Goal: Information Seeking & Learning: Compare options

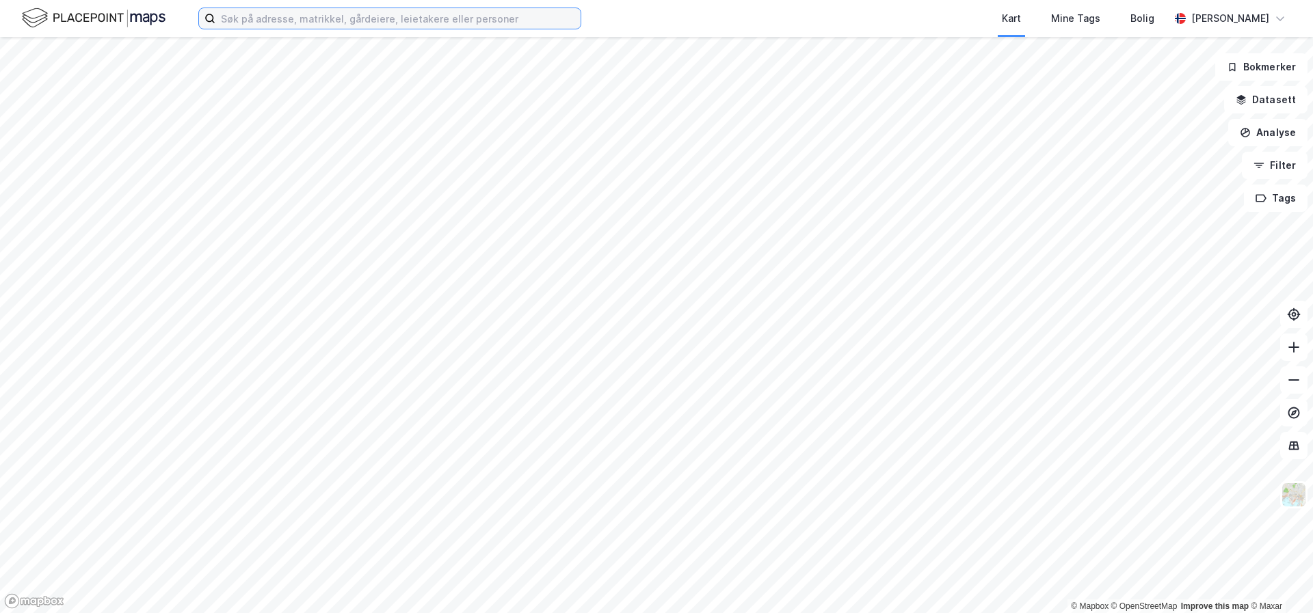
click at [541, 21] on input at bounding box center [397, 18] width 365 height 21
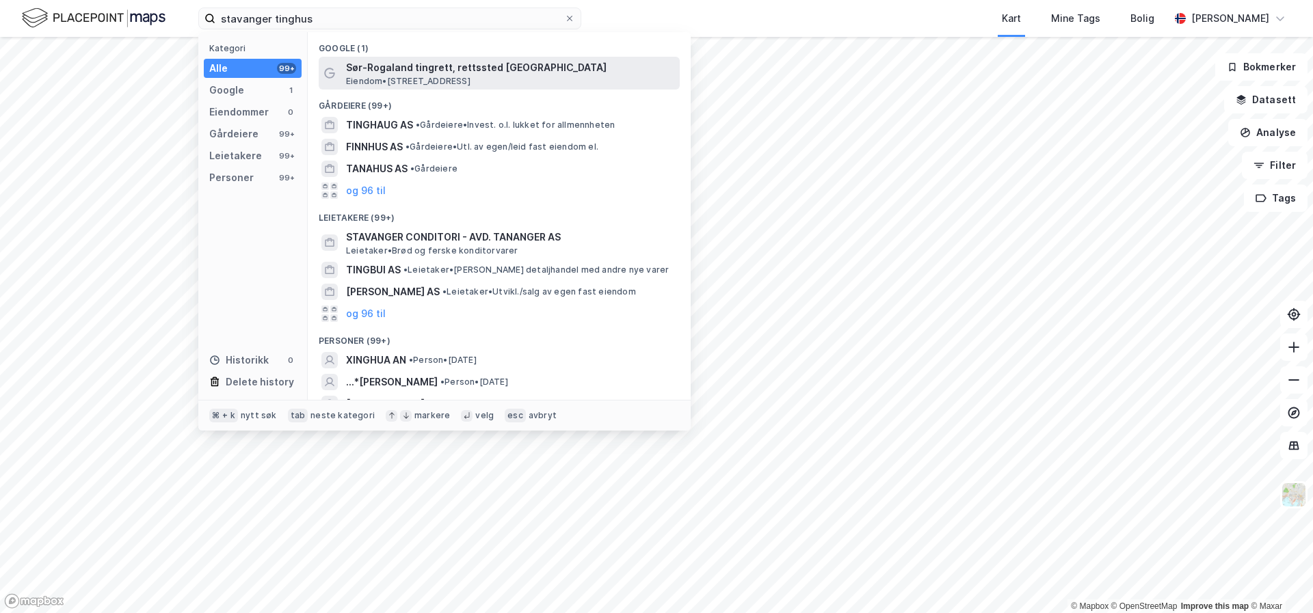
click at [483, 73] on span "Sør-Rogaland tingrett, rettssted [GEOGRAPHIC_DATA]" at bounding box center [510, 67] width 328 height 16
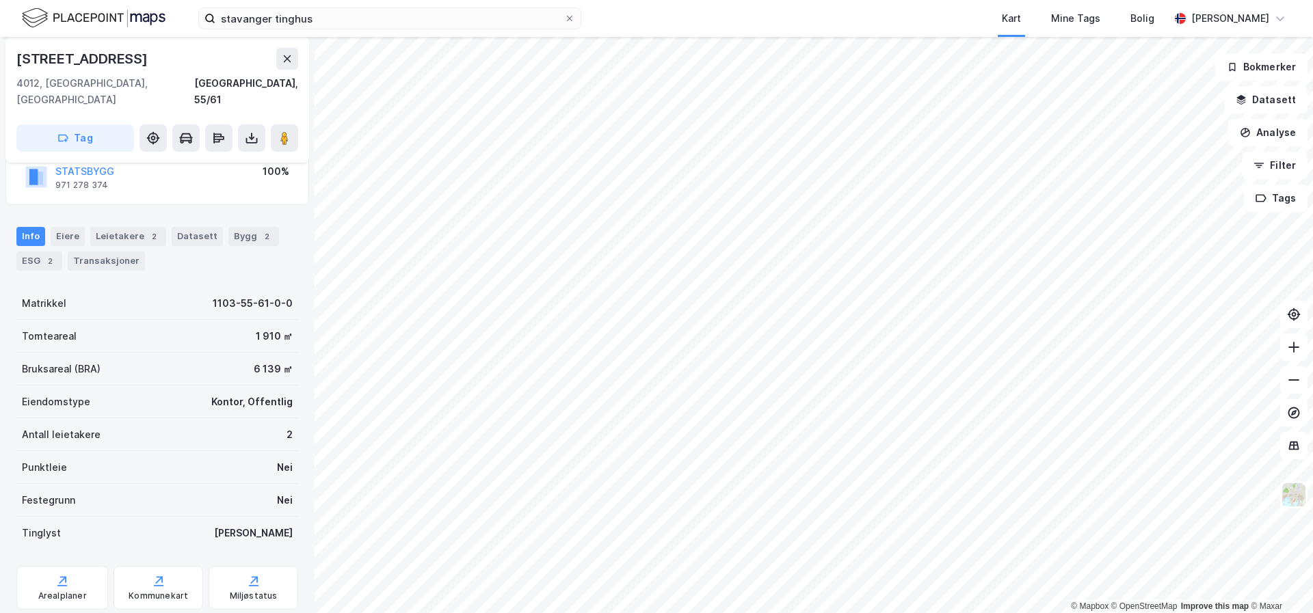
scroll to position [34, 0]
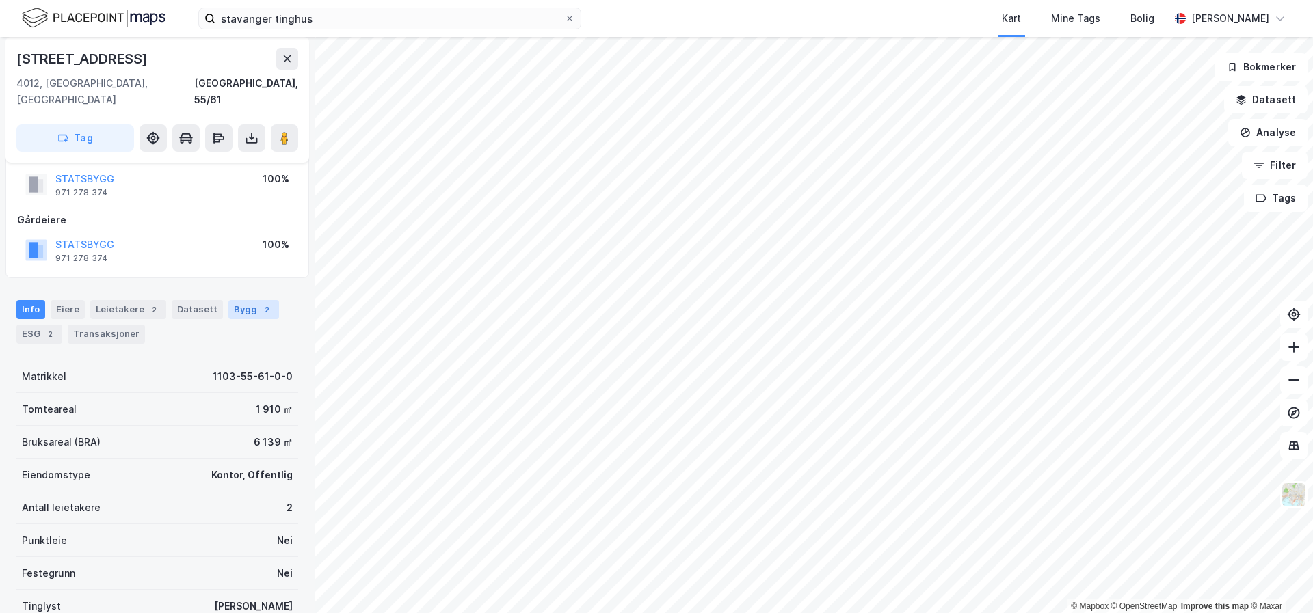
click at [228, 300] on div "Bygg 2" at bounding box center [253, 309] width 51 height 19
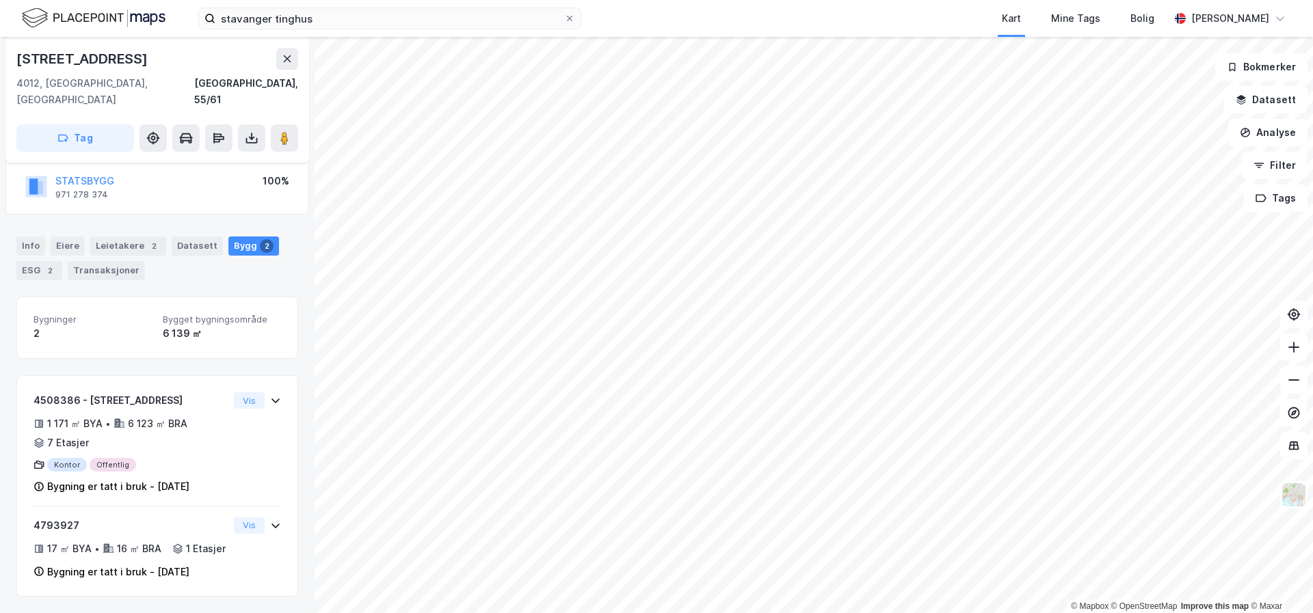
scroll to position [100, 0]
click at [254, 18] on input "stavanger tinghus" at bounding box center [389, 18] width 349 height 21
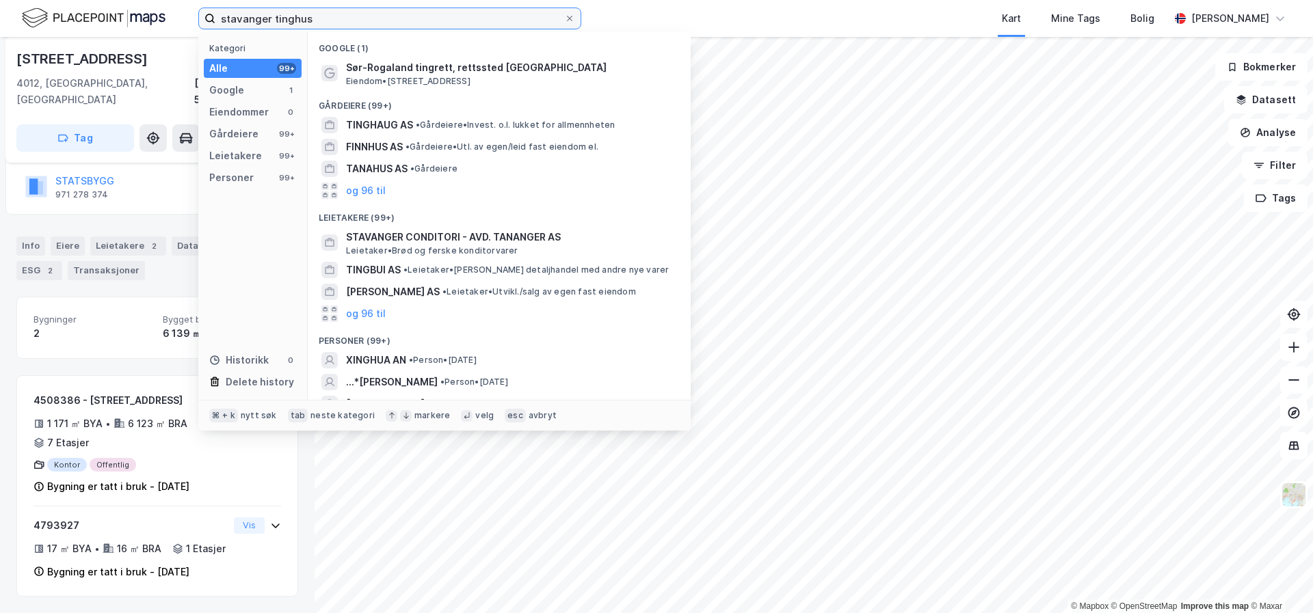
click at [254, 18] on input "stavanger tinghus" at bounding box center [389, 18] width 349 height 21
click at [254, 19] on input "stavanger tinghus" at bounding box center [389, 18] width 349 height 21
paste input "[GEOGRAPHIC_DATA], [GEOGRAPHIC_DATA]"
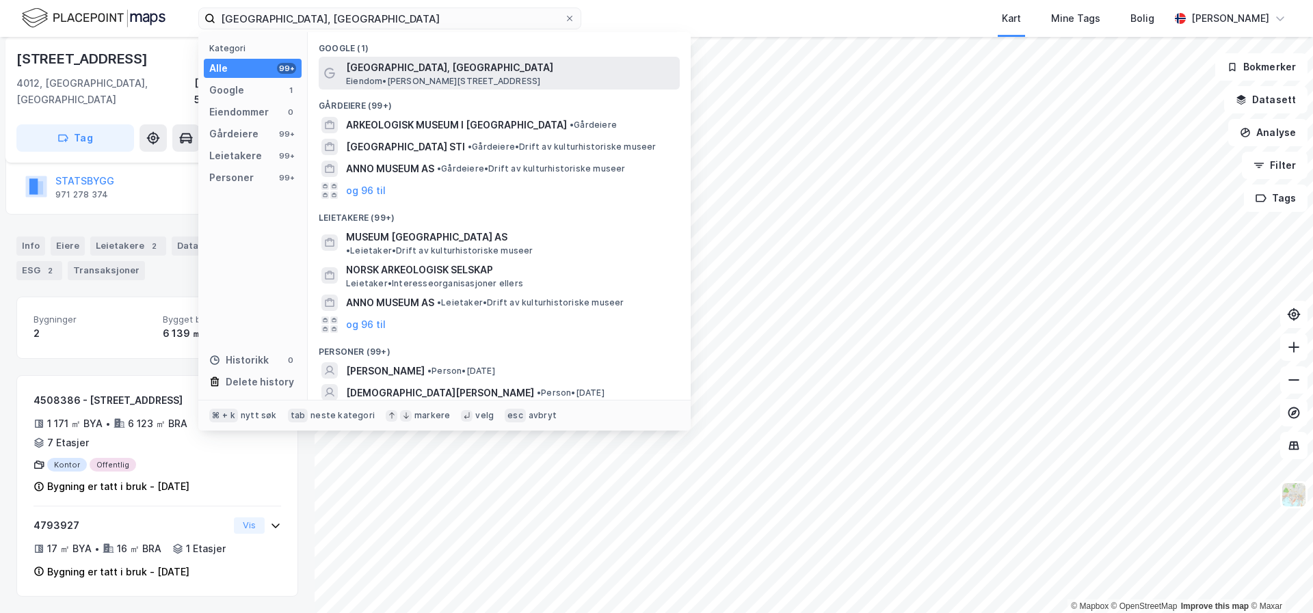
click at [396, 63] on span "[GEOGRAPHIC_DATA], [GEOGRAPHIC_DATA]" at bounding box center [510, 67] width 328 height 16
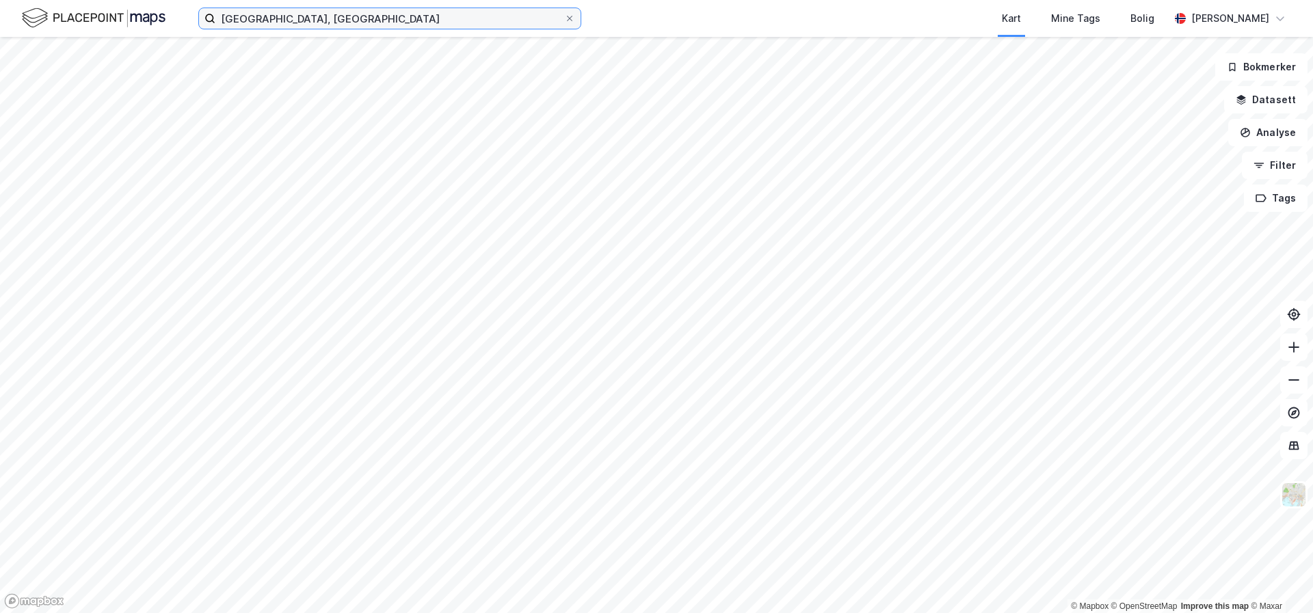
click at [407, 21] on input "[GEOGRAPHIC_DATA], [GEOGRAPHIC_DATA]" at bounding box center [389, 18] width 349 height 21
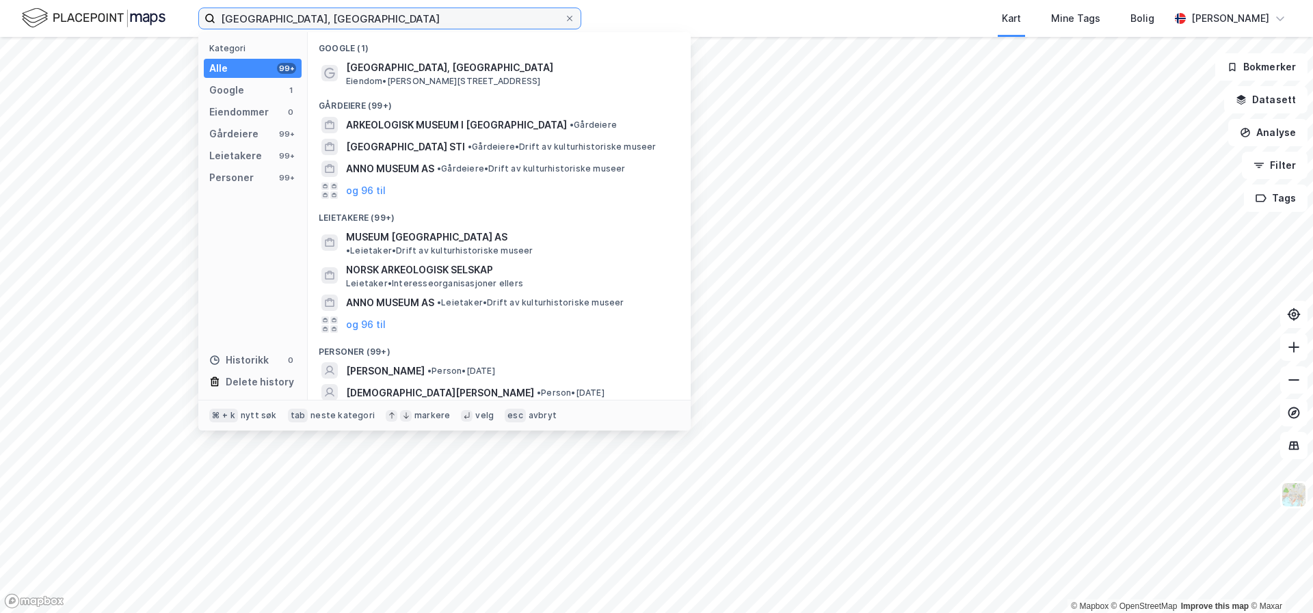
click at [407, 21] on input "[GEOGRAPHIC_DATA], [GEOGRAPHIC_DATA]" at bounding box center [389, 18] width 349 height 21
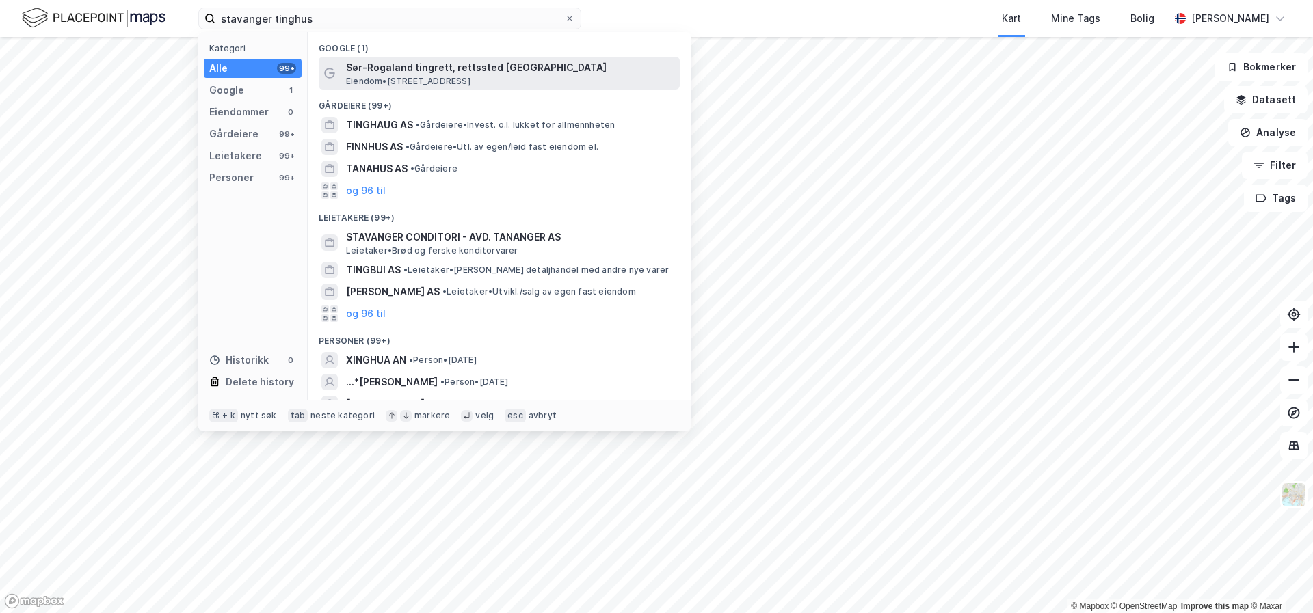
click at [400, 67] on span "Sør-Rogaland tingrett, rettssted [GEOGRAPHIC_DATA]" at bounding box center [510, 67] width 328 height 16
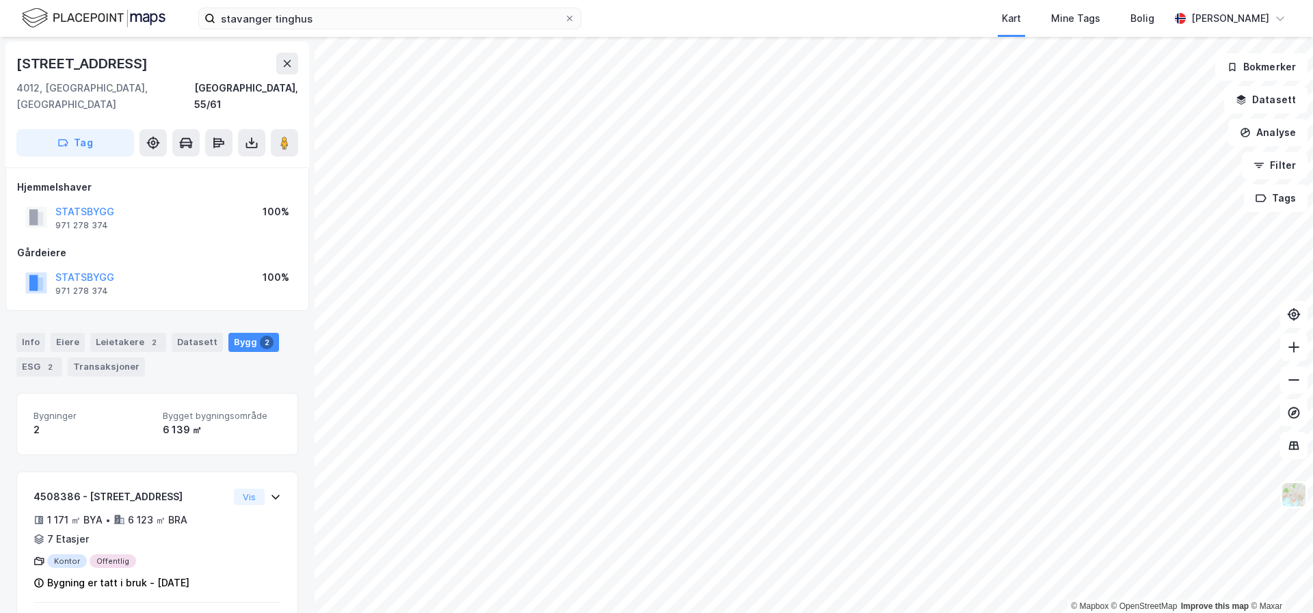
scroll to position [100, 0]
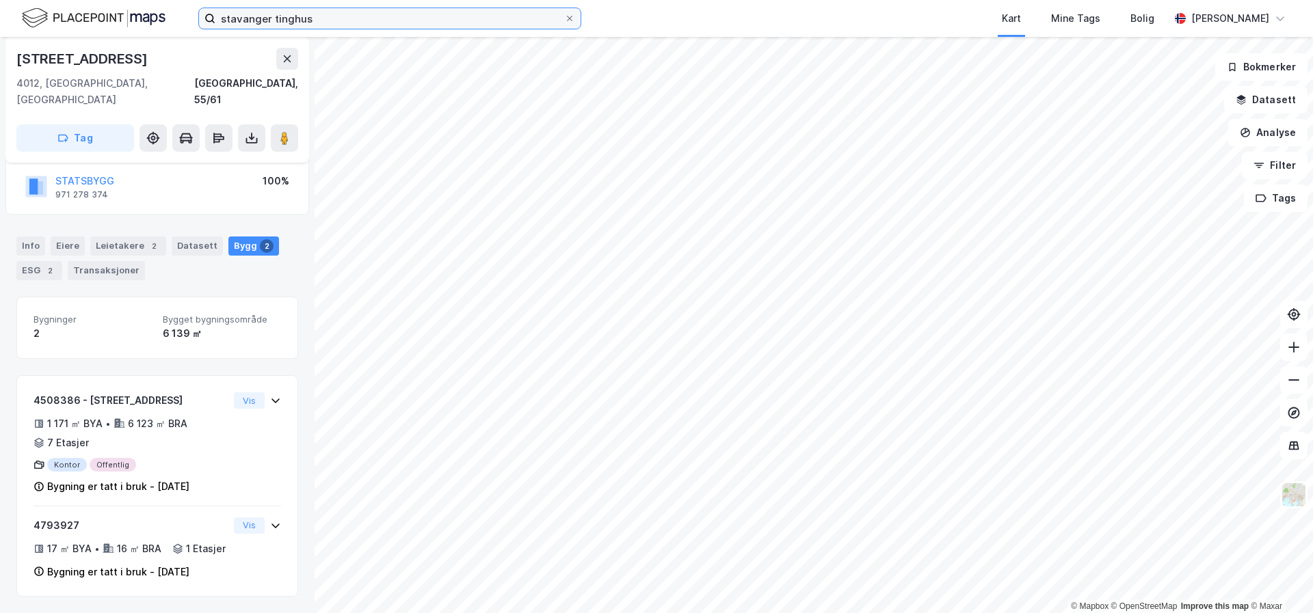
click at [371, 16] on input "stavanger tinghus" at bounding box center [389, 18] width 349 height 21
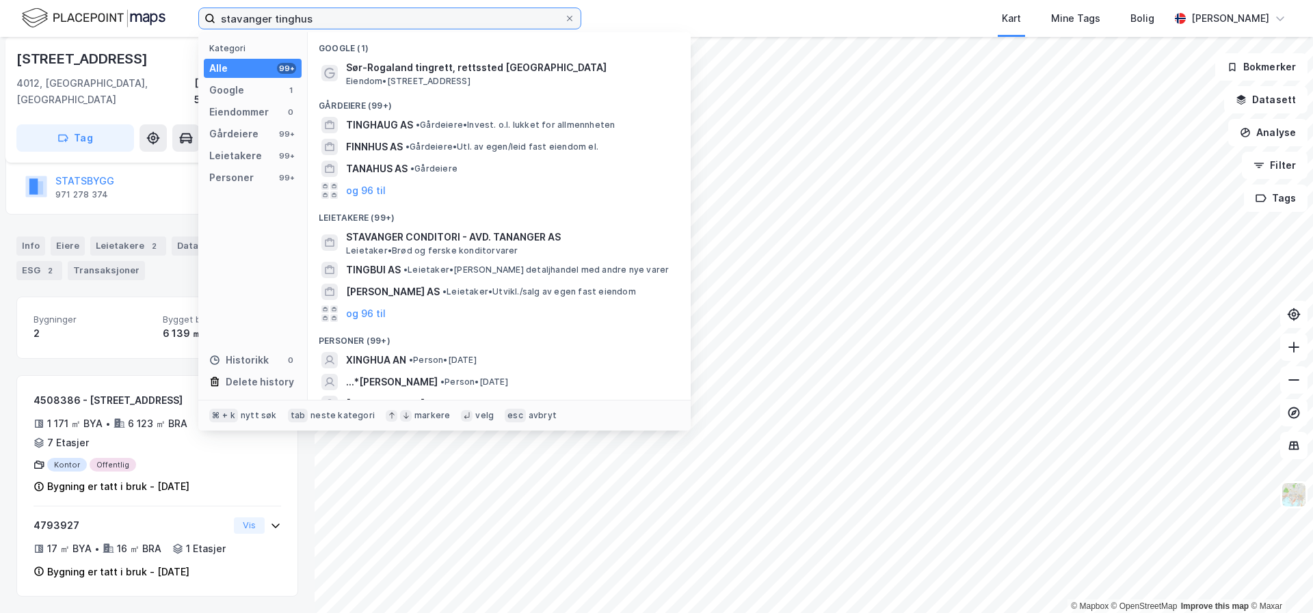
click at [371, 16] on input "stavanger tinghus" at bounding box center [389, 18] width 349 height 21
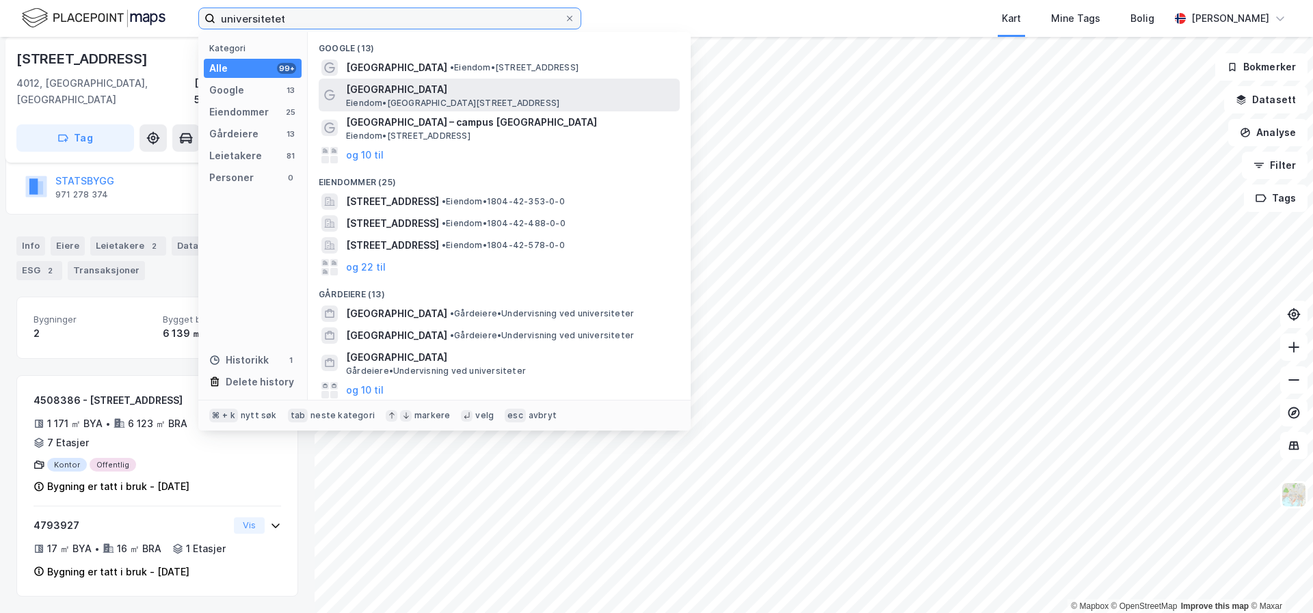
type input "universitetet"
click at [433, 96] on span "[GEOGRAPHIC_DATA]" at bounding box center [510, 89] width 328 height 16
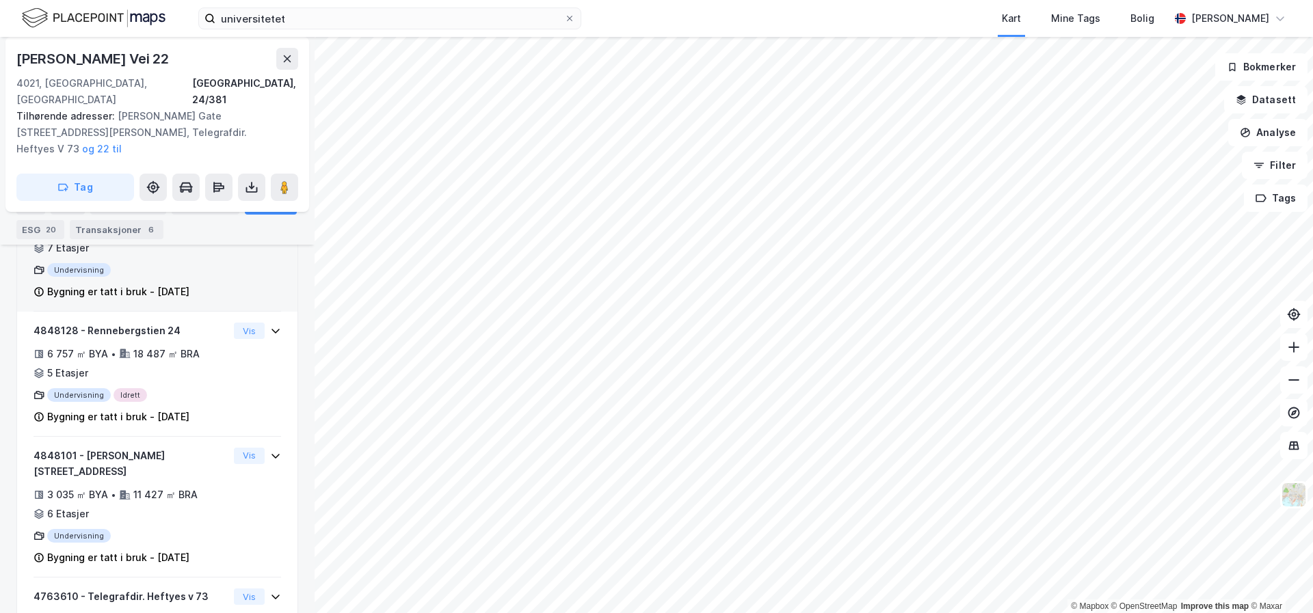
scroll to position [311, 0]
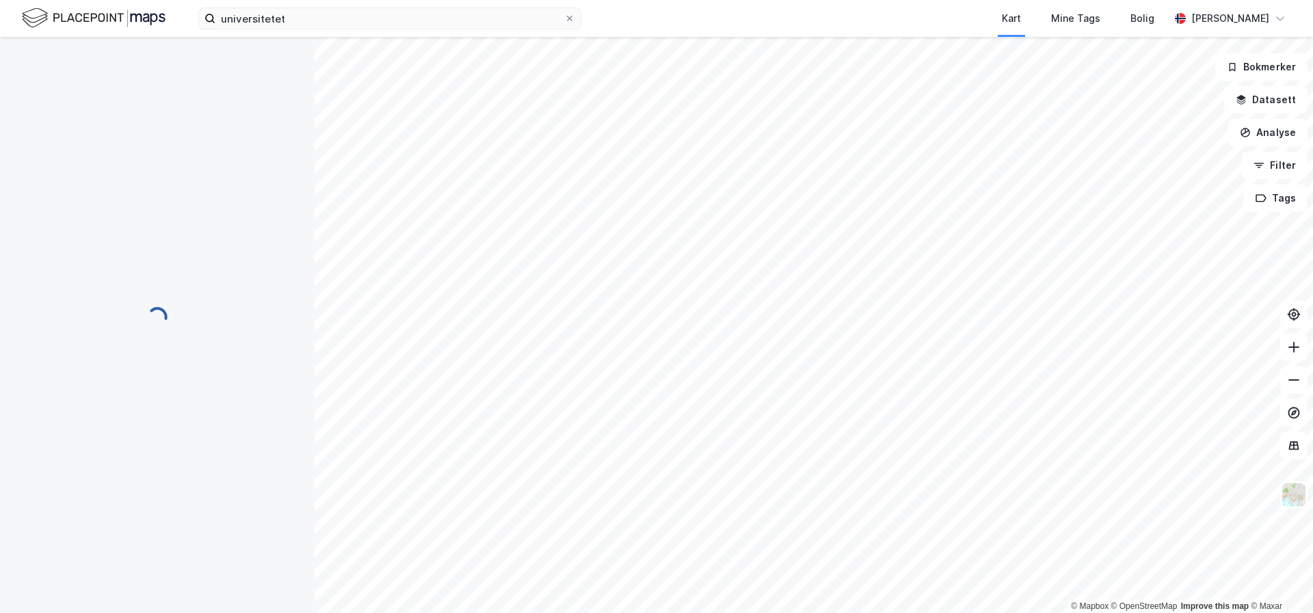
scroll to position [1, 0]
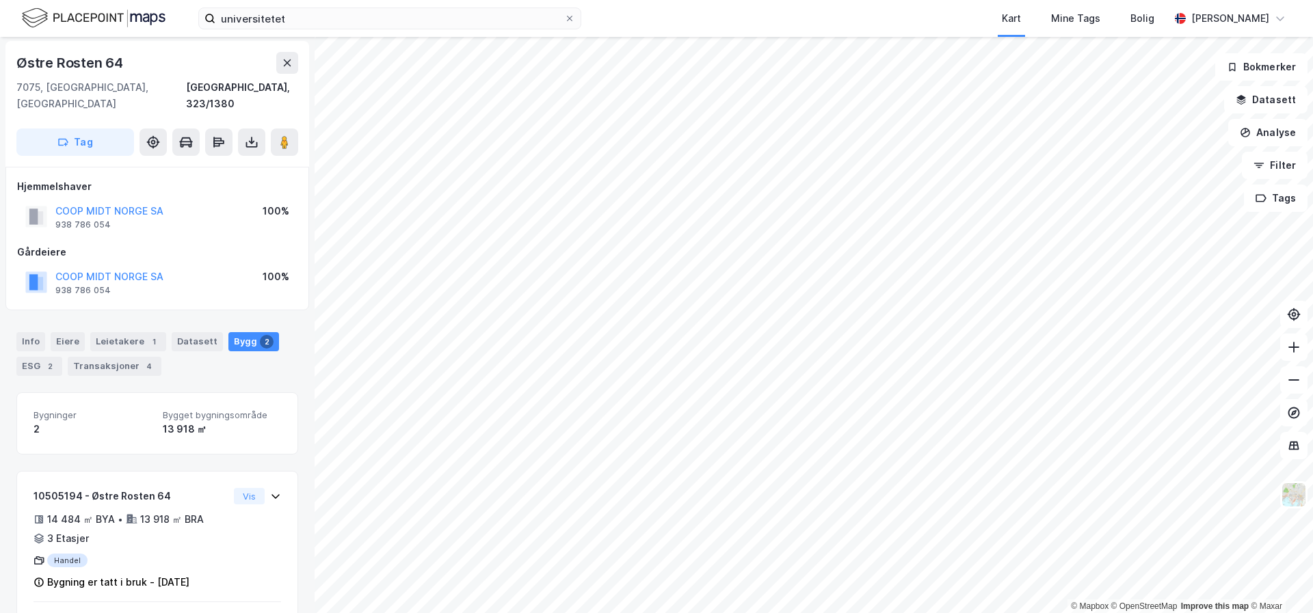
click at [695, 26] on div "universitetet Kart Mine Tags Bolig [PERSON_NAME] © Mapbox © OpenStreetMap Impro…" at bounding box center [656, 306] width 1313 height 613
click at [713, 0] on html "universitetet Kart Mine Tags Bolig [PERSON_NAME] © Mapbox © OpenStreetMap Impro…" at bounding box center [656, 306] width 1313 height 613
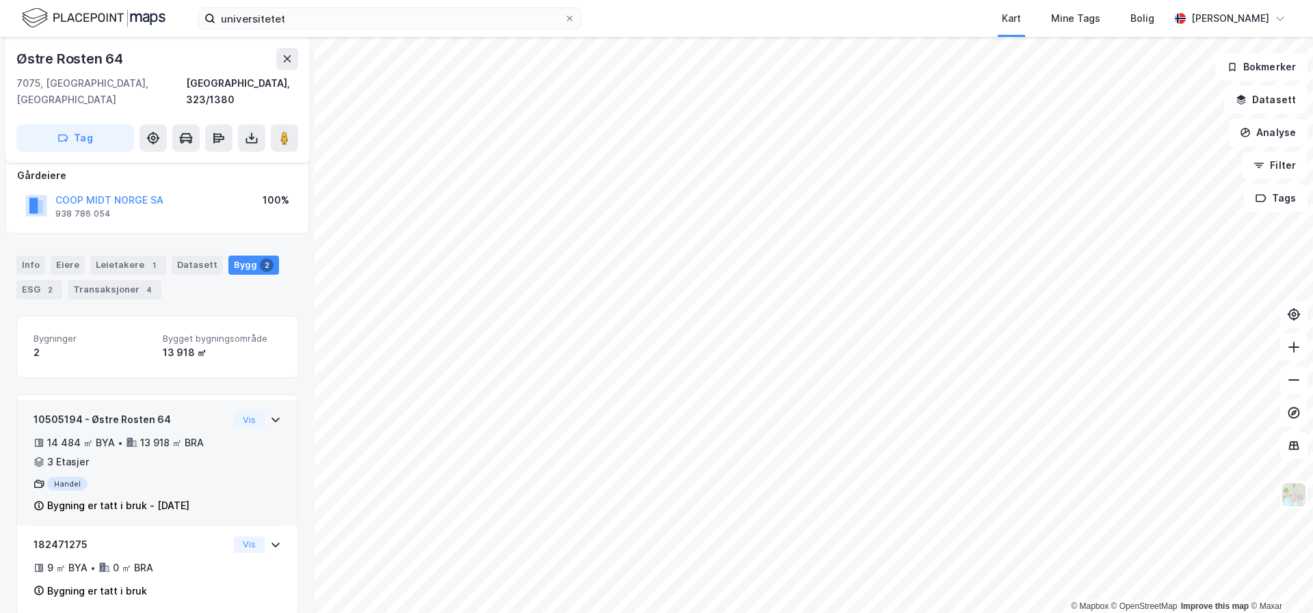
scroll to position [81, 0]
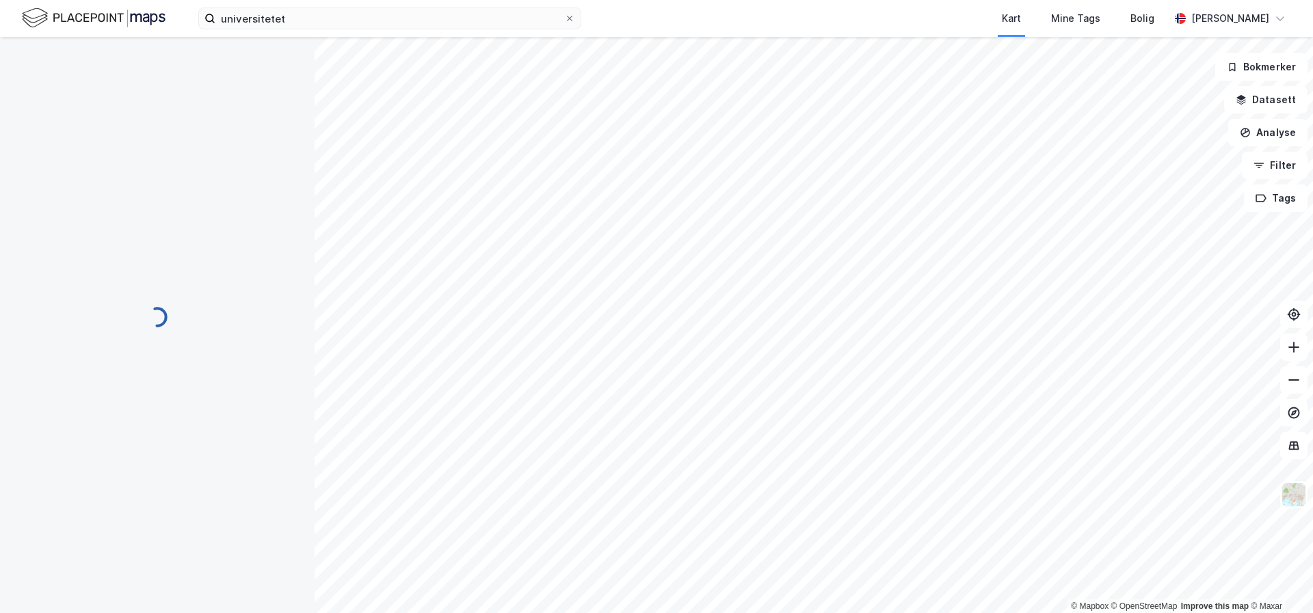
scroll to position [1, 0]
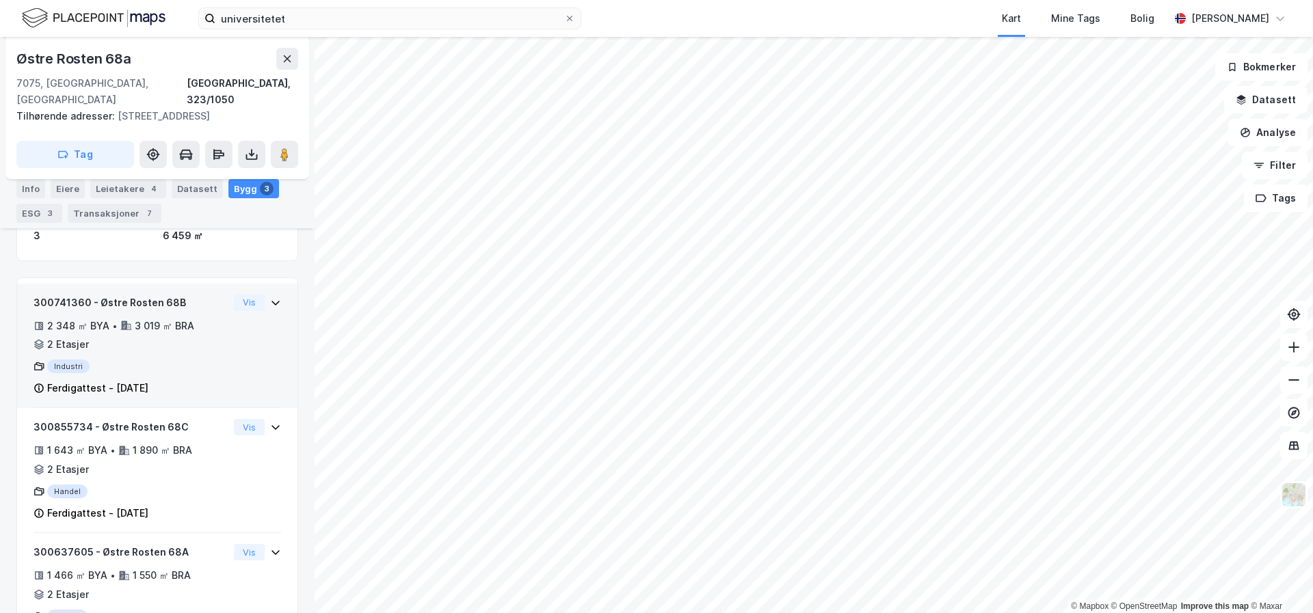
scroll to position [282, 0]
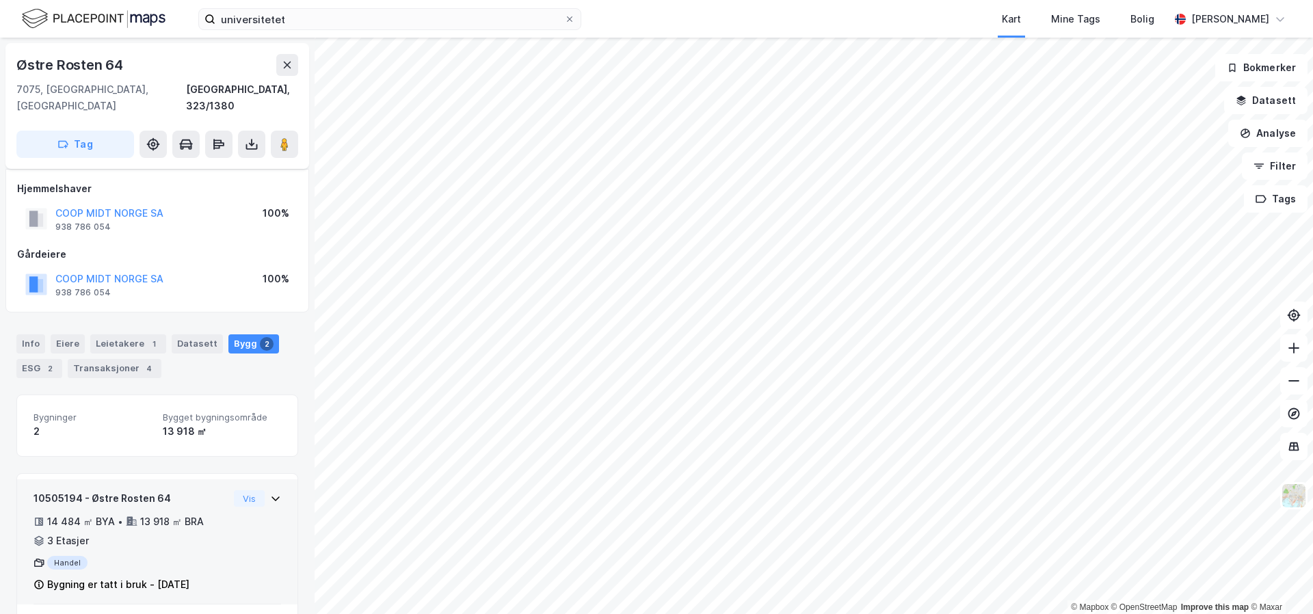
scroll to position [81, 0]
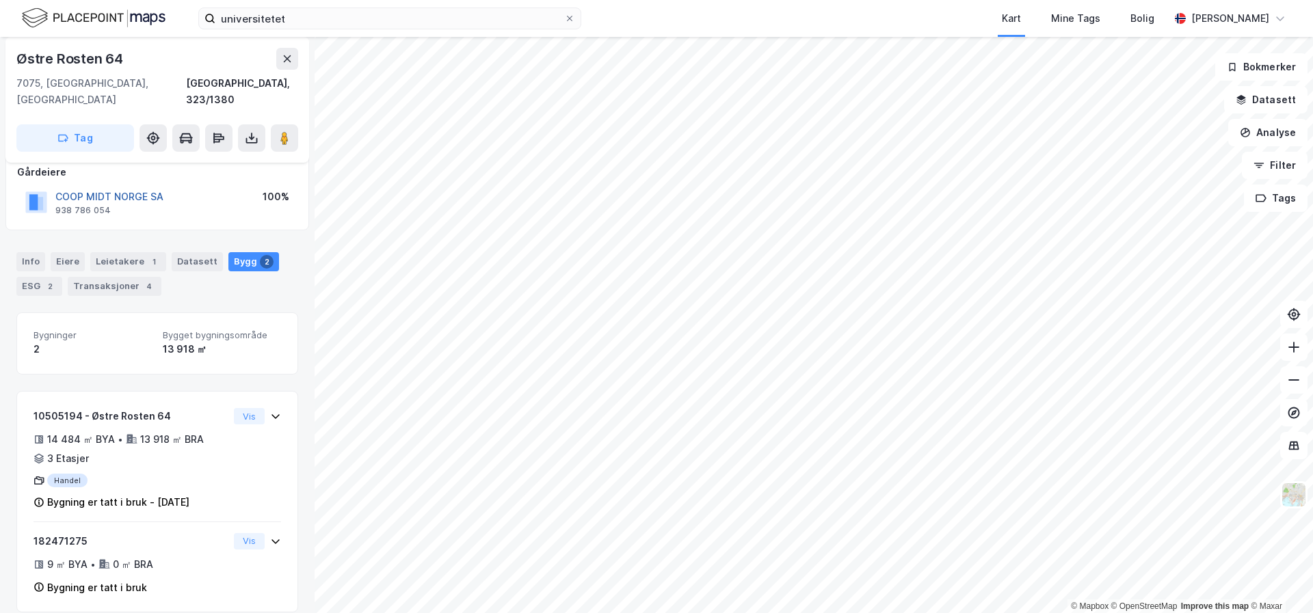
click at [0, 0] on button "COOP MIDT NORGE SA" at bounding box center [0, 0] width 0 height 0
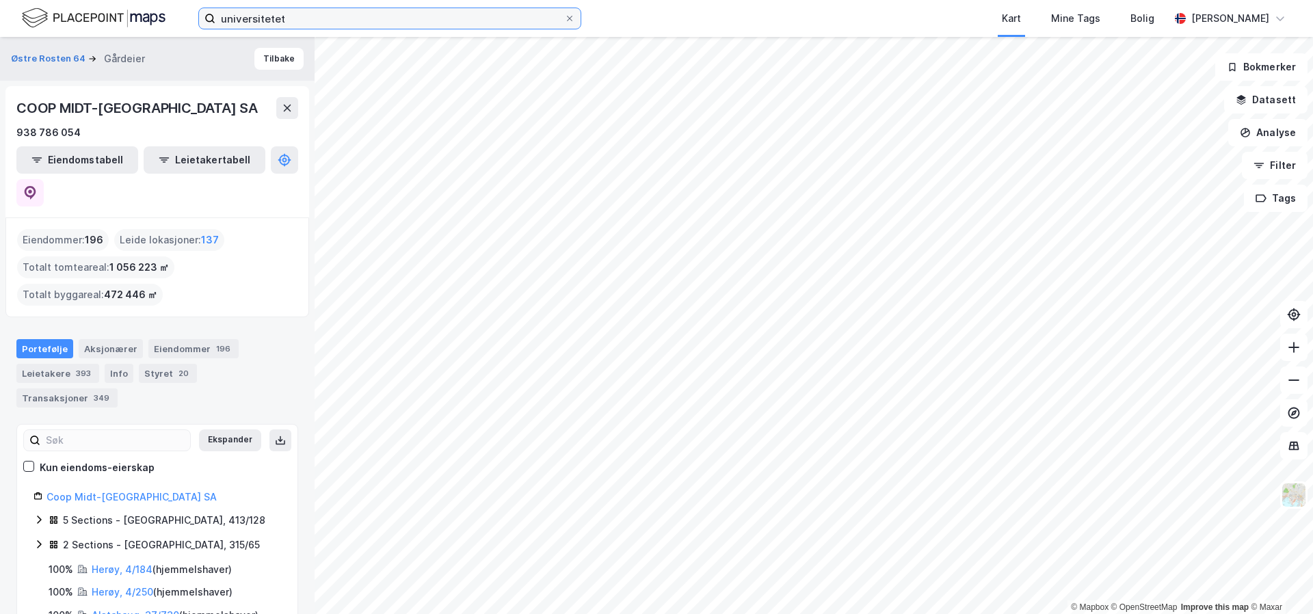
click at [351, 16] on input "universitetet" at bounding box center [389, 18] width 349 height 21
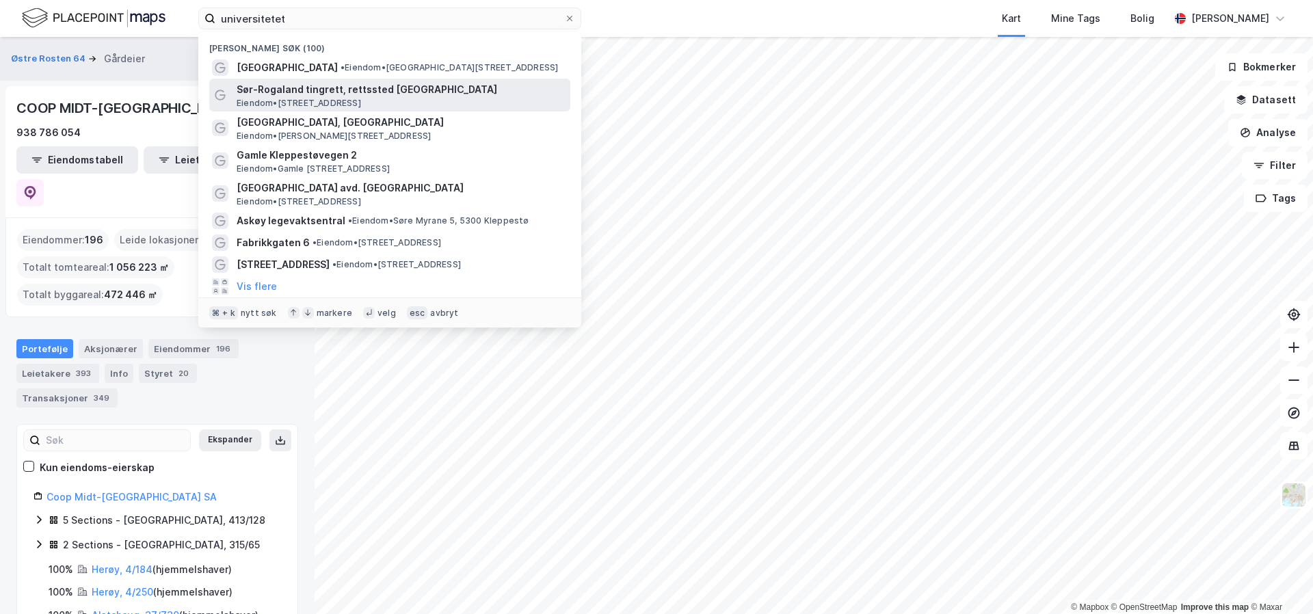
click at [355, 98] on span "Eiendom • [STREET_ADDRESS]" at bounding box center [299, 103] width 124 height 11
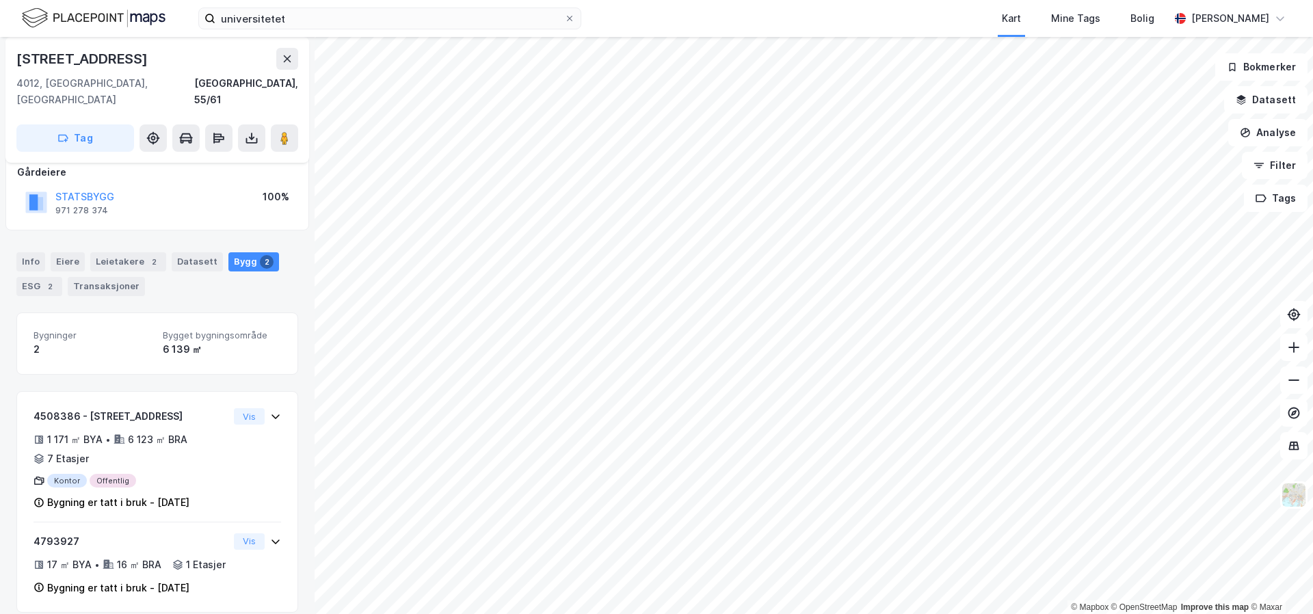
scroll to position [99, 0]
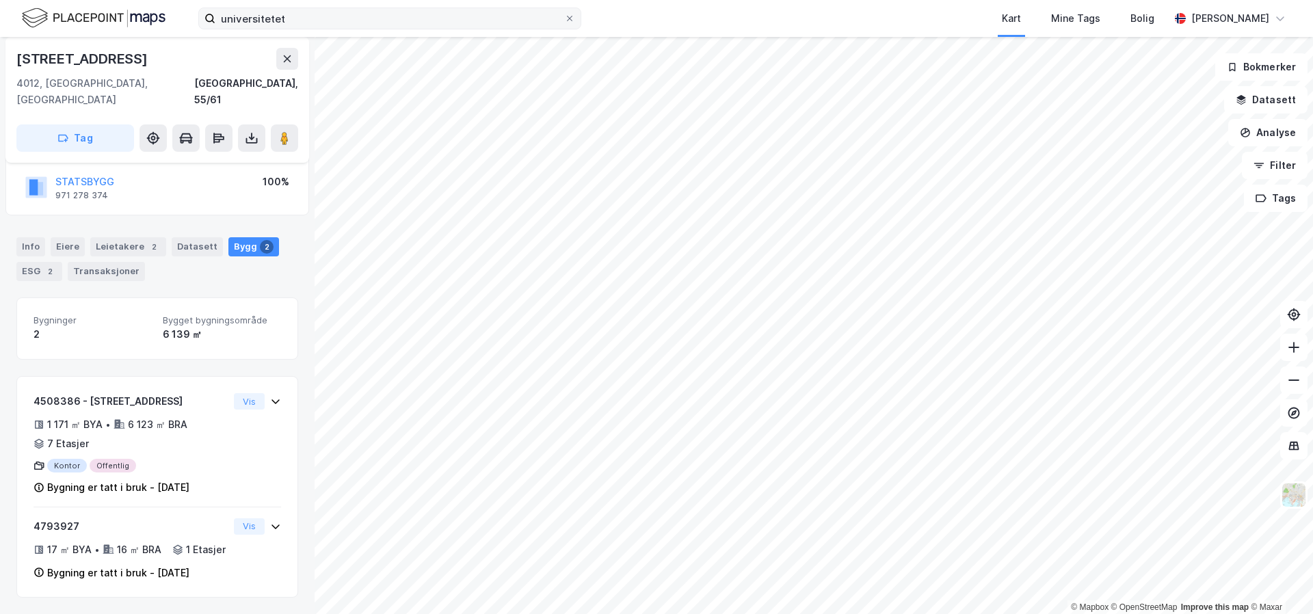
click at [567, 18] on icon at bounding box center [569, 18] width 8 height 8
click at [564, 18] on input "universitetet" at bounding box center [389, 18] width 349 height 21
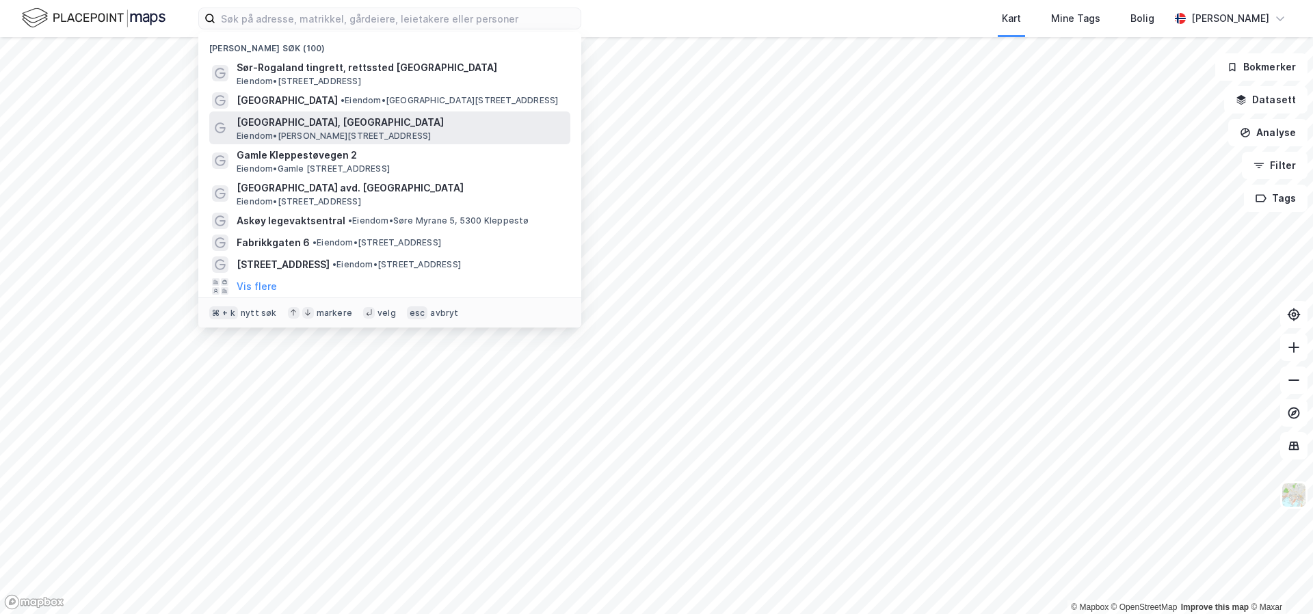
click at [423, 126] on span "[GEOGRAPHIC_DATA], [GEOGRAPHIC_DATA]" at bounding box center [401, 122] width 328 height 16
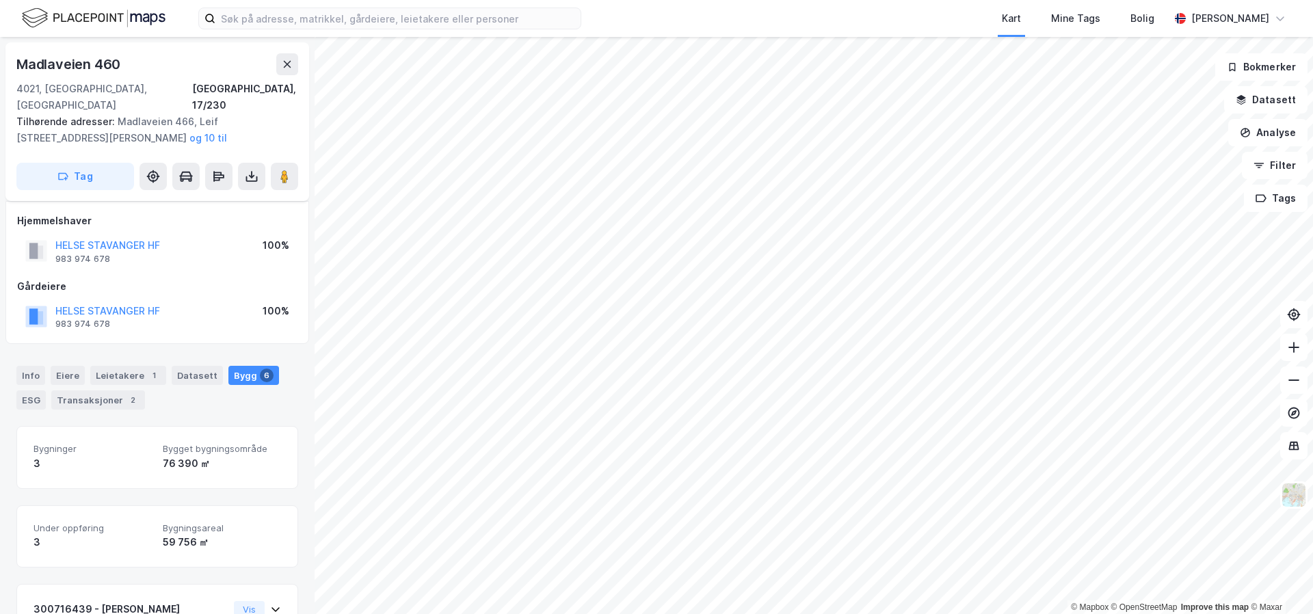
scroll to position [613, 0]
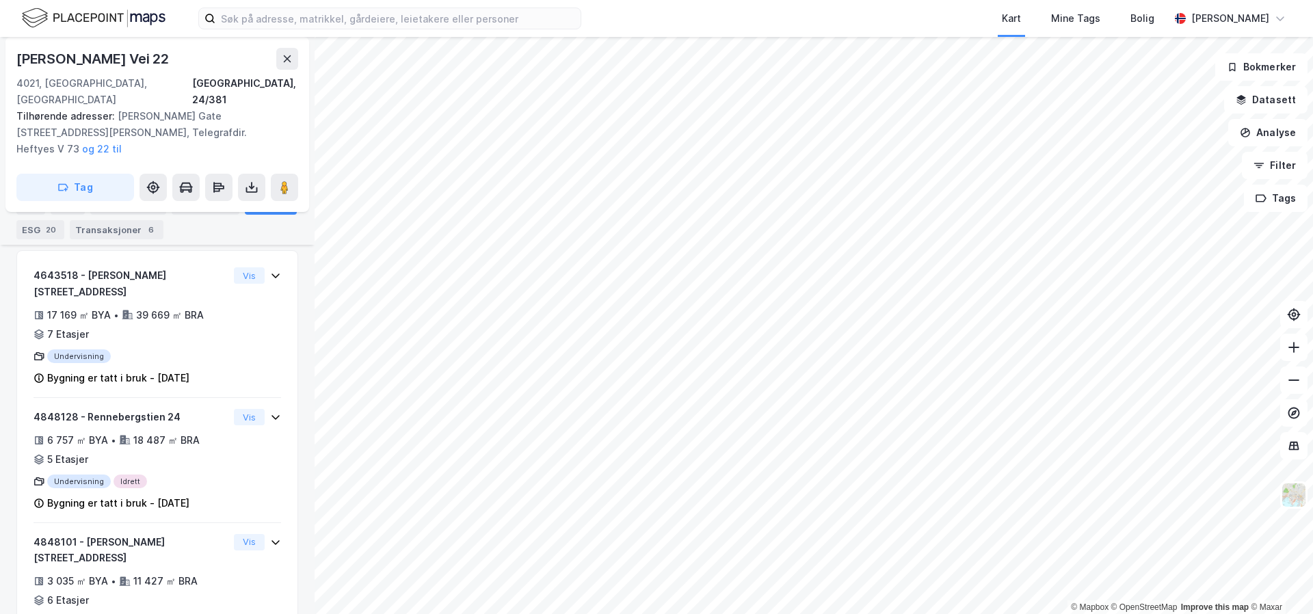
scroll to position [311, 0]
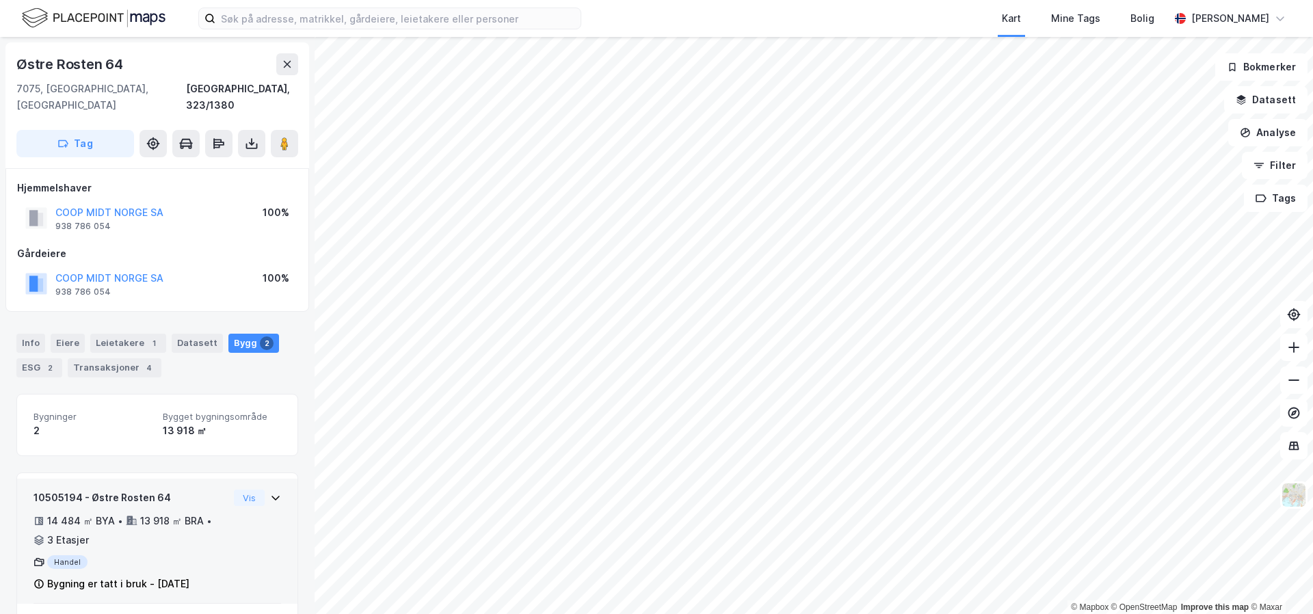
scroll to position [81, 0]
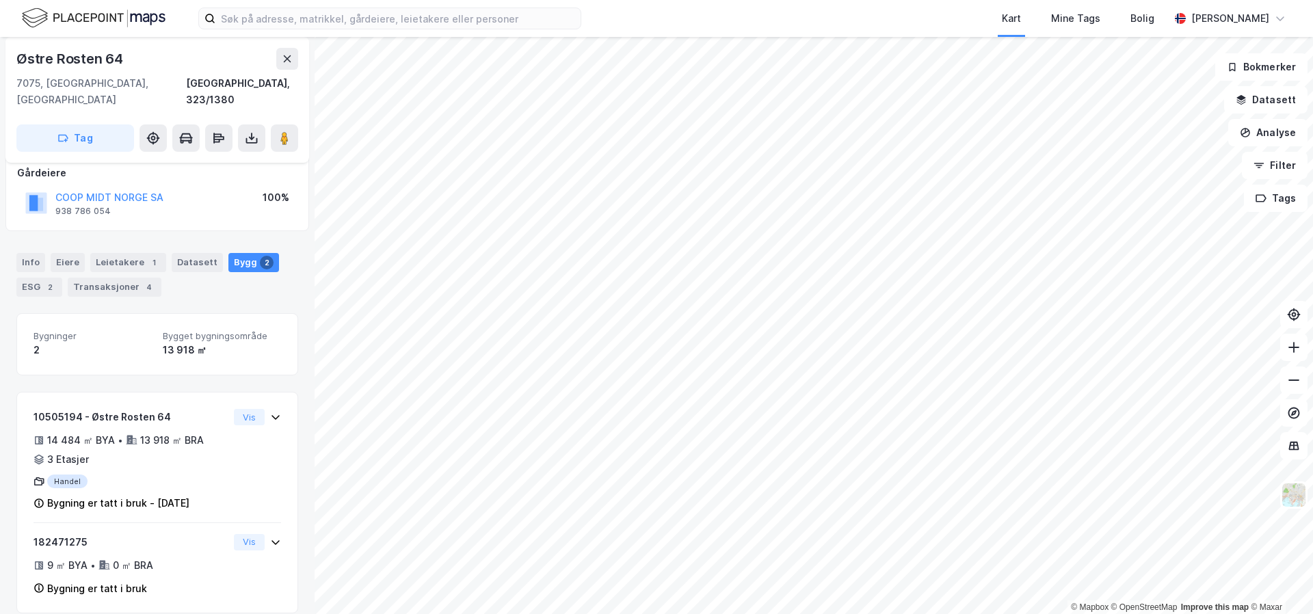
scroll to position [44, 0]
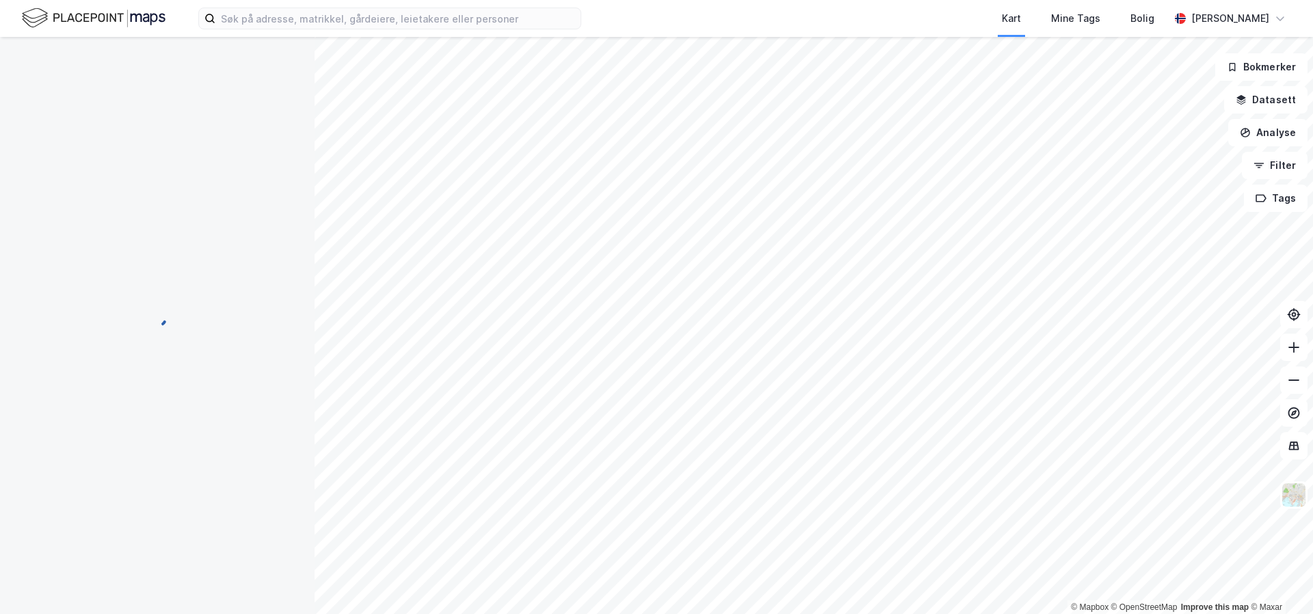
scroll to position [44, 0]
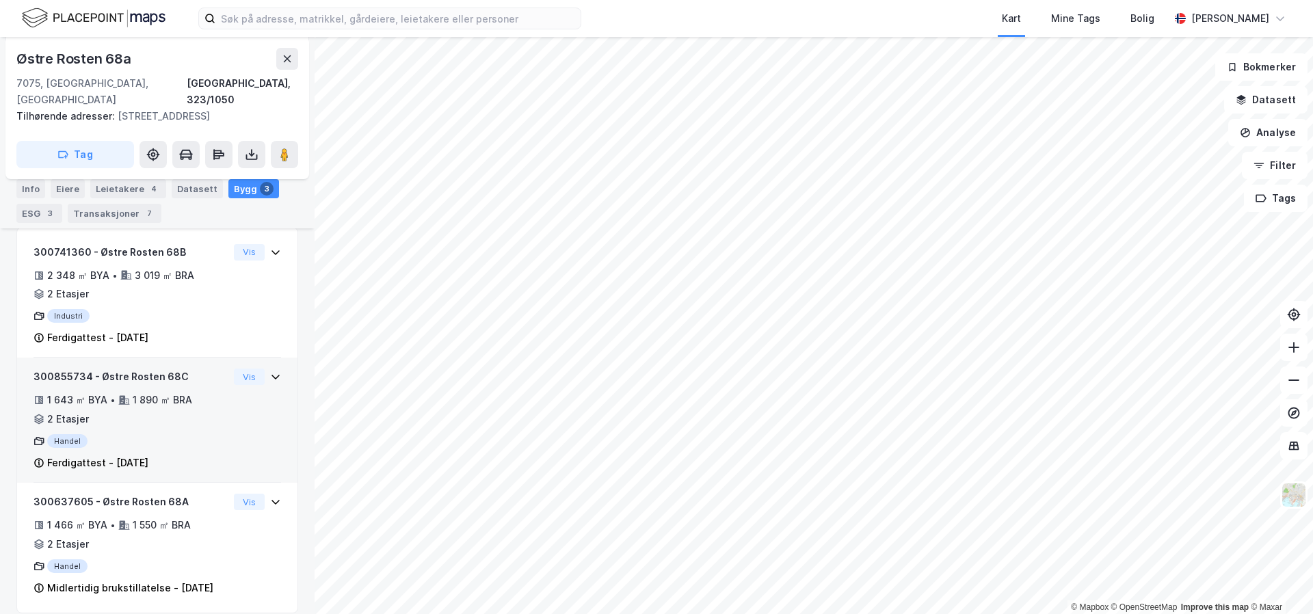
scroll to position [343, 0]
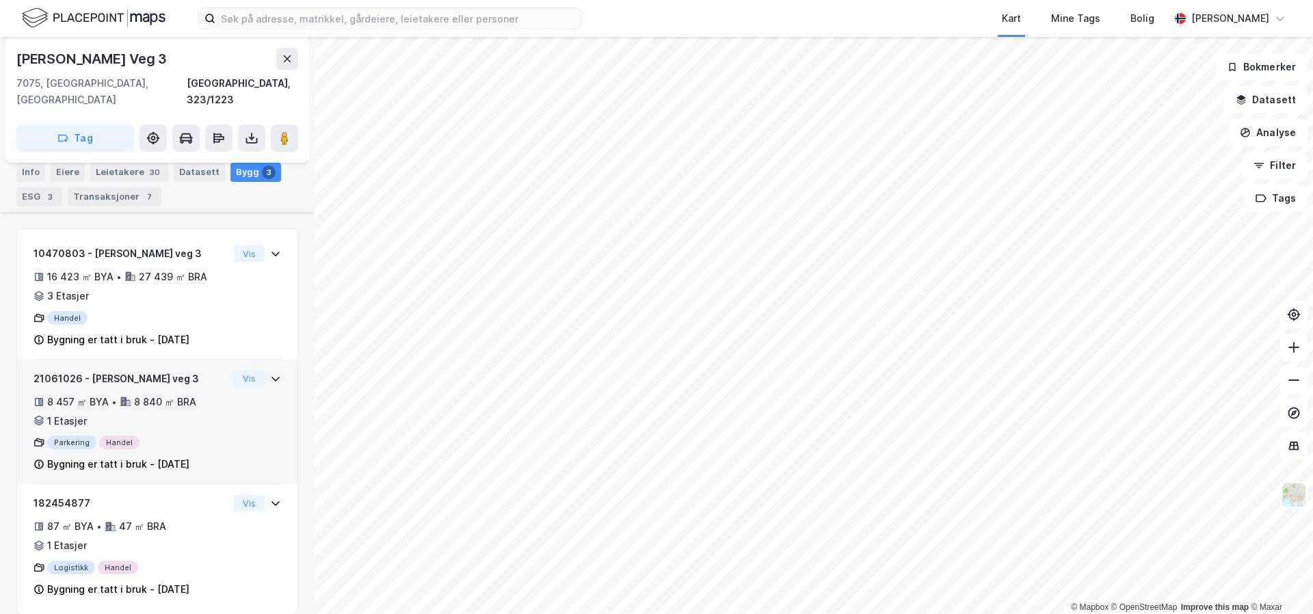
scroll to position [245, 0]
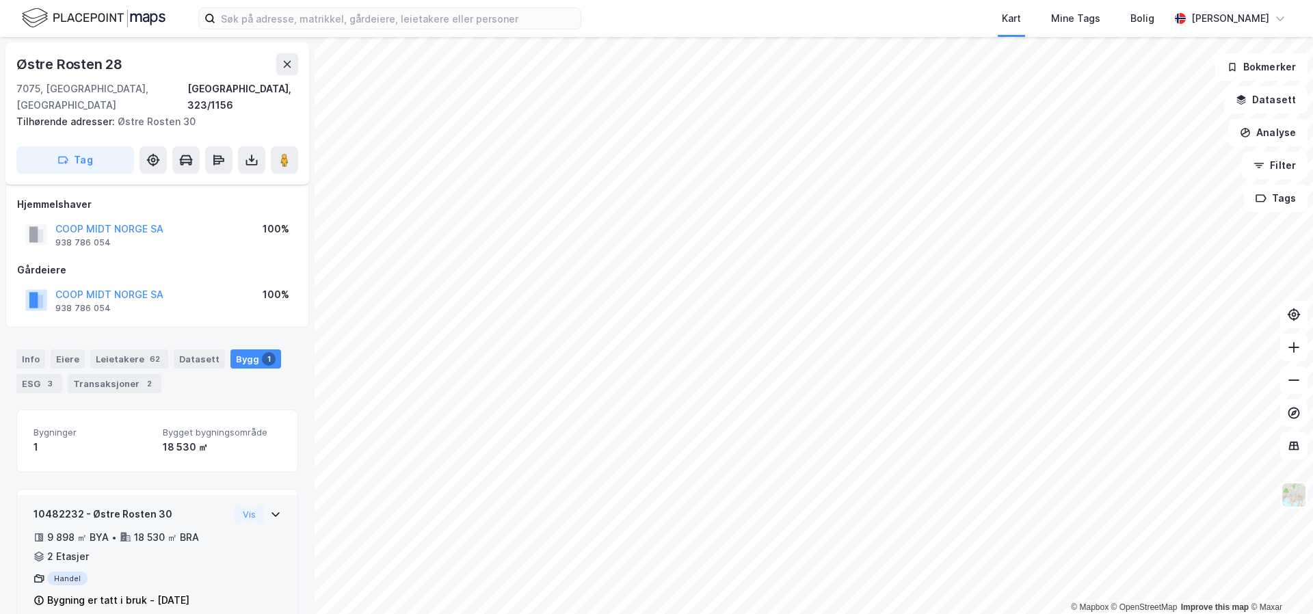
scroll to position [136, 0]
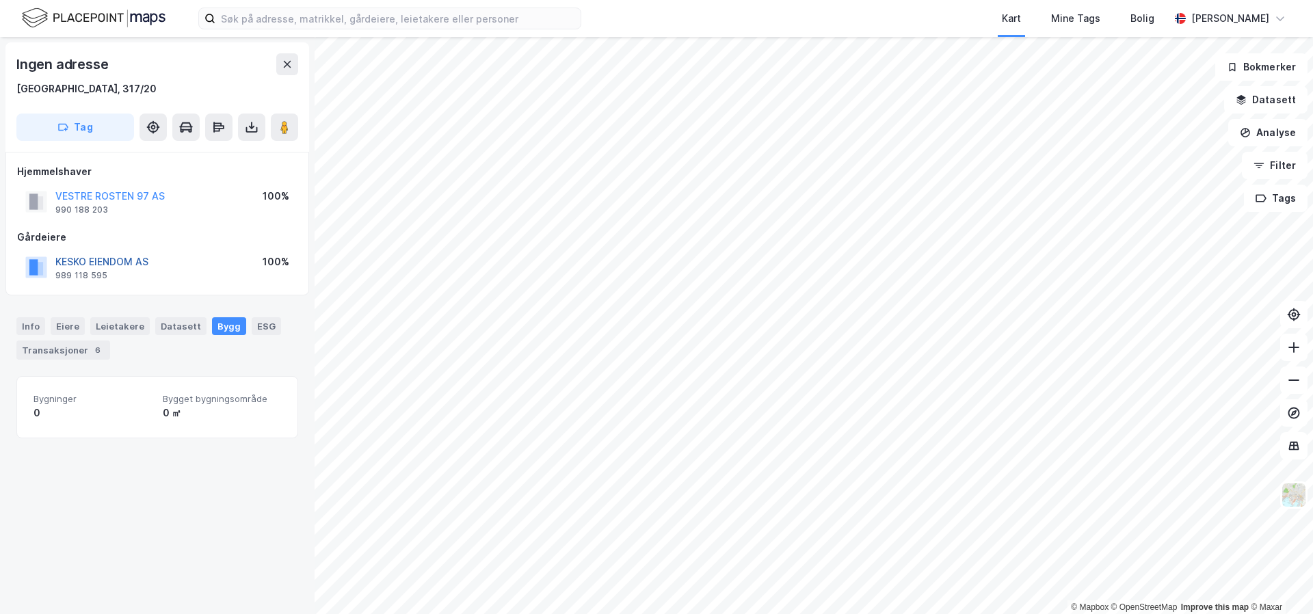
click at [0, 0] on button "KESKO EIENDOM AS" at bounding box center [0, 0] width 0 height 0
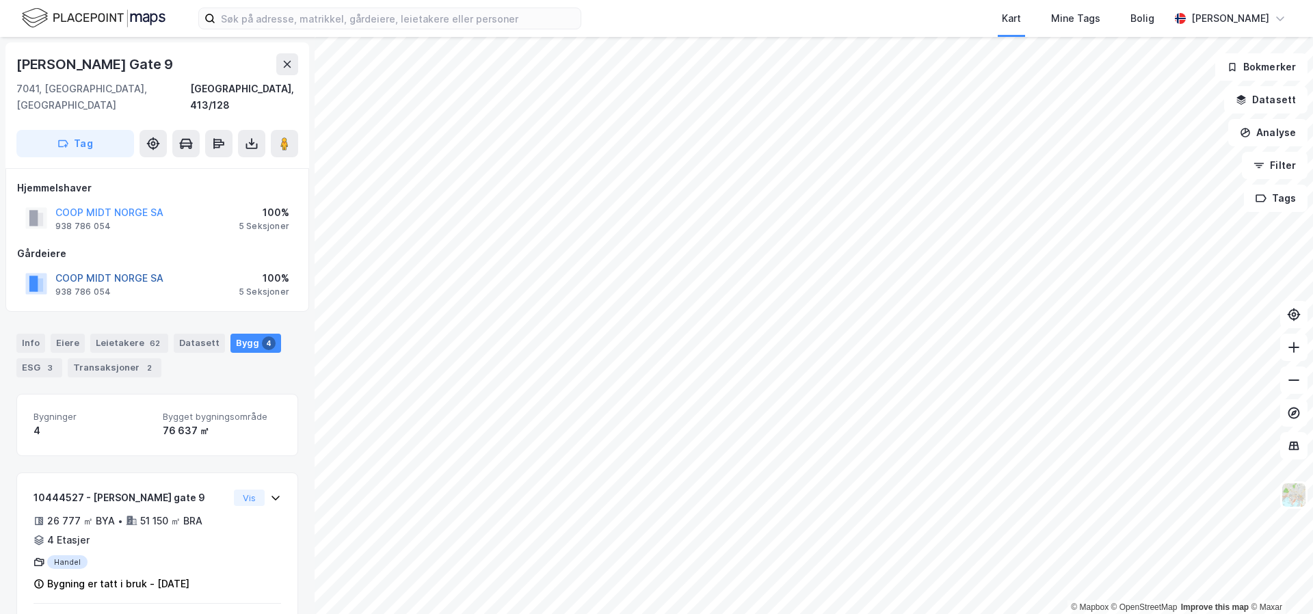
click at [0, 0] on button "COOP MIDT NORGE SA" at bounding box center [0, 0] width 0 height 0
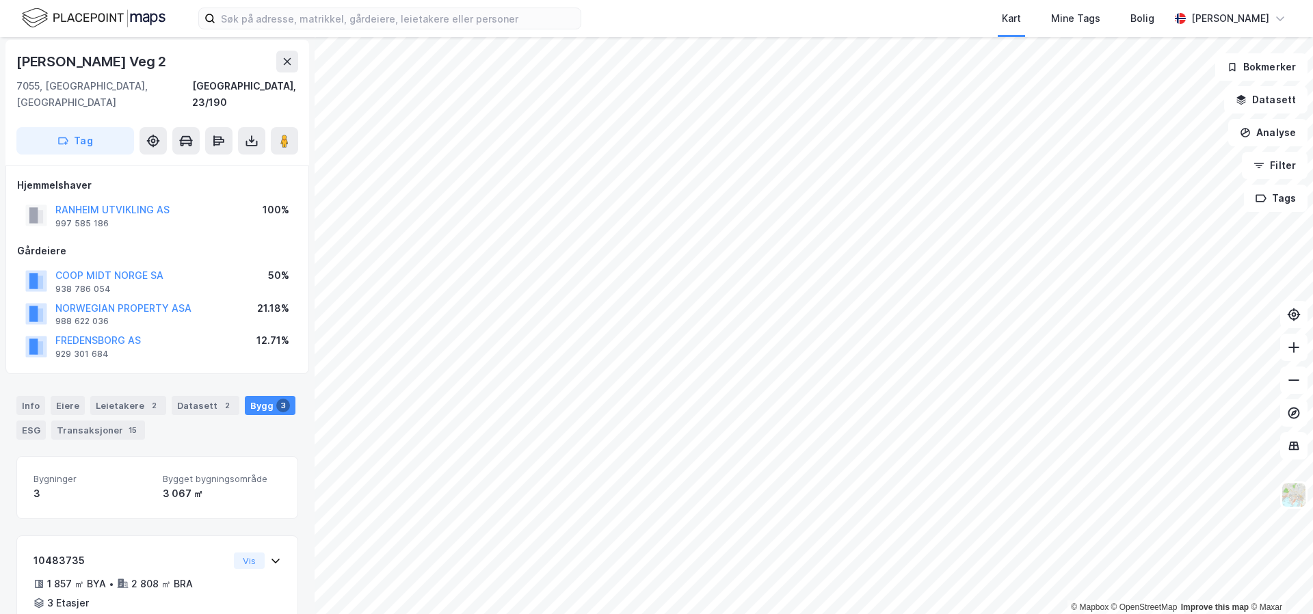
scroll to position [44, 0]
click at [118, 399] on div "Leietakere 2" at bounding box center [128, 408] width 76 height 19
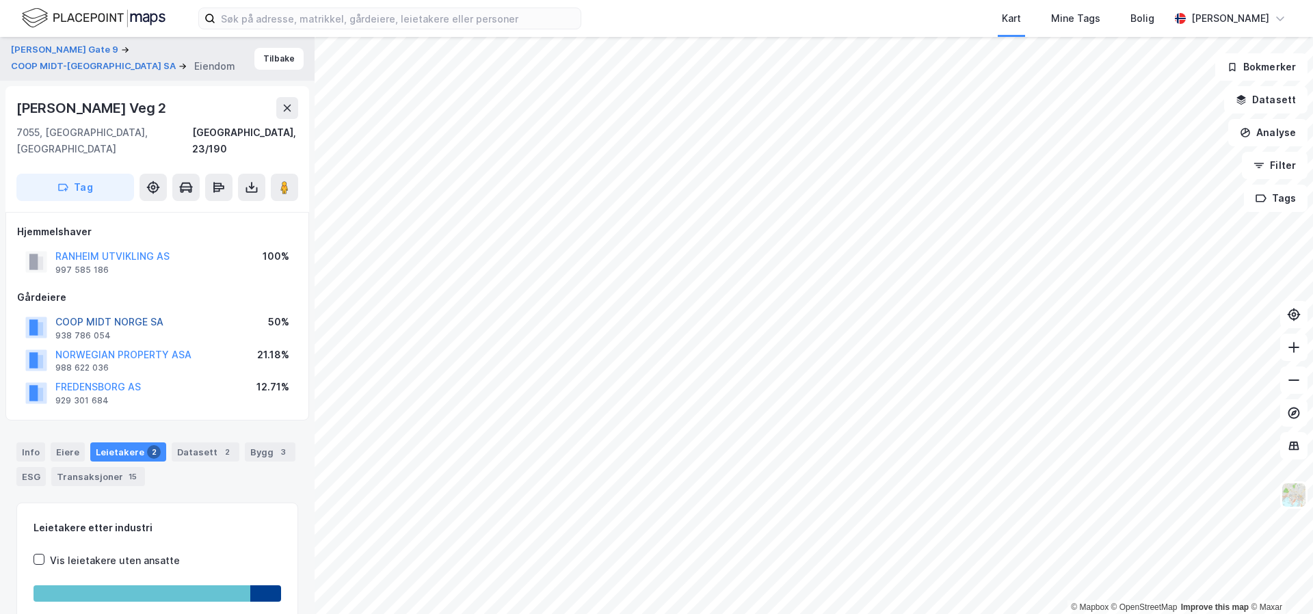
click at [0, 0] on button "COOP MIDT NORGE SA" at bounding box center [0, 0] width 0 height 0
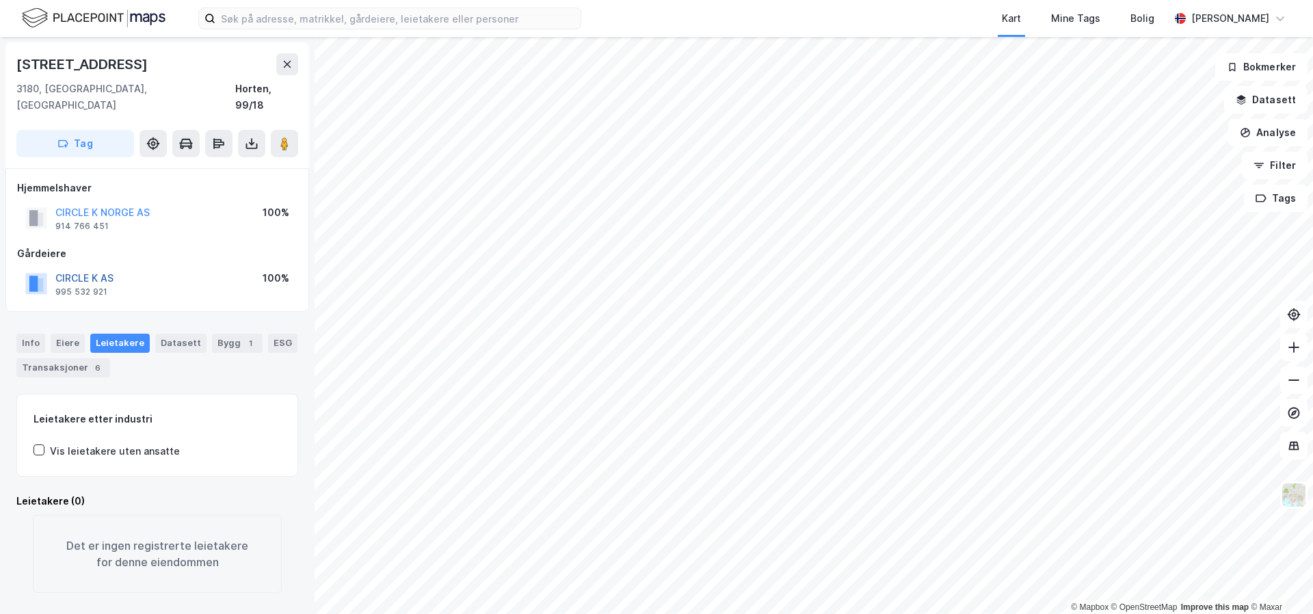
click at [0, 0] on button "CIRCLE K AS" at bounding box center [0, 0] width 0 height 0
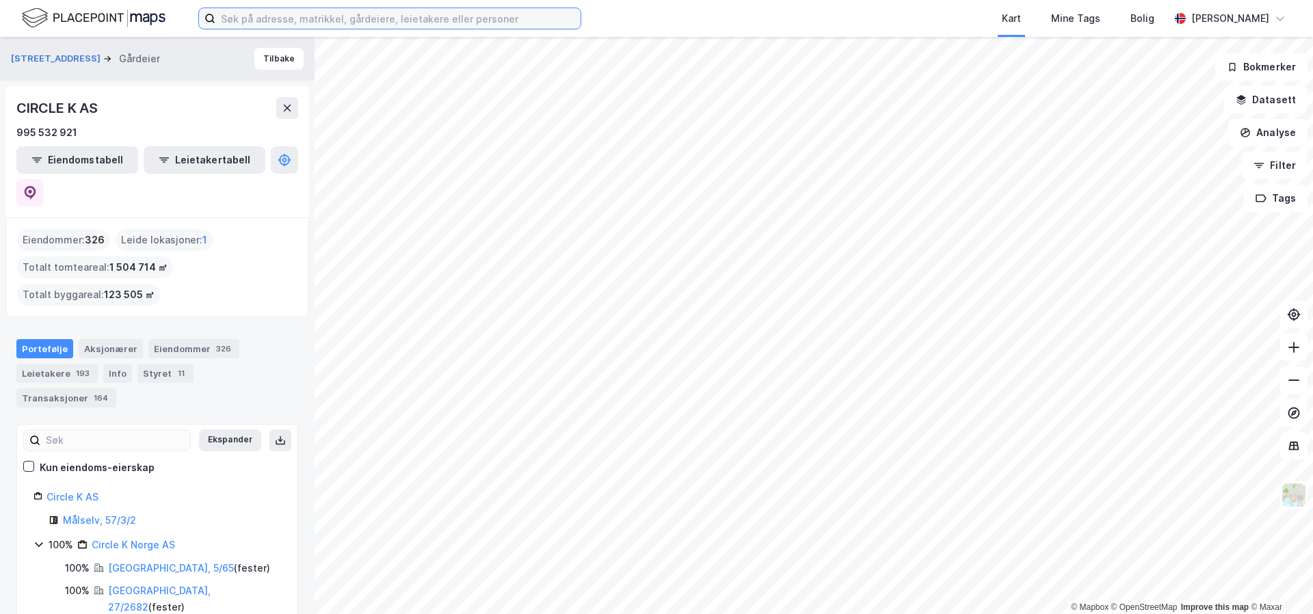
click at [337, 18] on input at bounding box center [397, 18] width 365 height 21
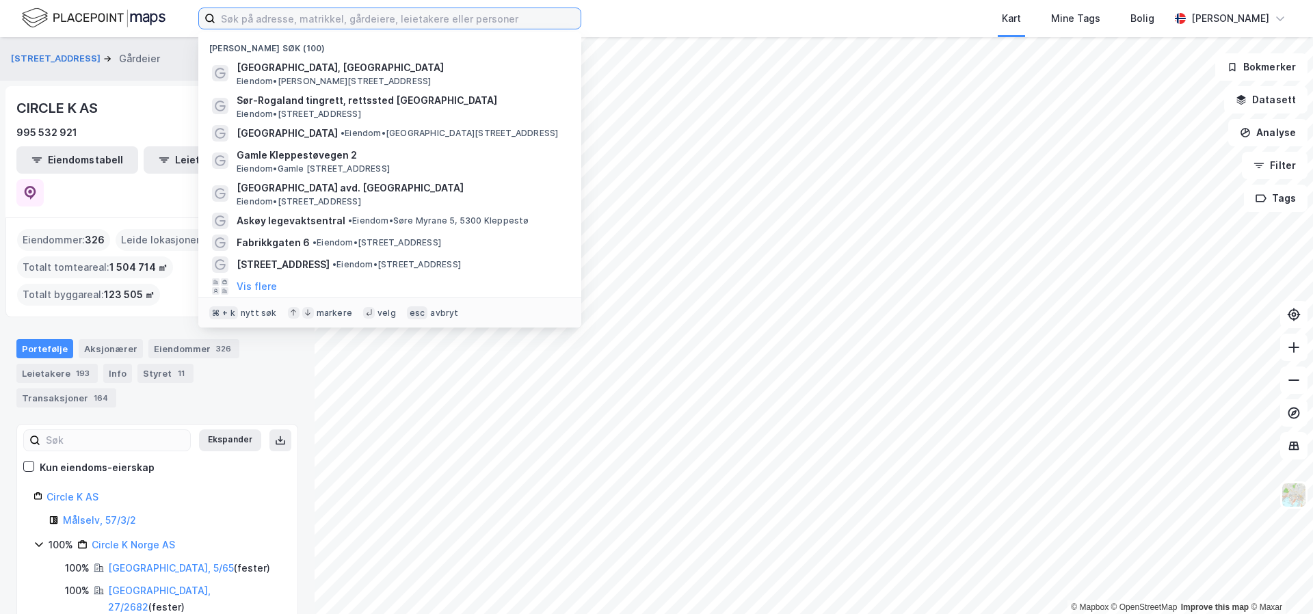
paste input "[STREET_ADDRESS]"
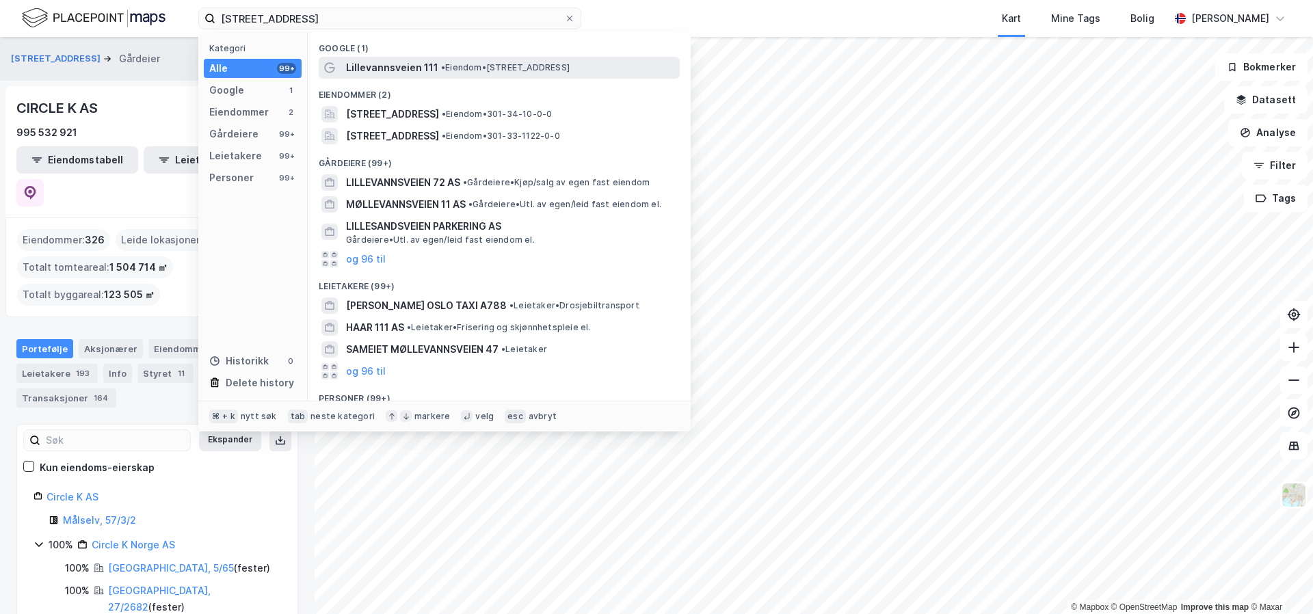
click at [399, 64] on span "Lillevannsveien 111" at bounding box center [392, 67] width 92 height 16
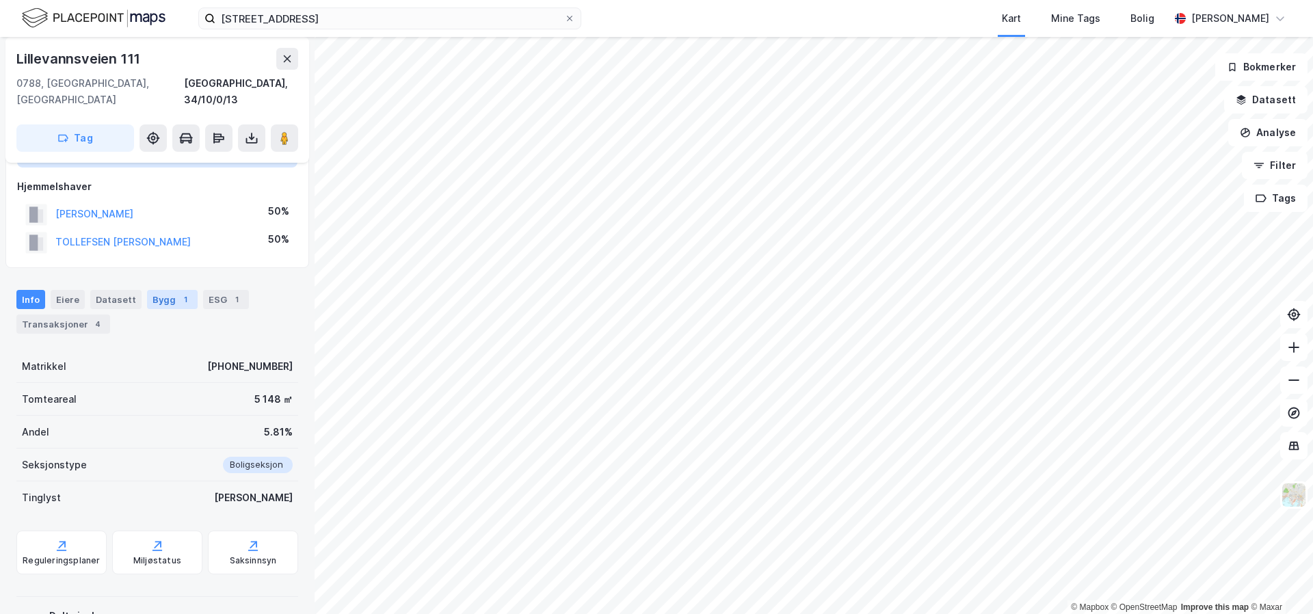
scroll to position [74, 0]
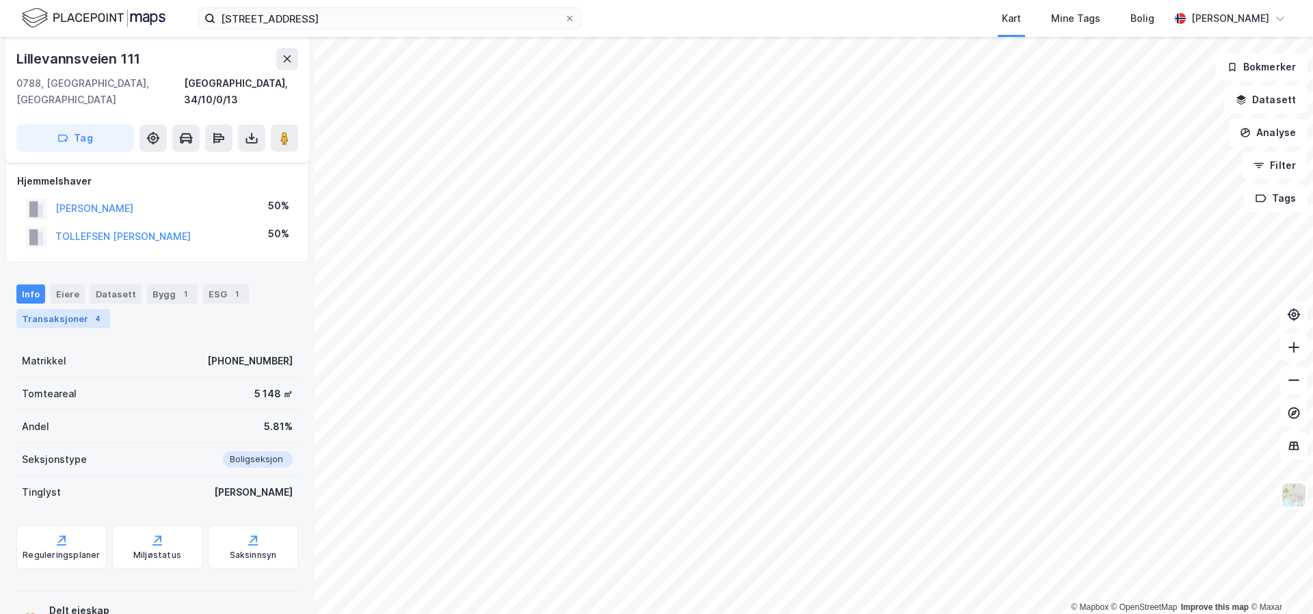
click at [83, 309] on div "Transaksjoner 4" at bounding box center [63, 318] width 94 height 19
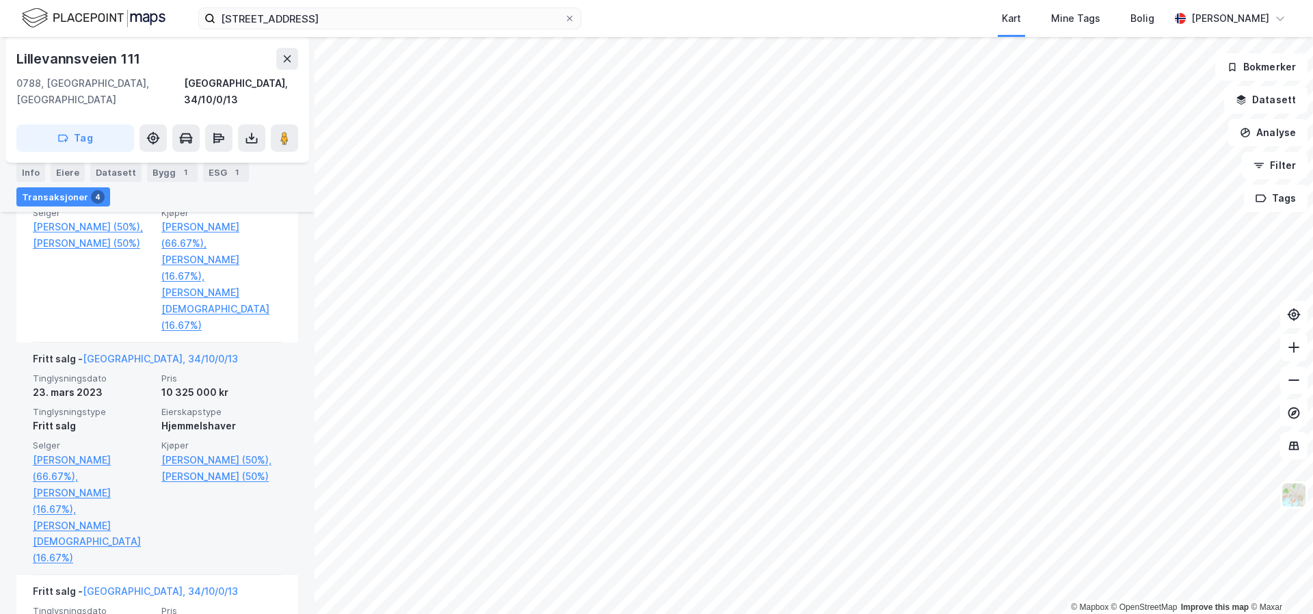
scroll to position [565, 0]
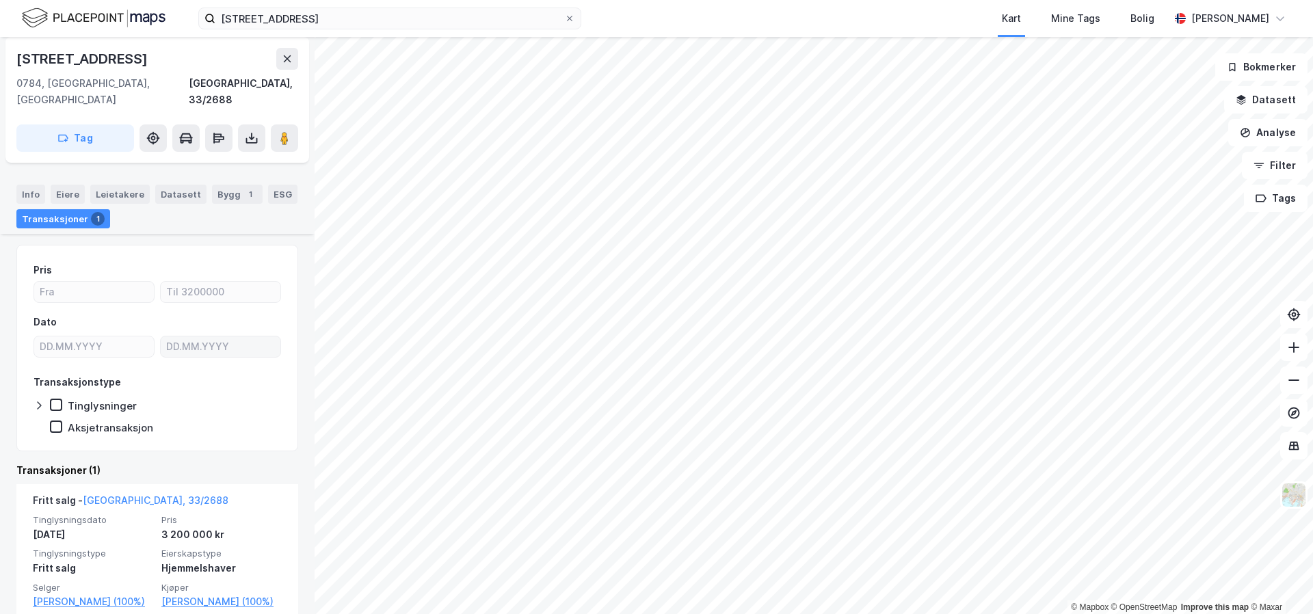
scroll to position [99, 0]
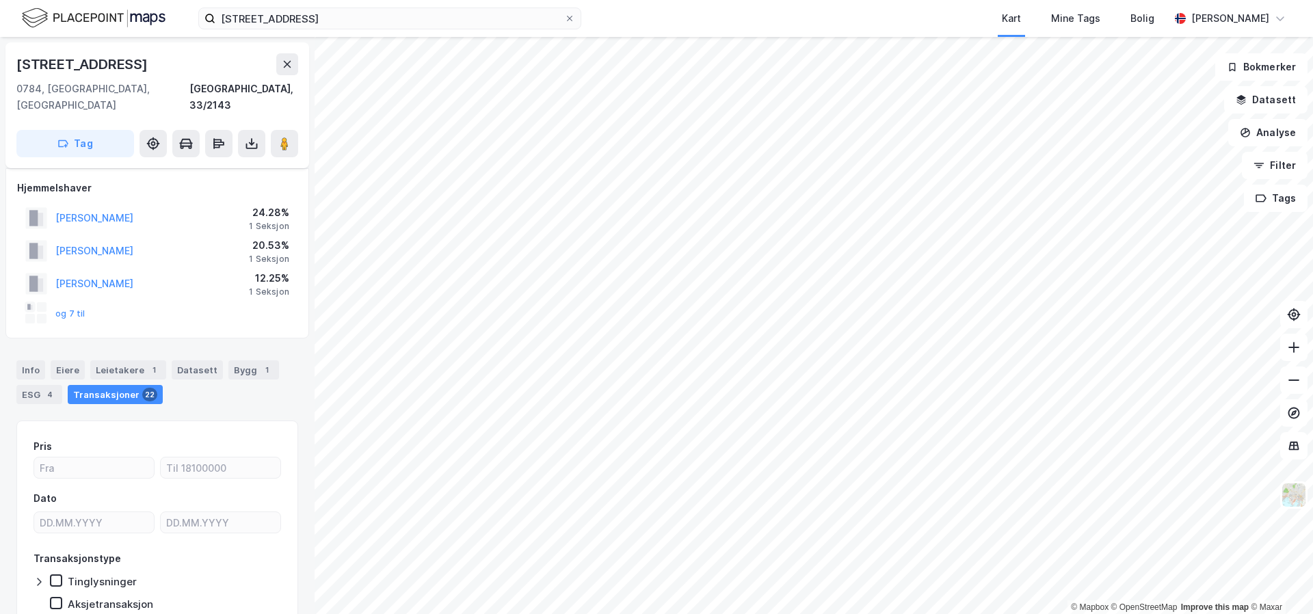
scroll to position [46, 0]
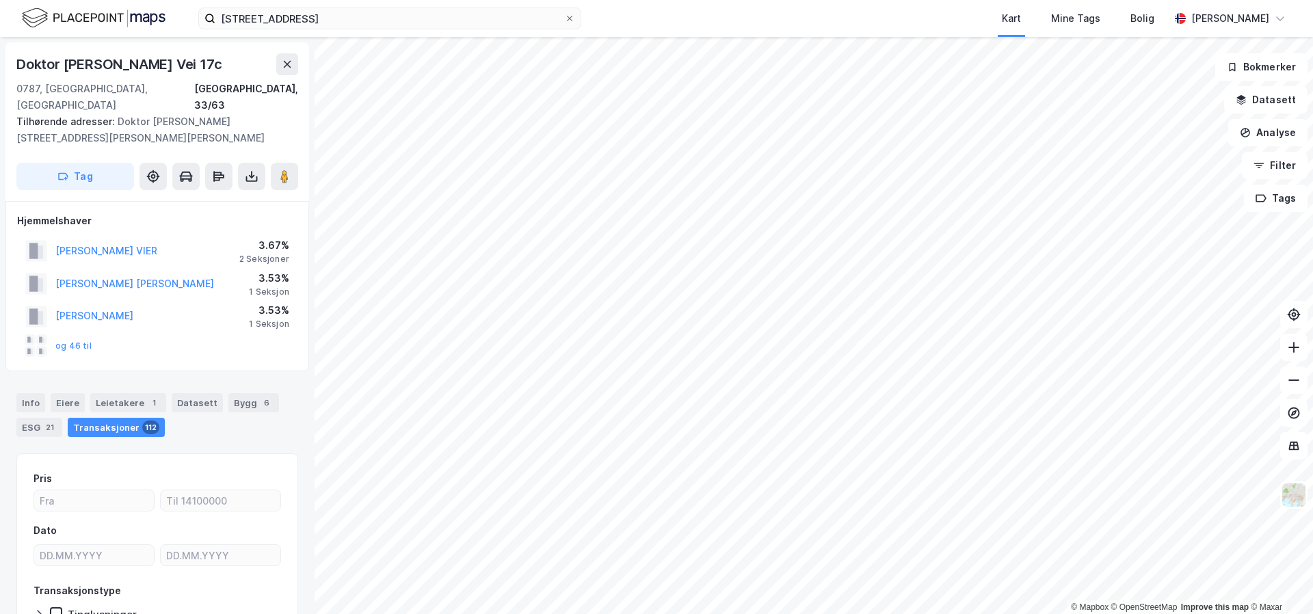
scroll to position [1, 0]
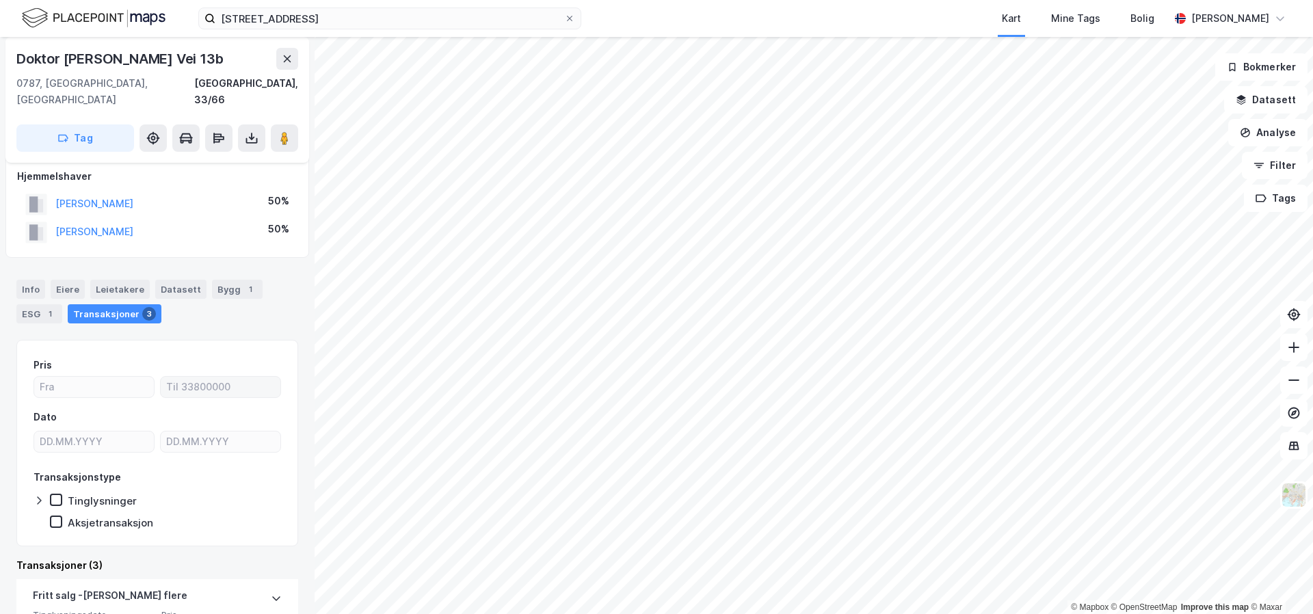
scroll to position [11, 0]
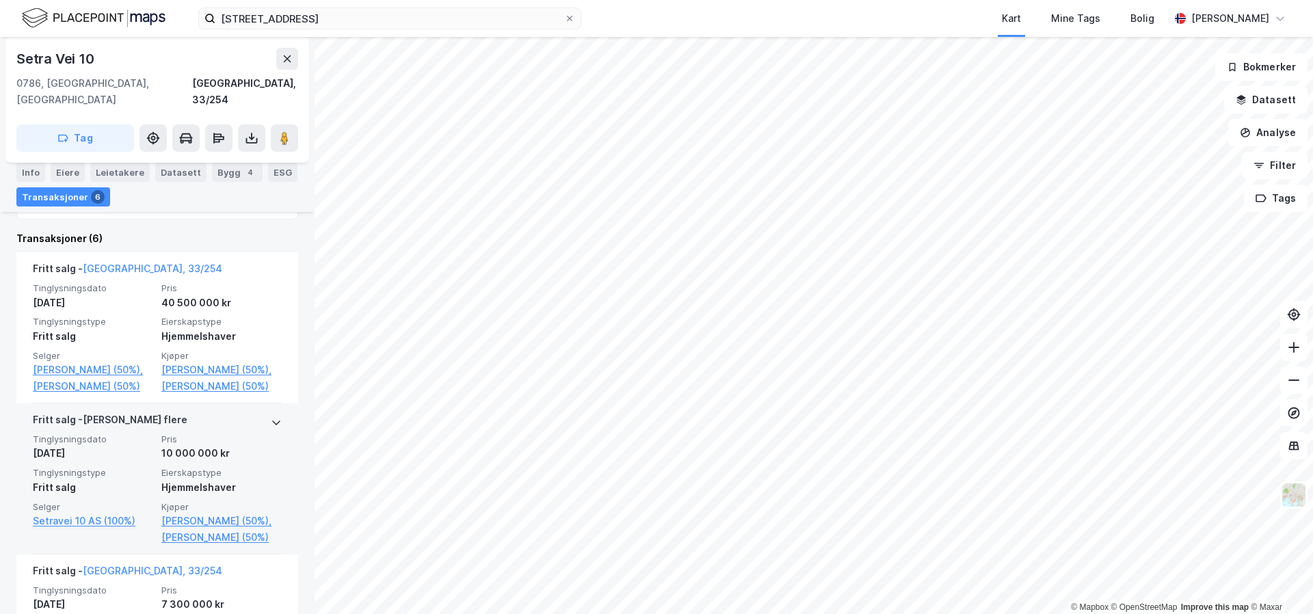
scroll to position [336, 0]
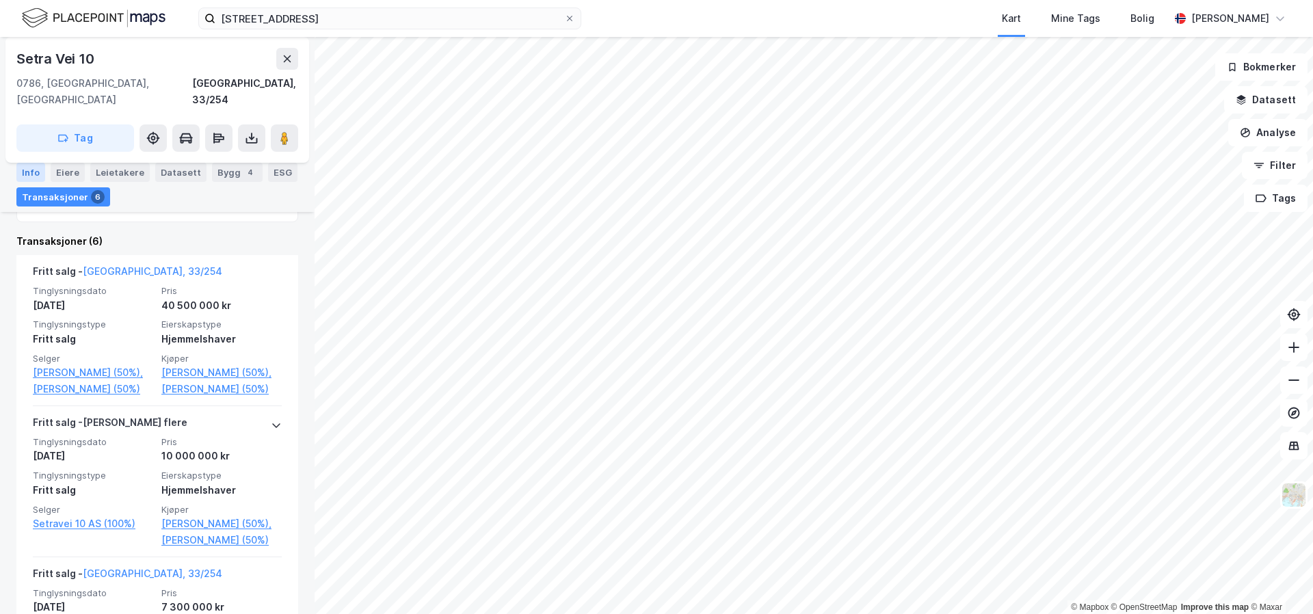
click at [34, 173] on div "Info" at bounding box center [30, 172] width 29 height 19
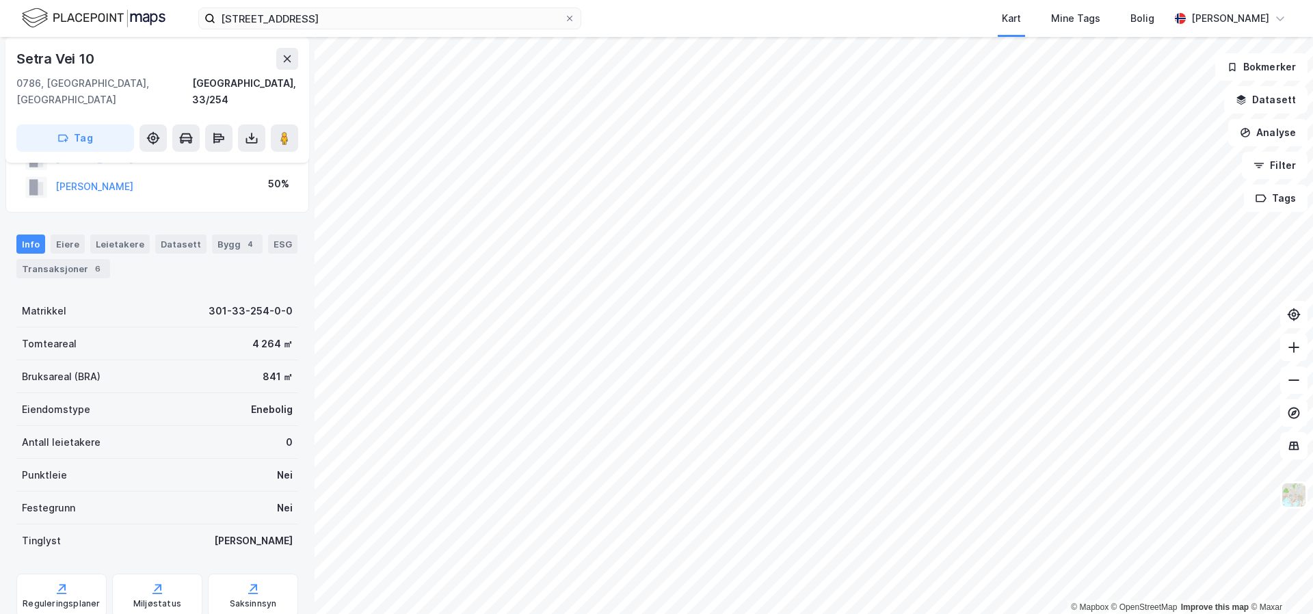
scroll to position [45, 0]
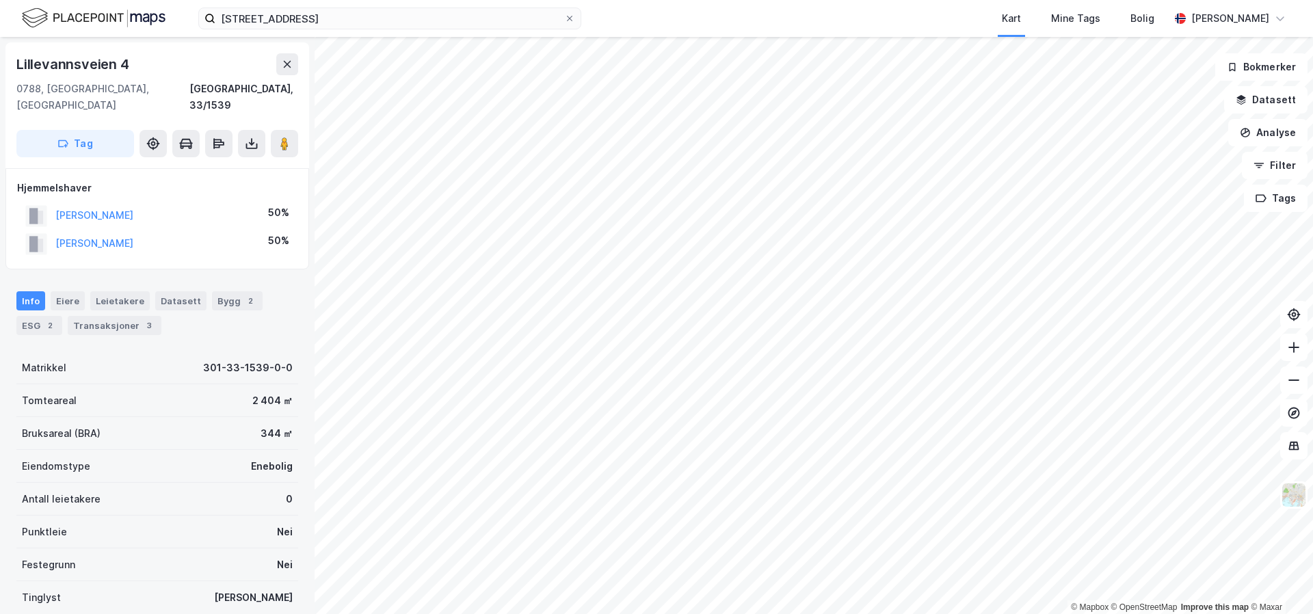
scroll to position [1, 0]
click at [97, 318] on div "6" at bounding box center [98, 325] width 14 height 14
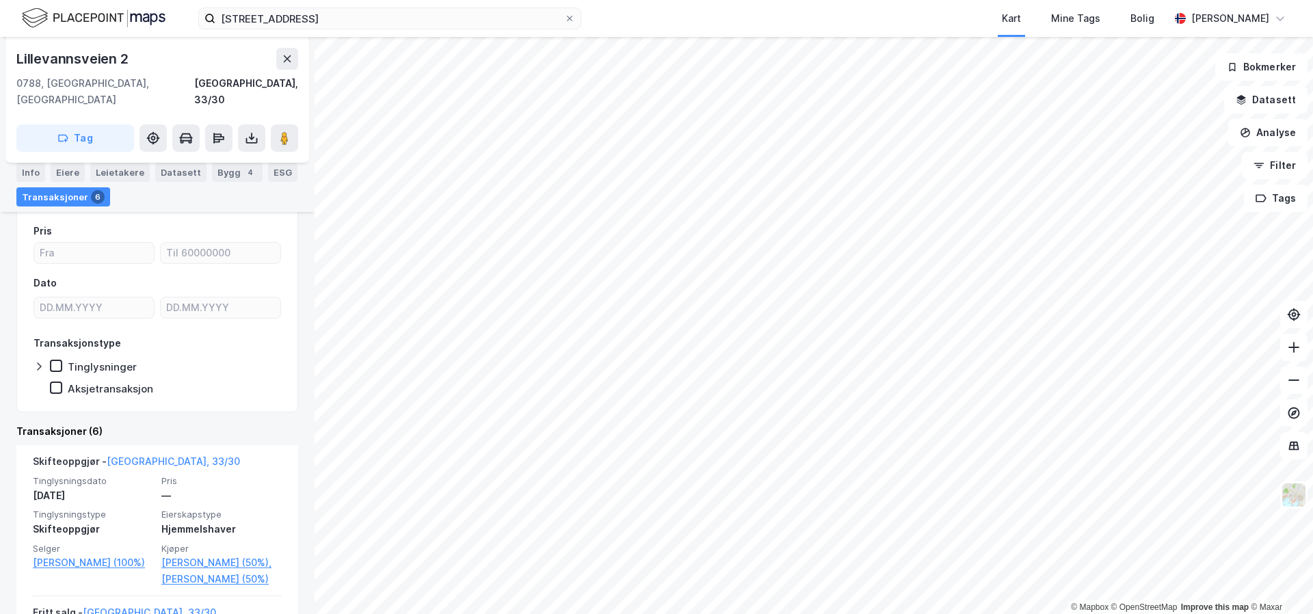
scroll to position [148, 0]
click at [298, 147] on div "© Mapbox © OpenStreetMap Improve this map © Maxar [STREET_ADDRESS][GEOGRAPHIC_D…" at bounding box center [656, 325] width 1313 height 577
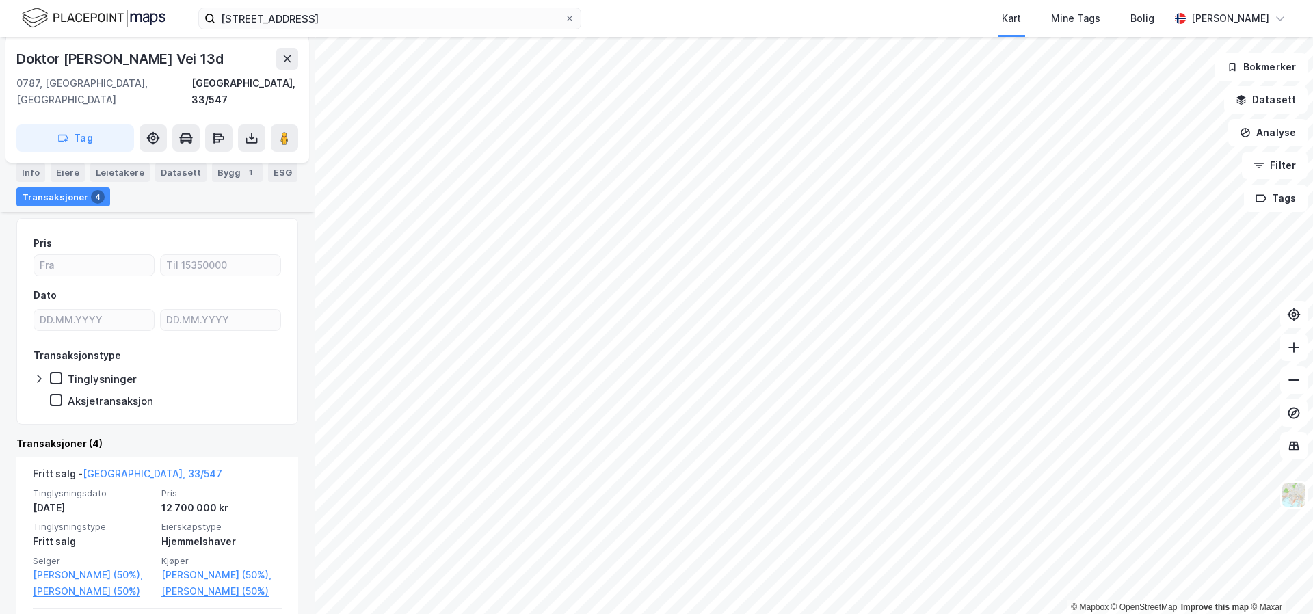
scroll to position [161, 0]
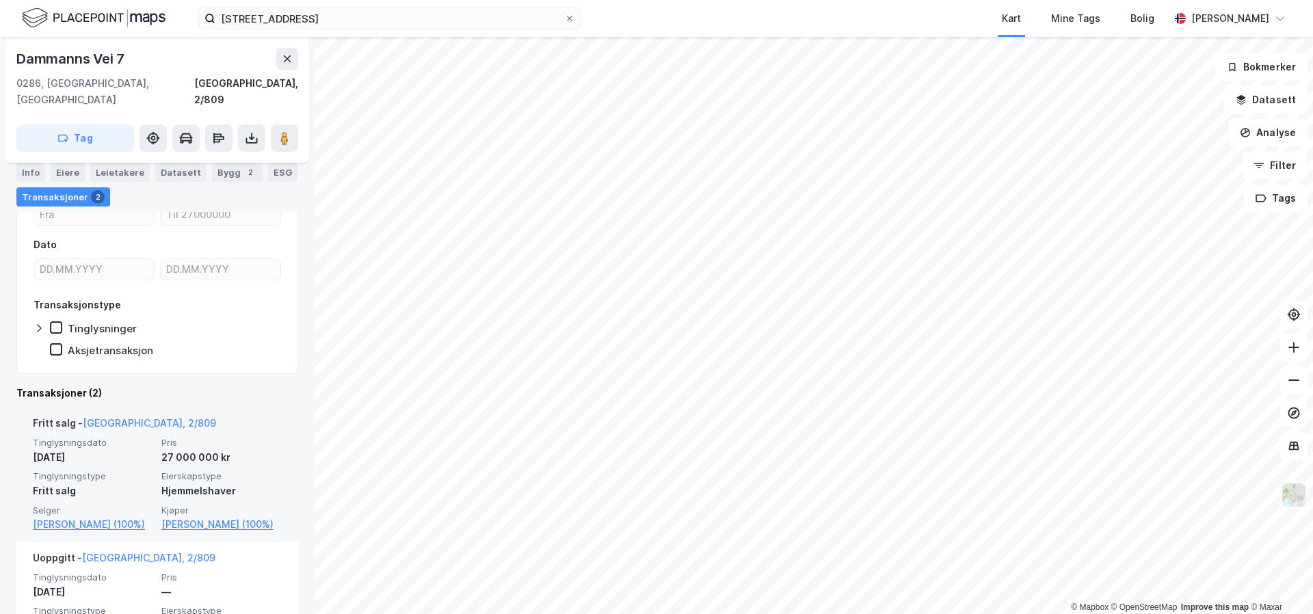
scroll to position [159, 0]
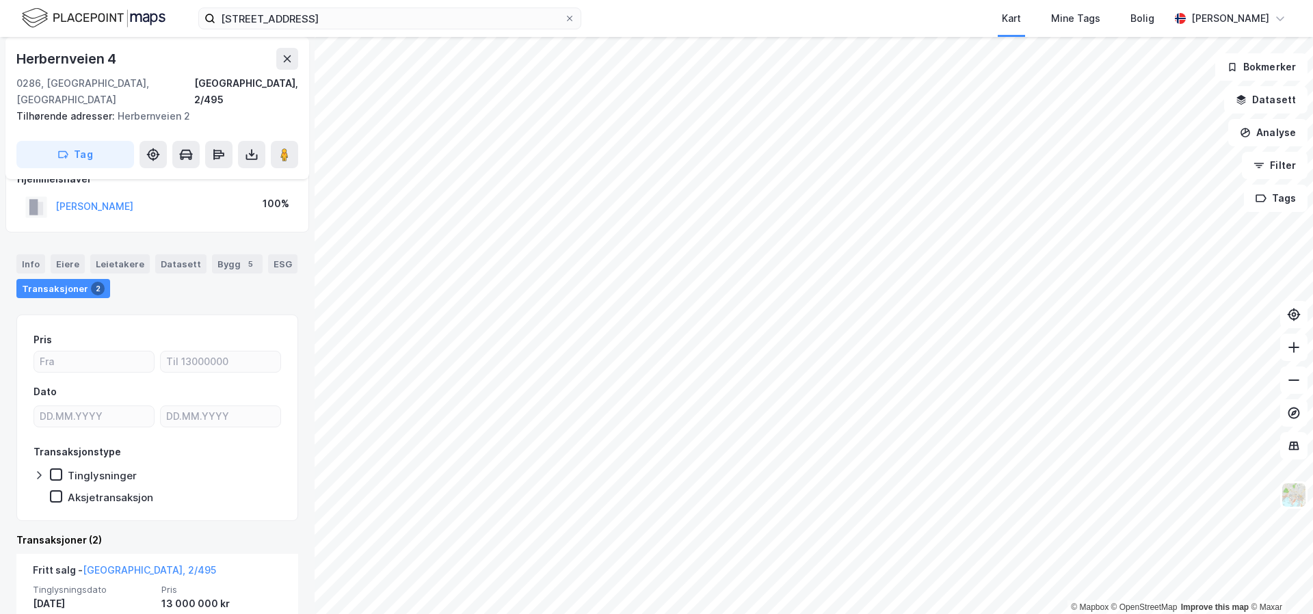
scroll to position [73, 0]
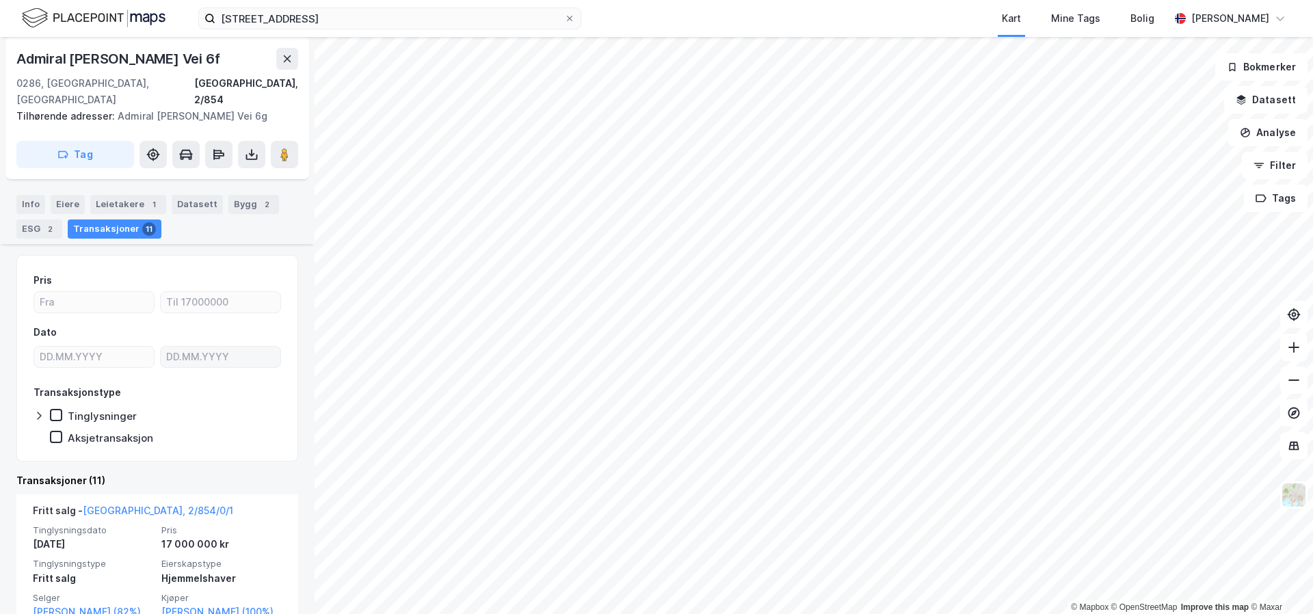
scroll to position [129, 0]
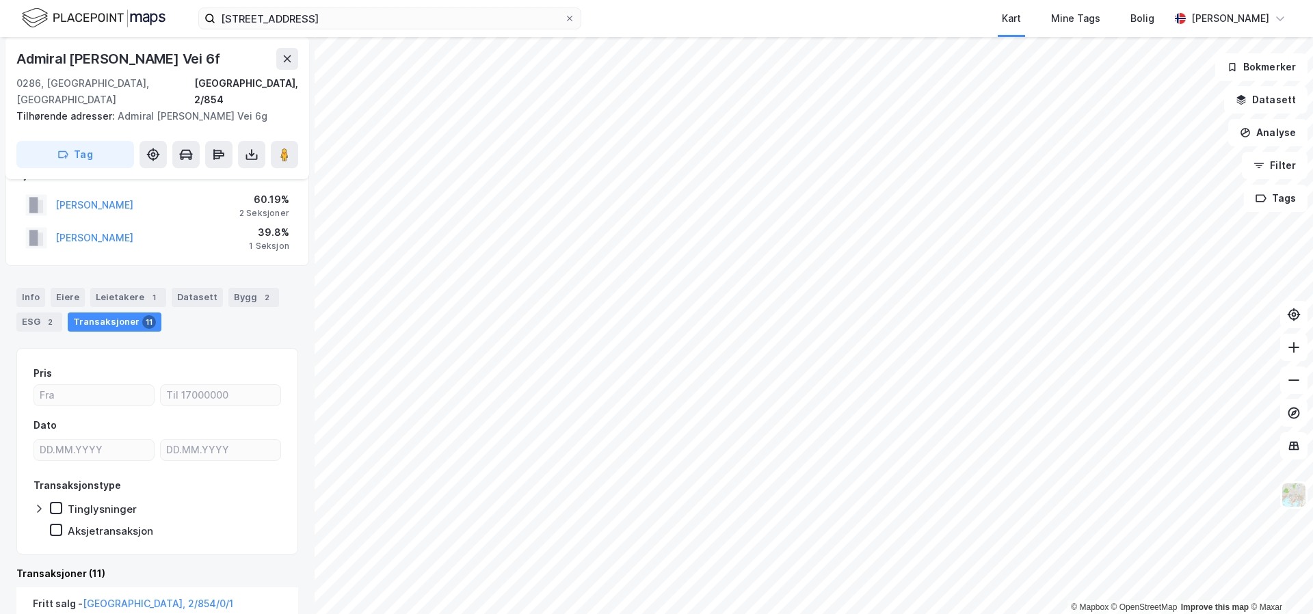
scroll to position [29, 0]
click at [135, 289] on div "Leietakere 1" at bounding box center [128, 298] width 76 height 19
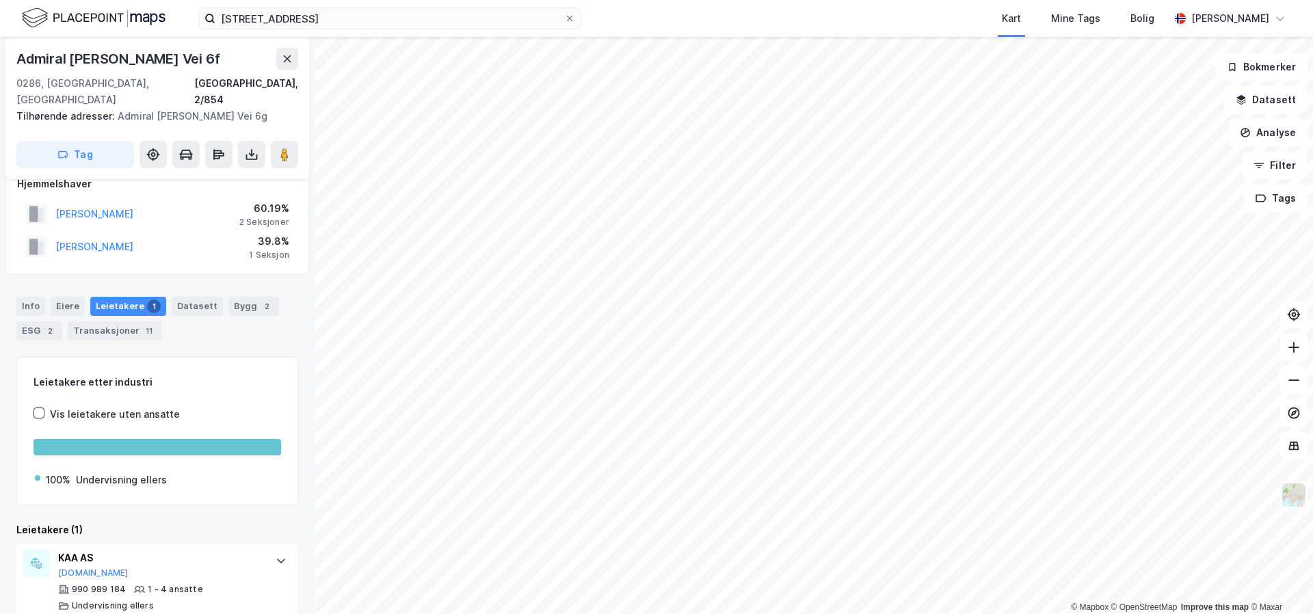
scroll to position [24, 0]
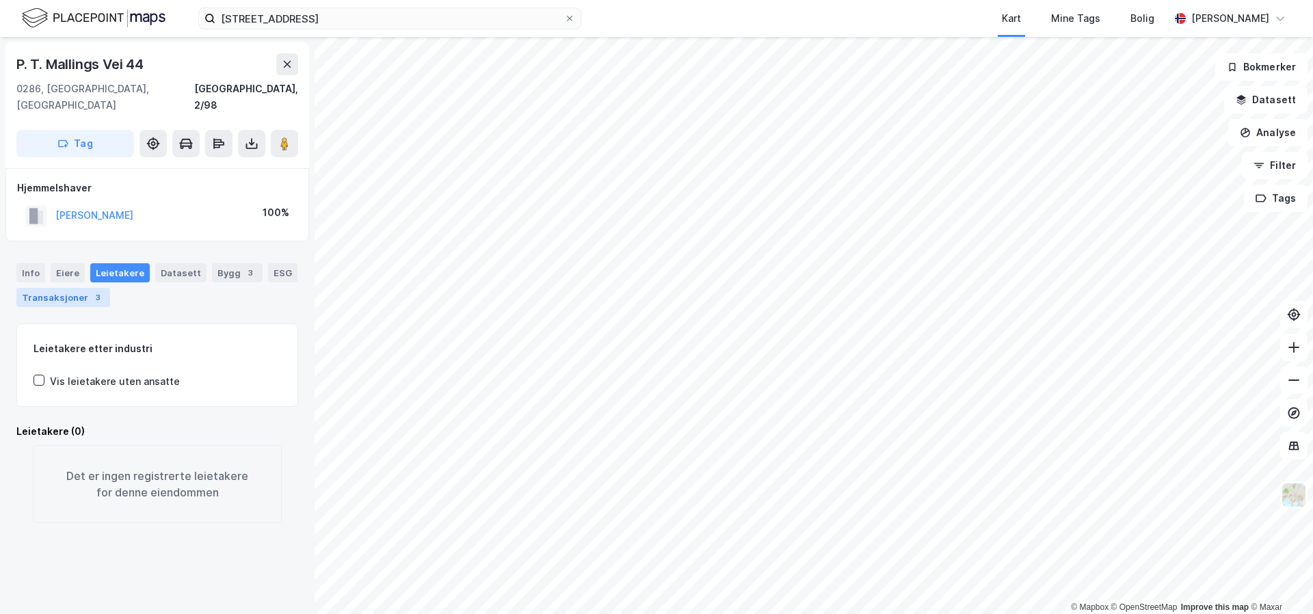
click at [38, 288] on div "Transaksjoner 3" at bounding box center [63, 297] width 94 height 19
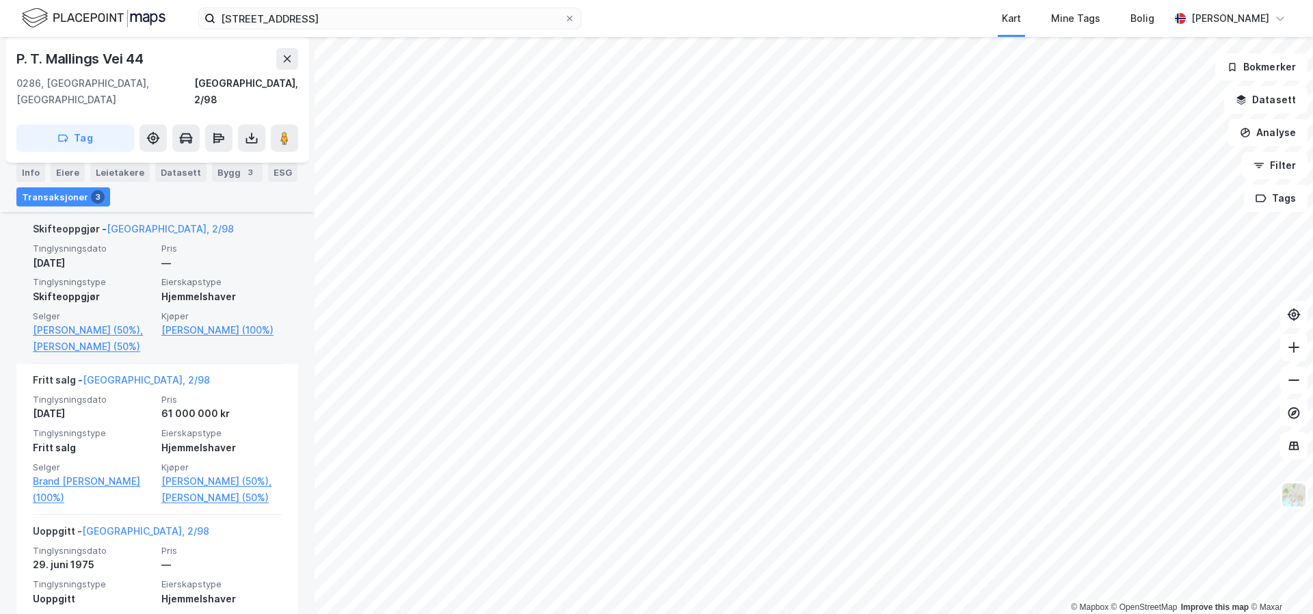
scroll to position [364, 0]
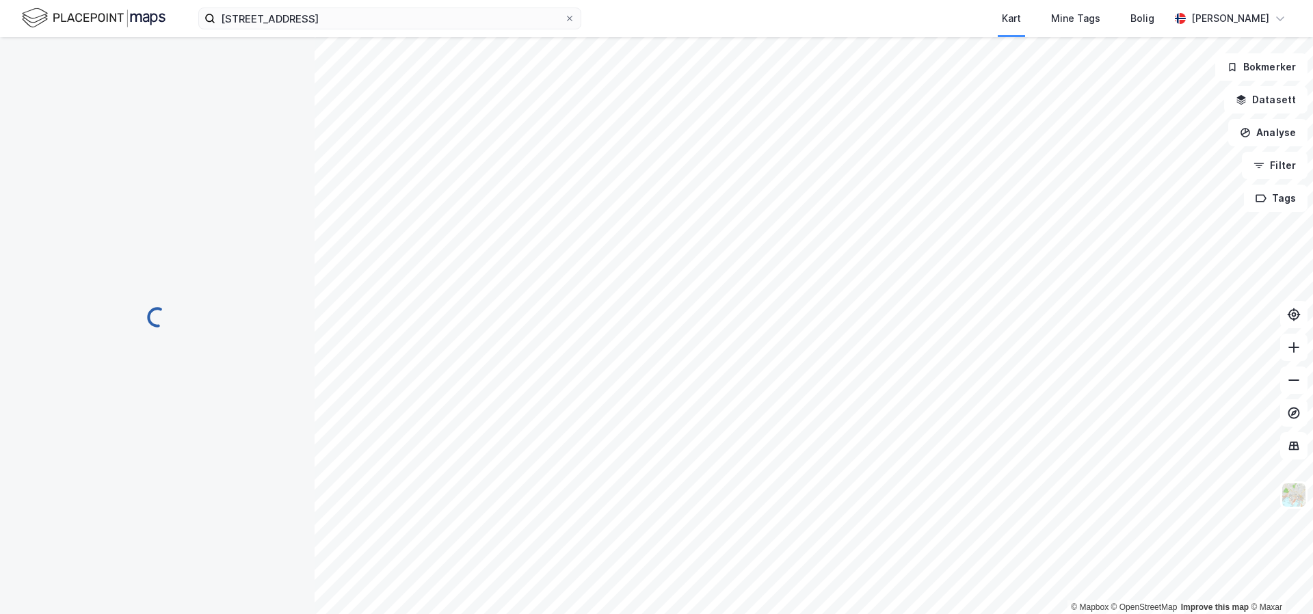
scroll to position [3, 0]
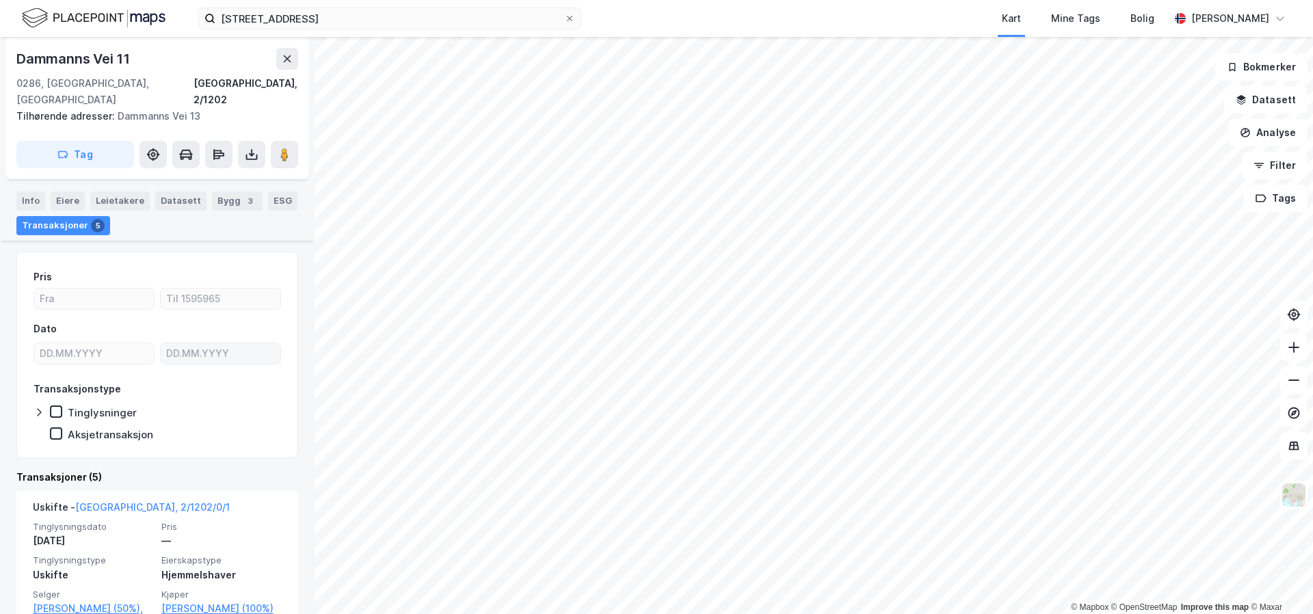
scroll to position [129, 0]
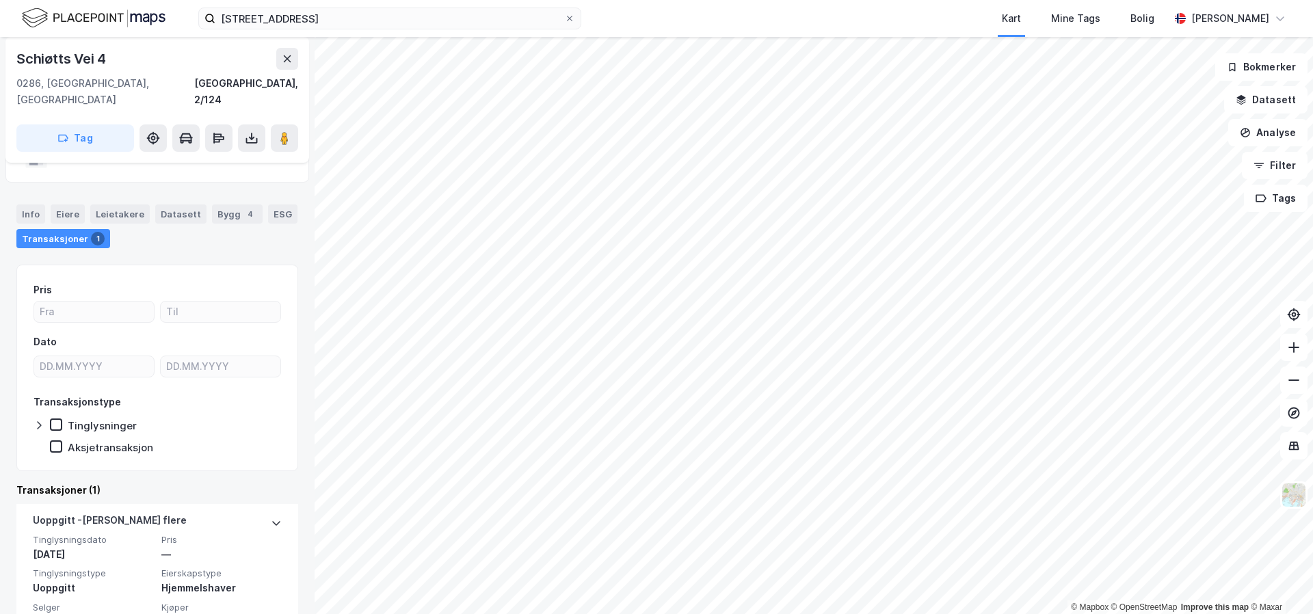
scroll to position [83, 0]
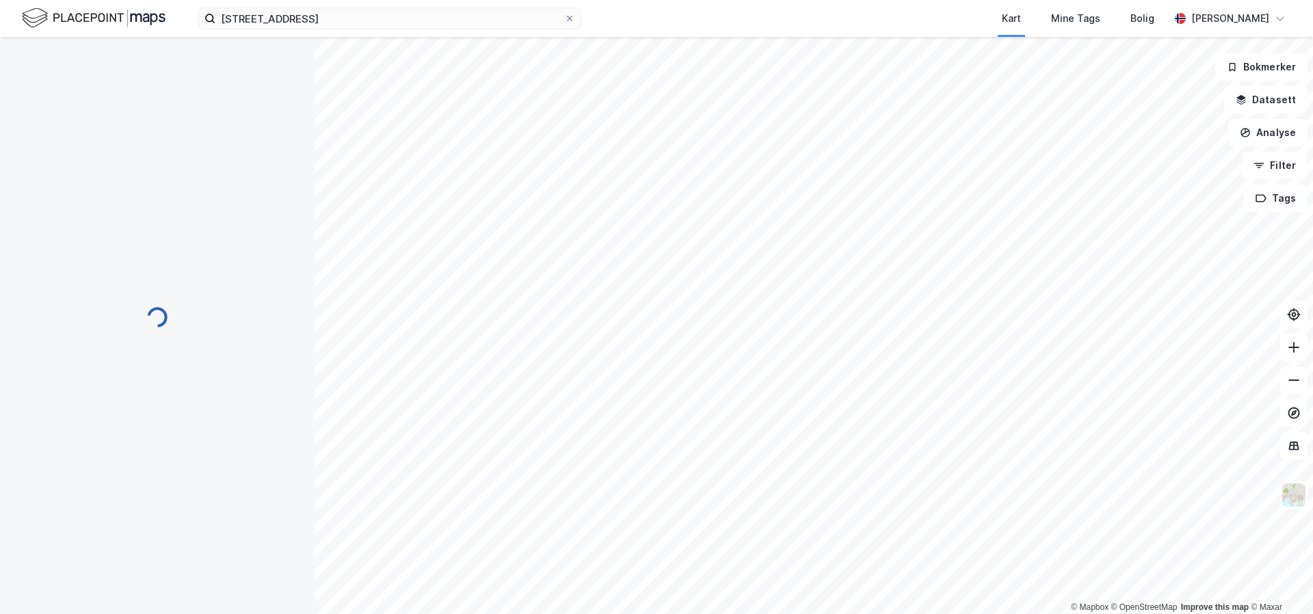
scroll to position [19, 0]
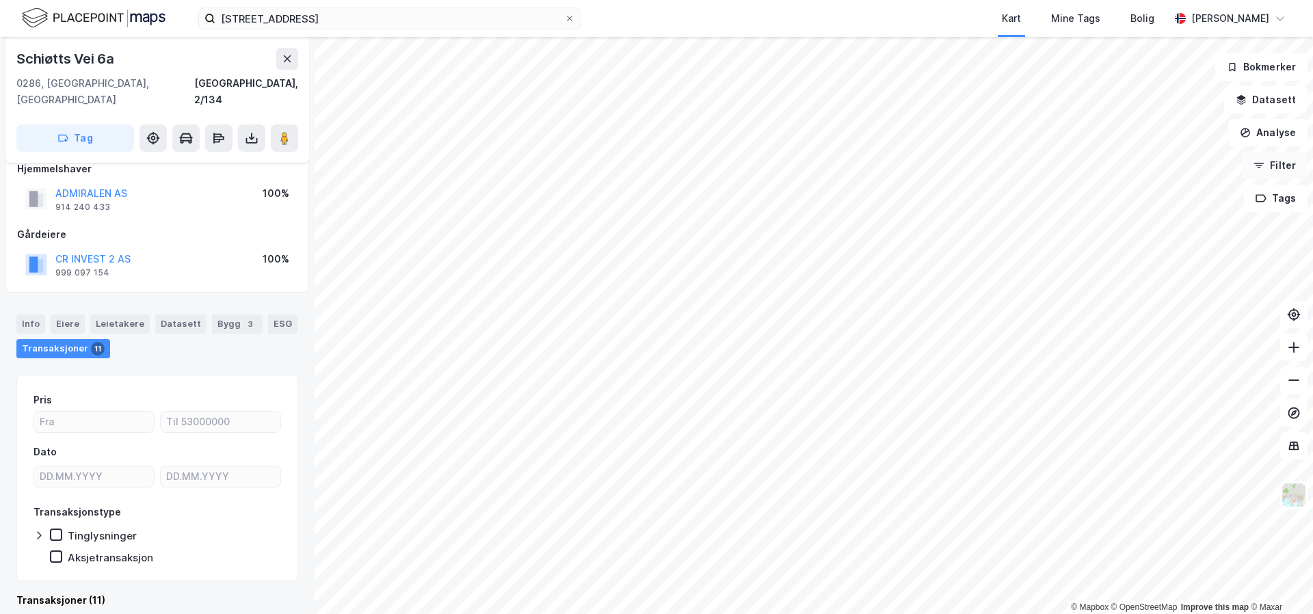
click at [1280, 169] on button "Filter" at bounding box center [1275, 165] width 66 height 27
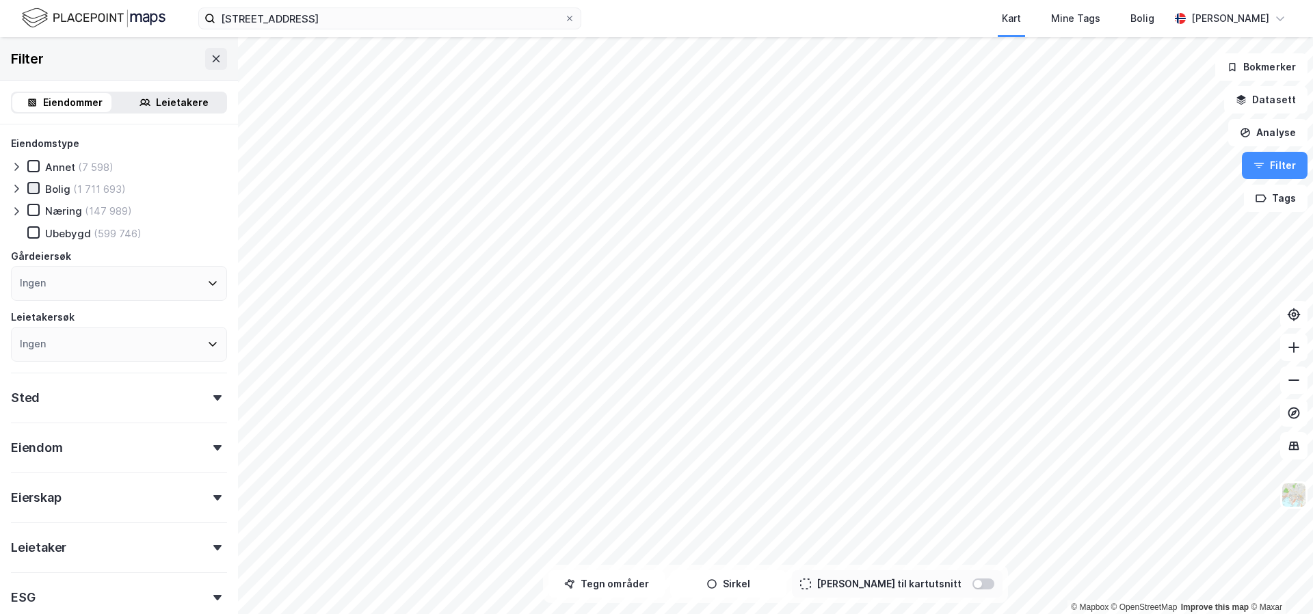
click at [36, 187] on icon at bounding box center [34, 188] width 10 height 10
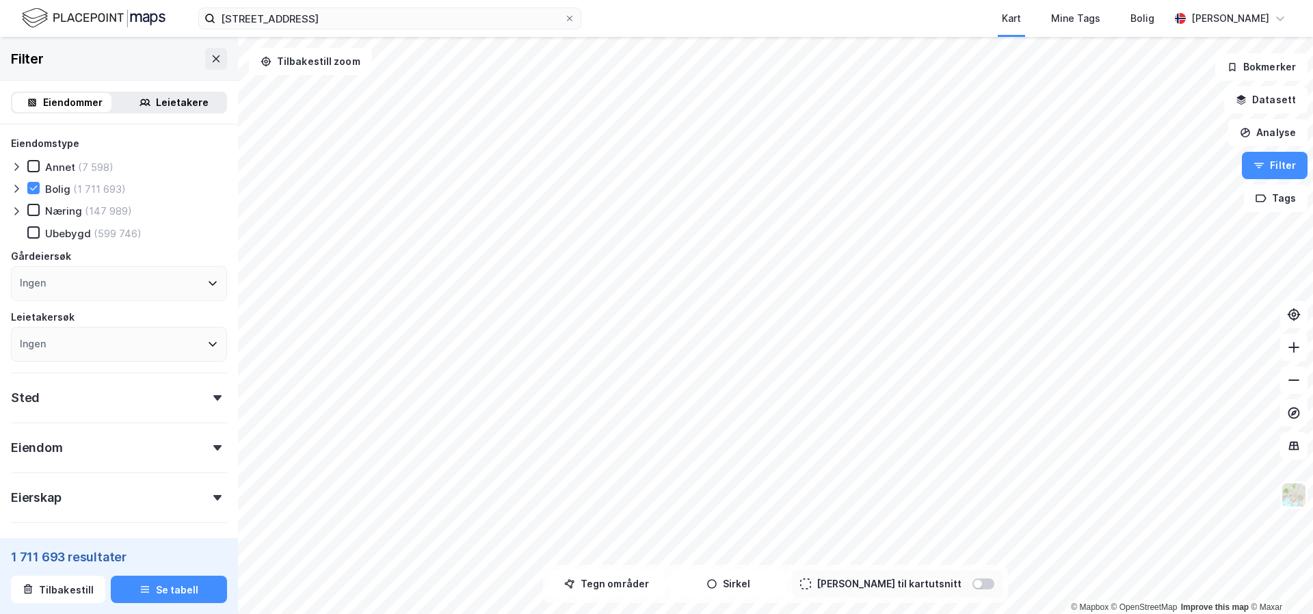
click at [142, 390] on div "Sted" at bounding box center [119, 392] width 216 height 39
click at [111, 449] on div "Ingen" at bounding box center [119, 457] width 216 height 35
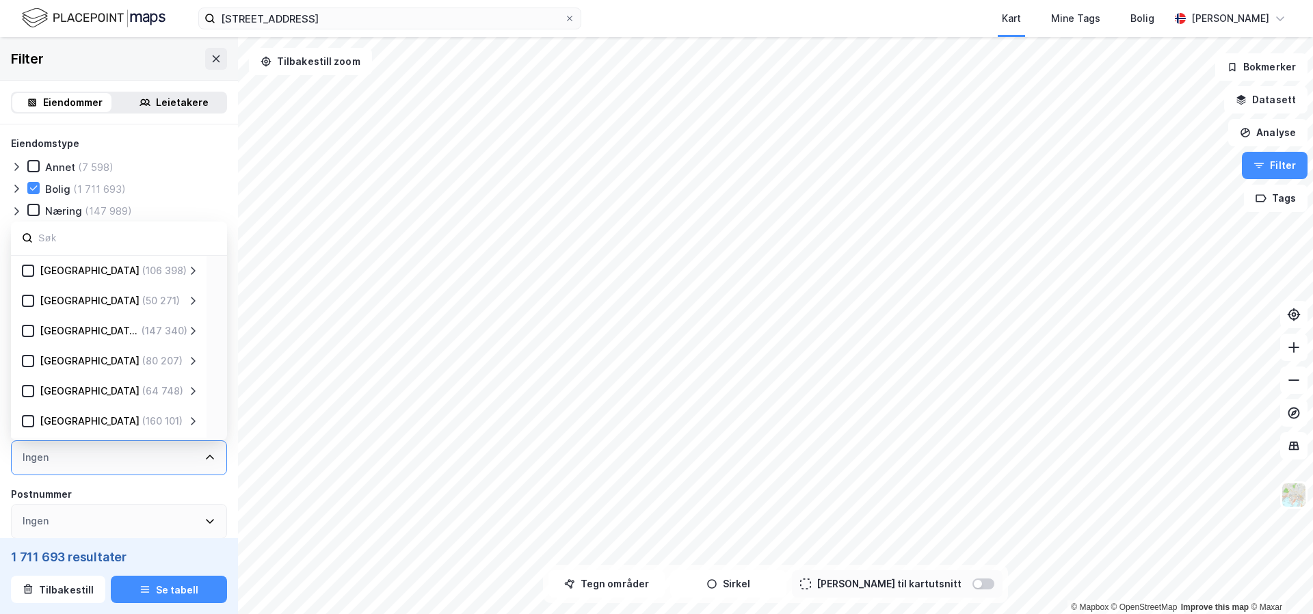
scroll to position [161, 0]
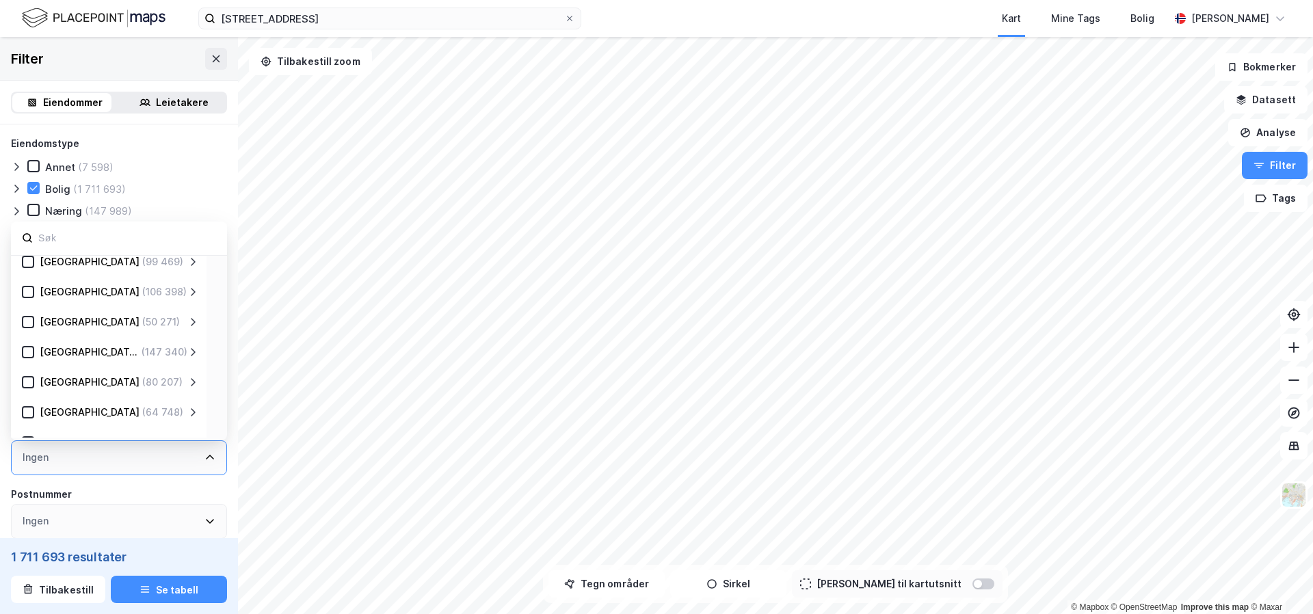
click at [55, 323] on div "[GEOGRAPHIC_DATA]" at bounding box center [90, 322] width 100 height 16
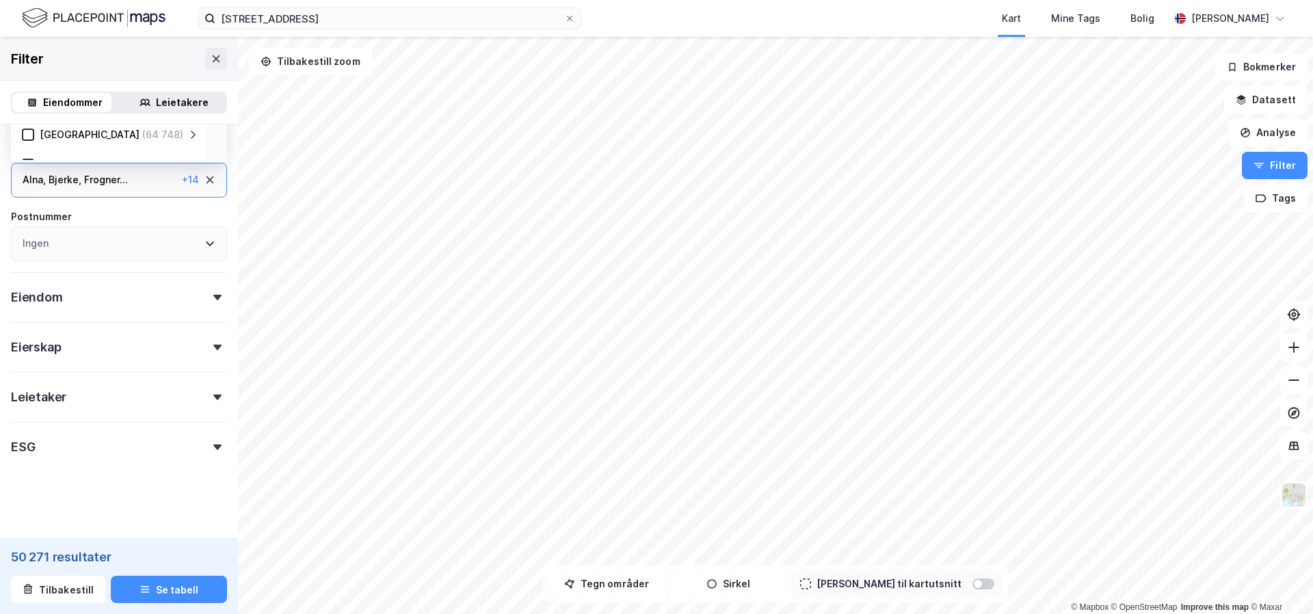
scroll to position [280, 0]
click at [159, 304] on div "Eiendom" at bounding box center [119, 289] width 216 height 39
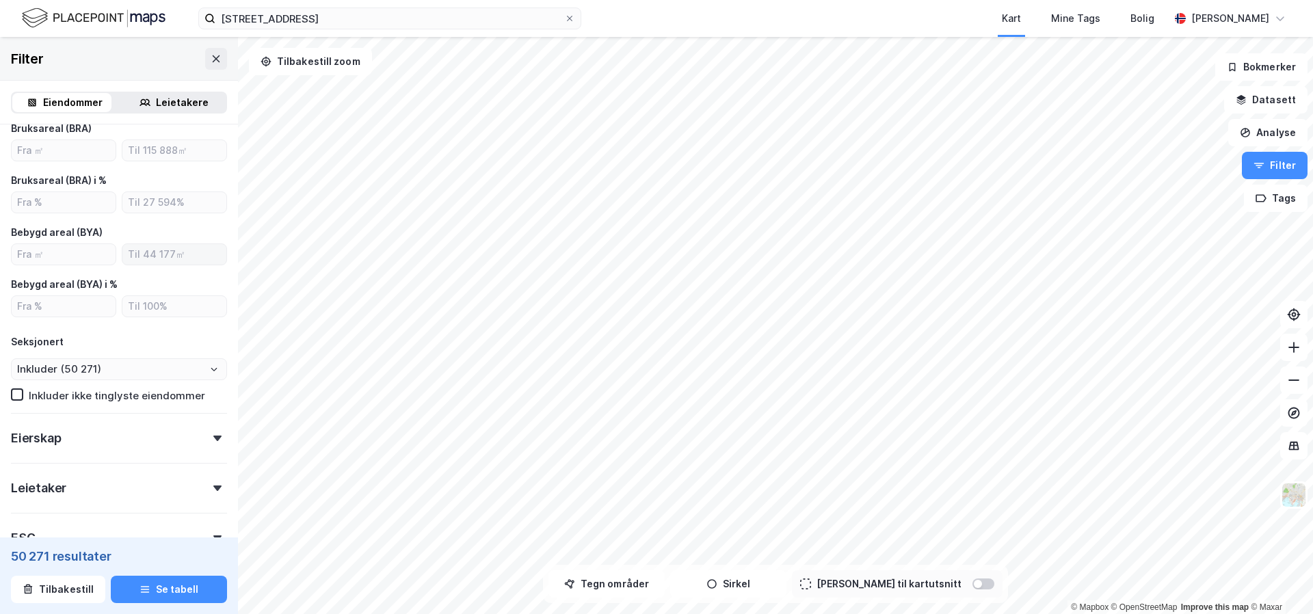
scroll to position [534, 0]
click at [157, 587] on button "Se tabell" at bounding box center [169, 589] width 116 height 27
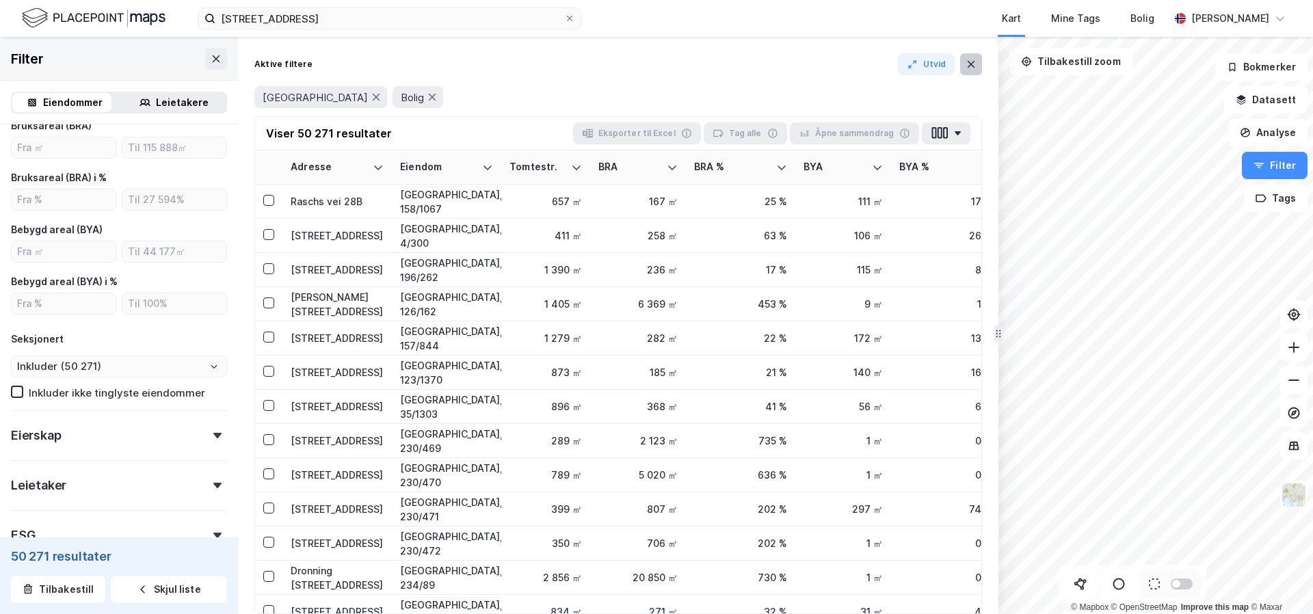
click at [978, 66] on button at bounding box center [971, 64] width 22 height 22
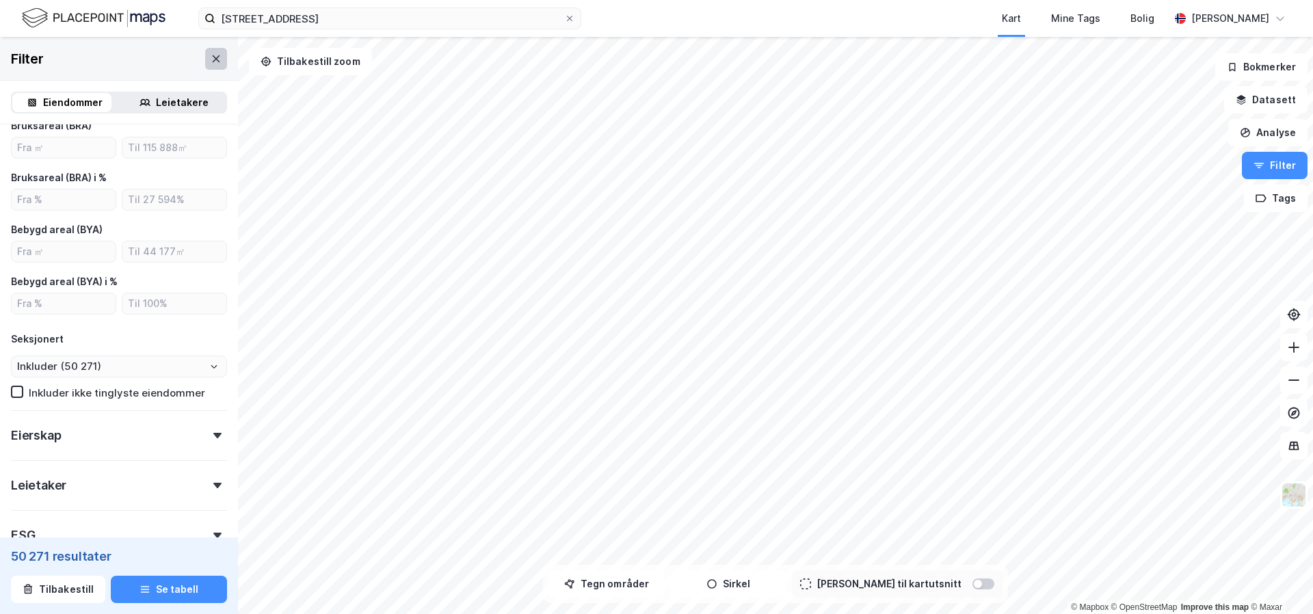
click at [205, 64] on button at bounding box center [216, 59] width 22 height 22
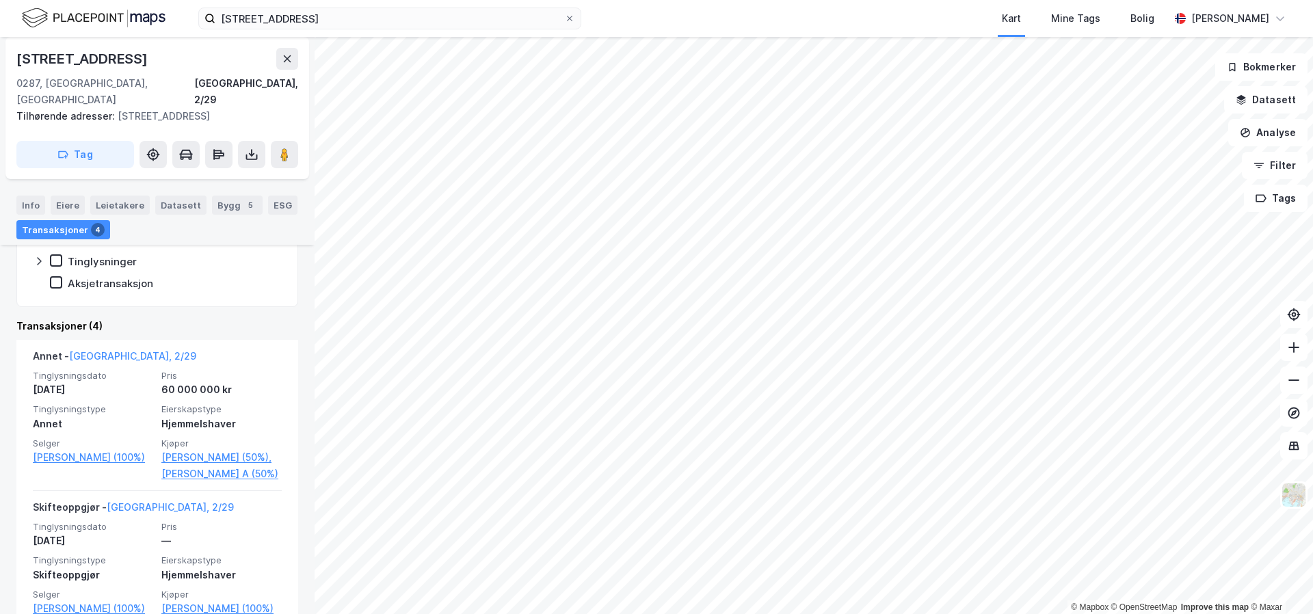
scroll to position [306, 0]
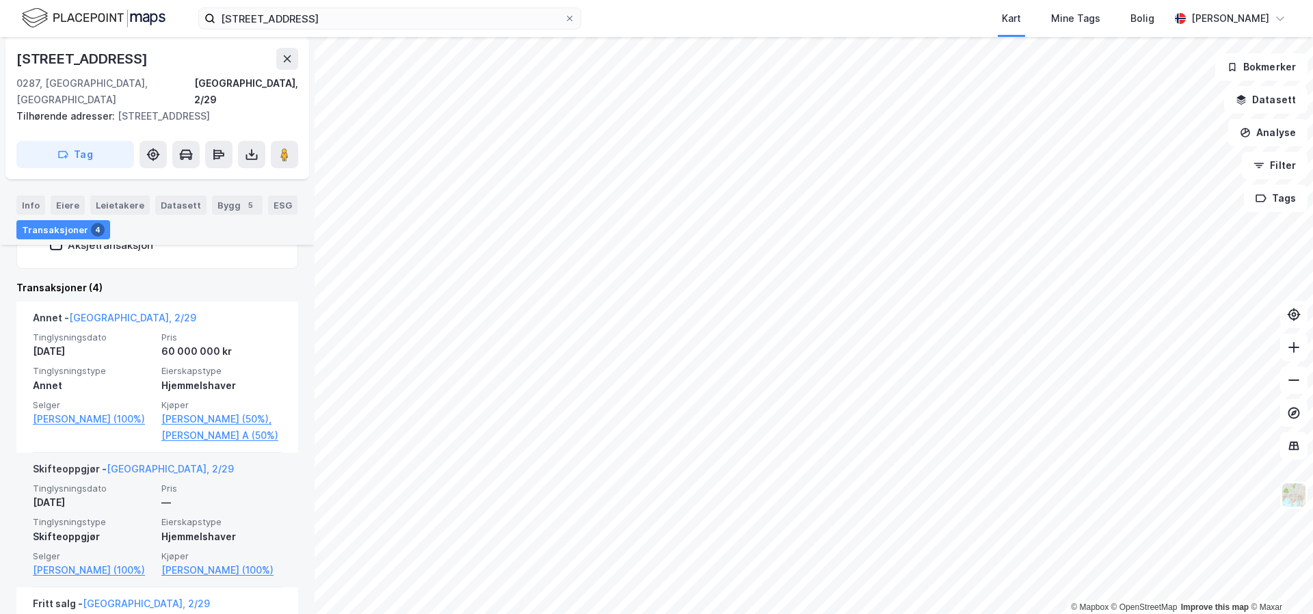
click at [242, 517] on div "© Mapbox © OpenStreetMap Improve this map © [GEOGRAPHIC_DATA][STREET_ADDRESS] T…" at bounding box center [656, 325] width 1313 height 577
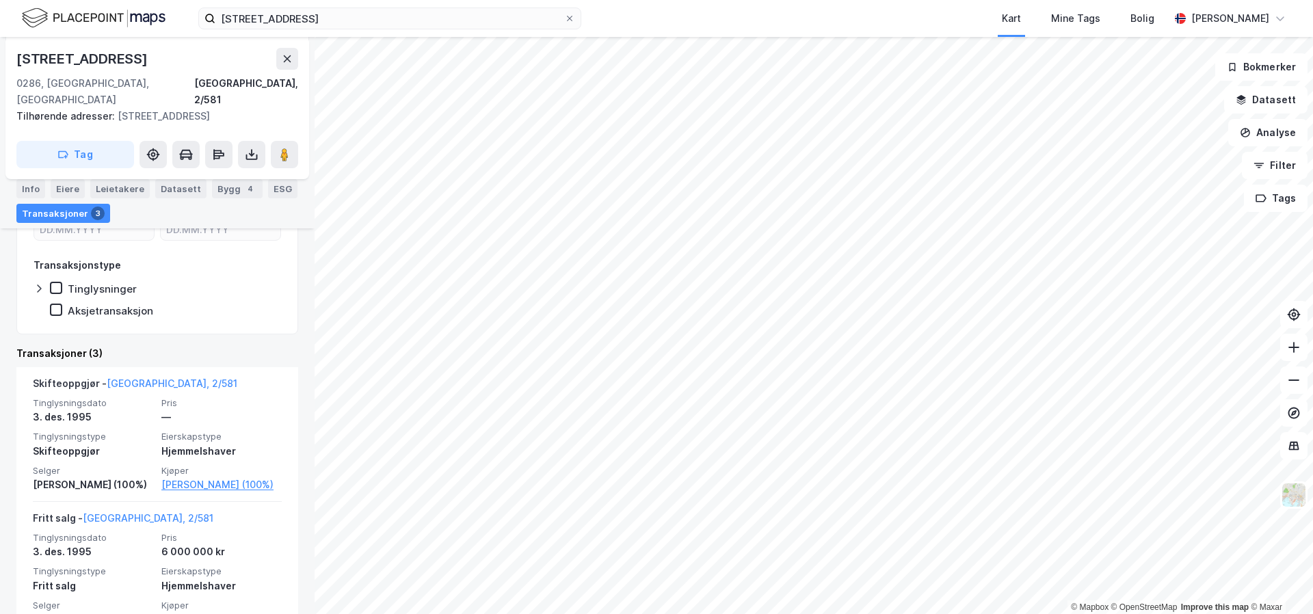
scroll to position [228, 0]
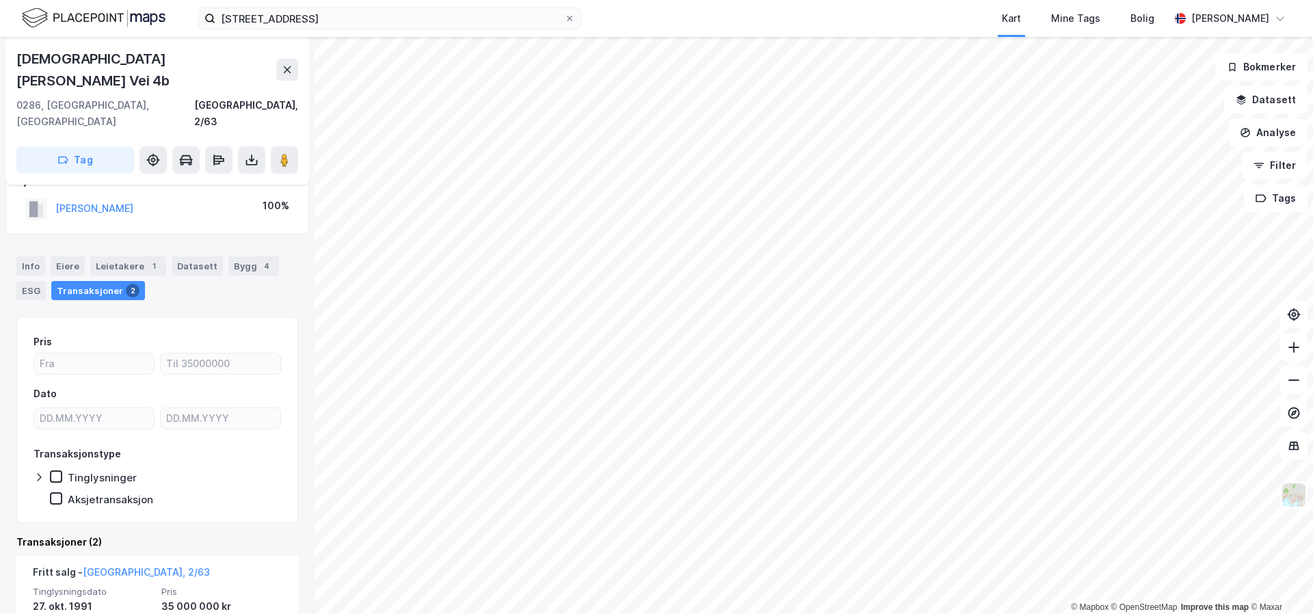
scroll to position [49, 0]
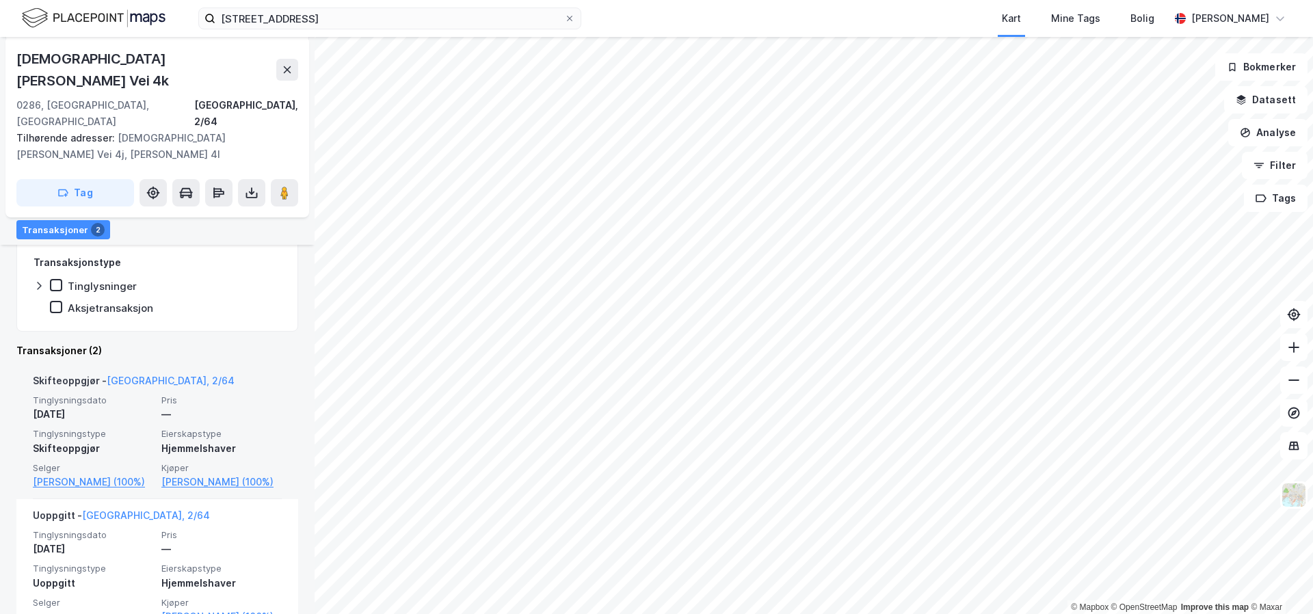
scroll to position [283, 0]
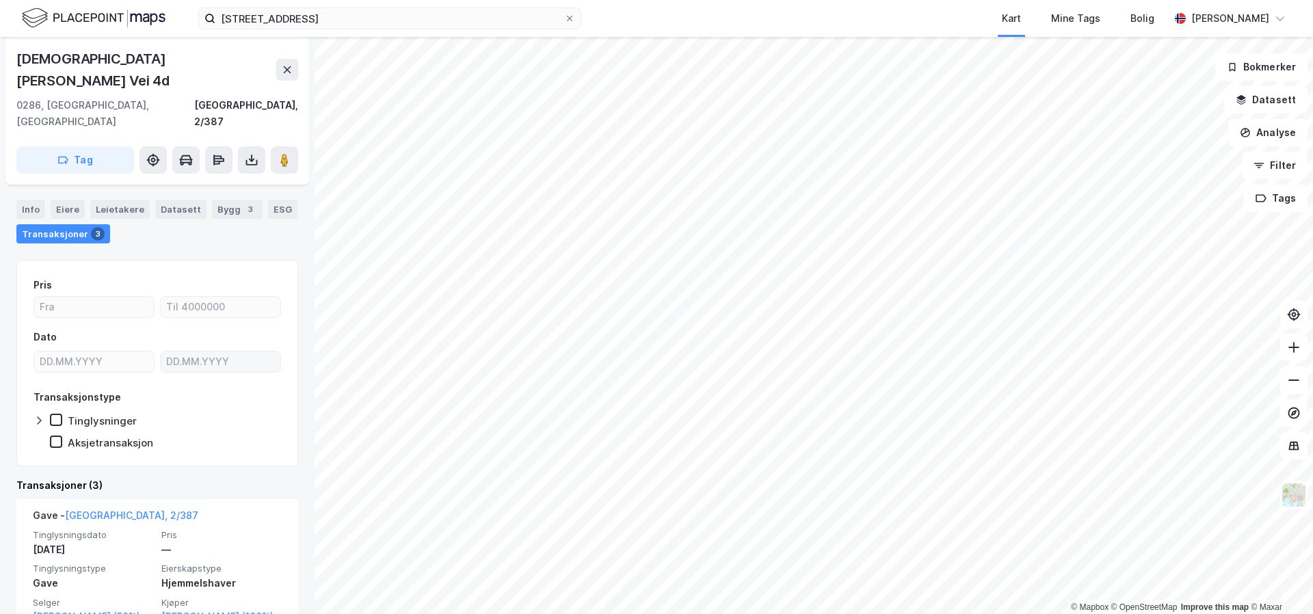
scroll to position [114, 0]
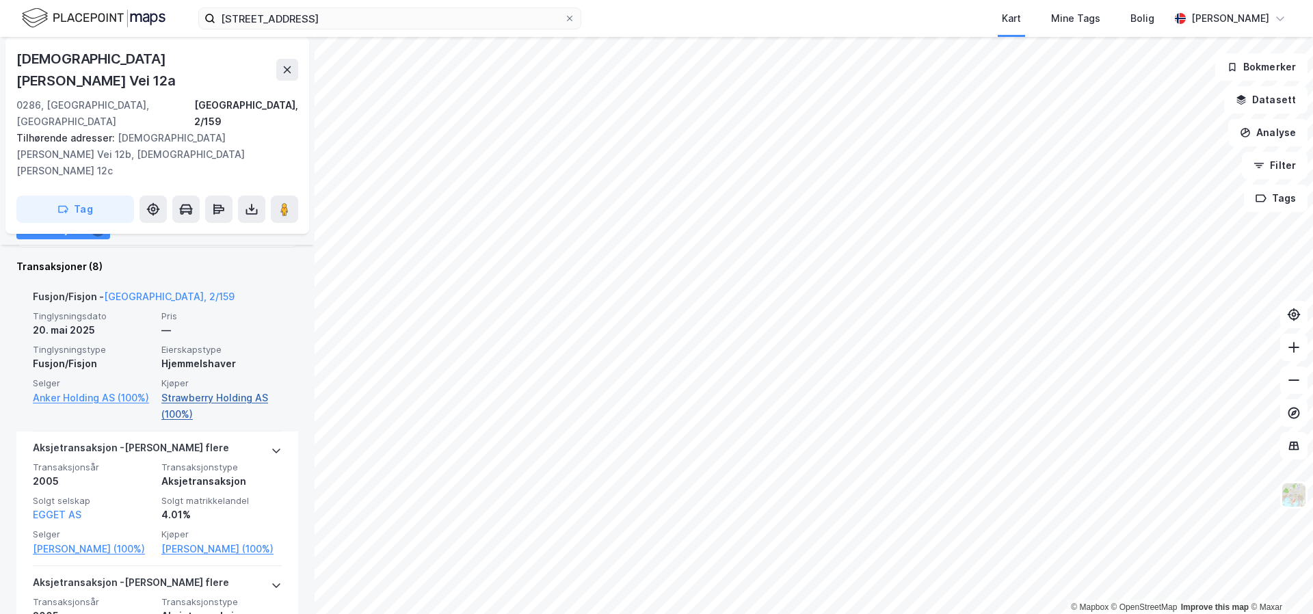
scroll to position [423, 0]
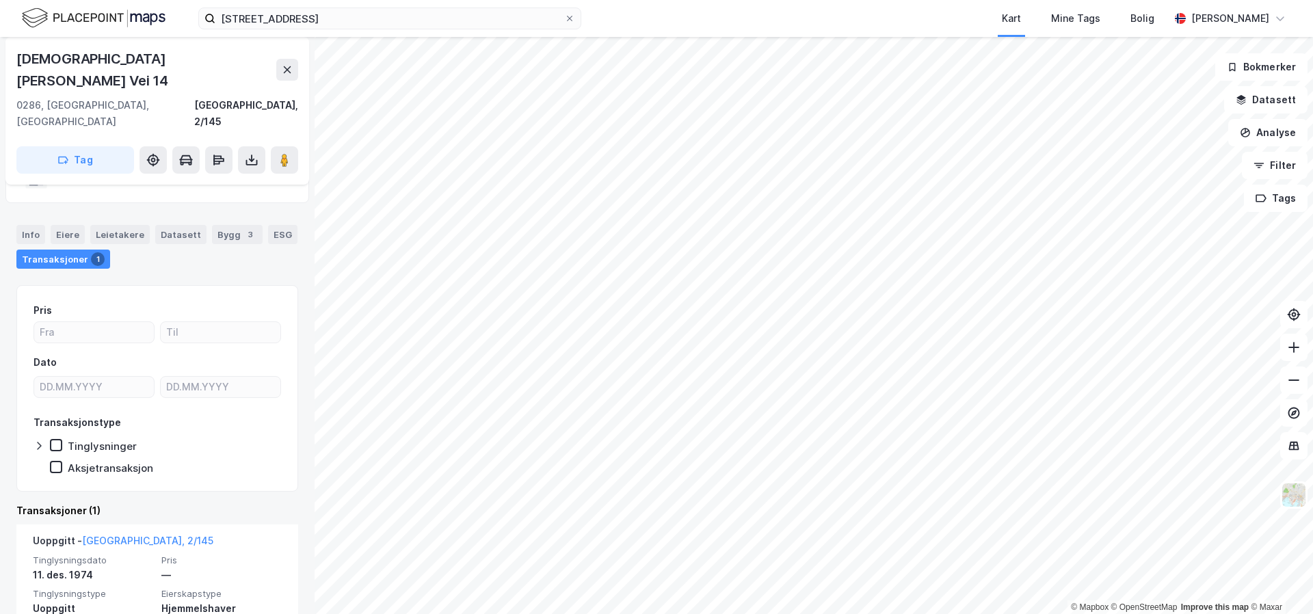
scroll to position [61, 0]
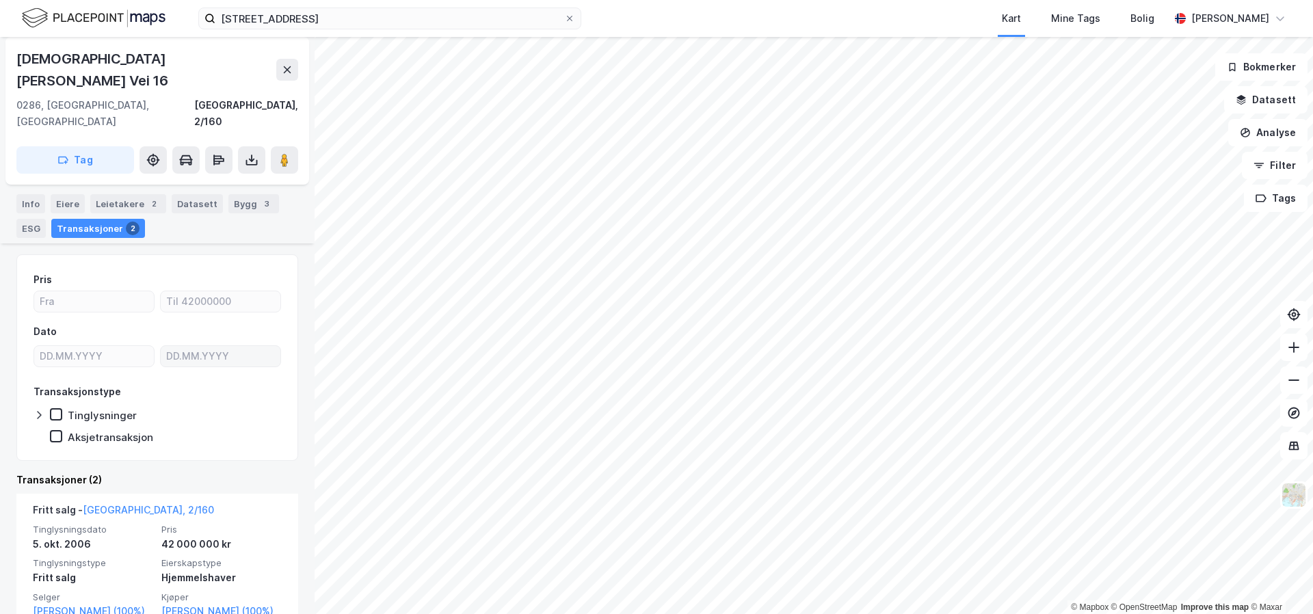
scroll to position [99, 0]
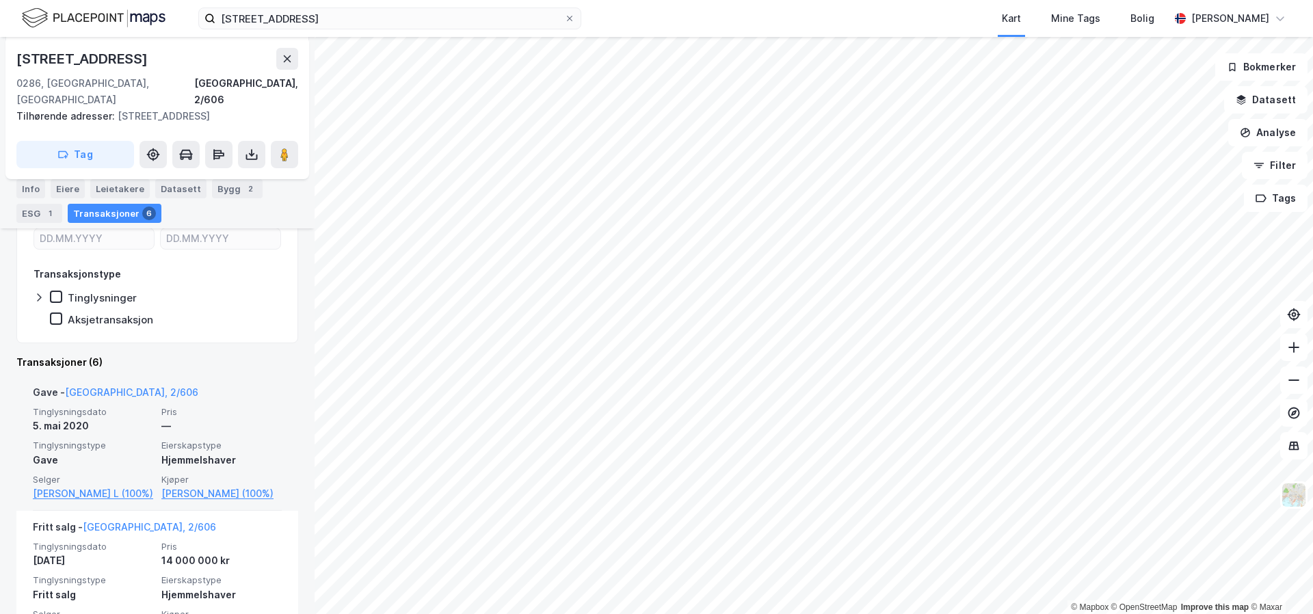
scroll to position [219, 0]
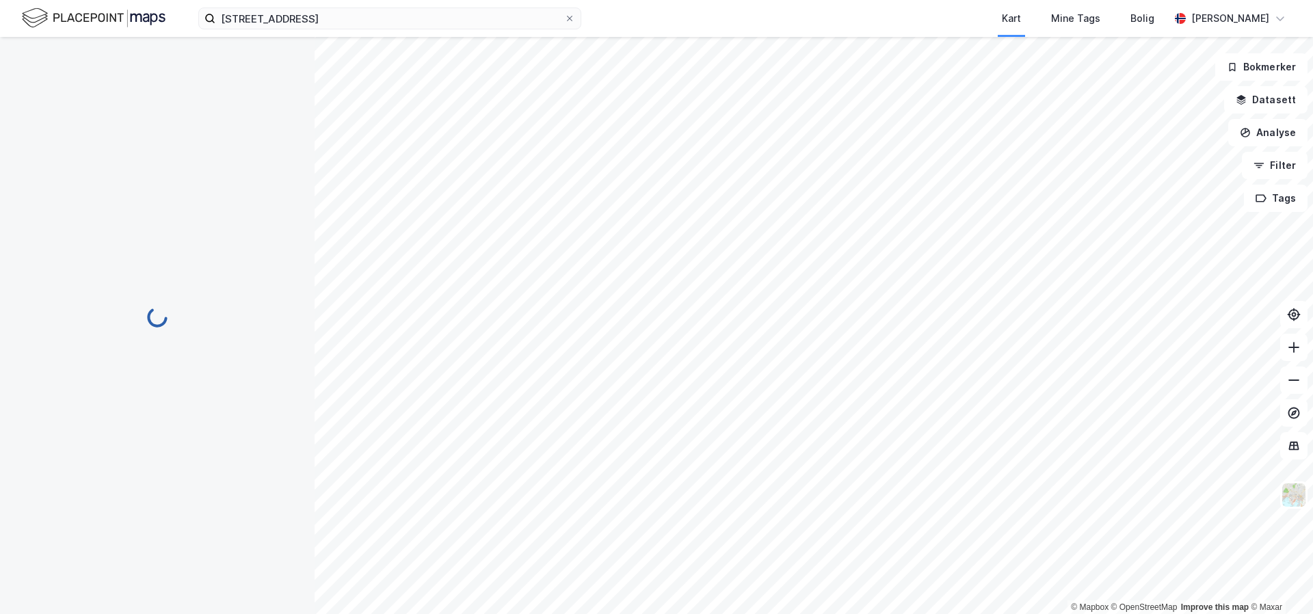
scroll to position [19, 0]
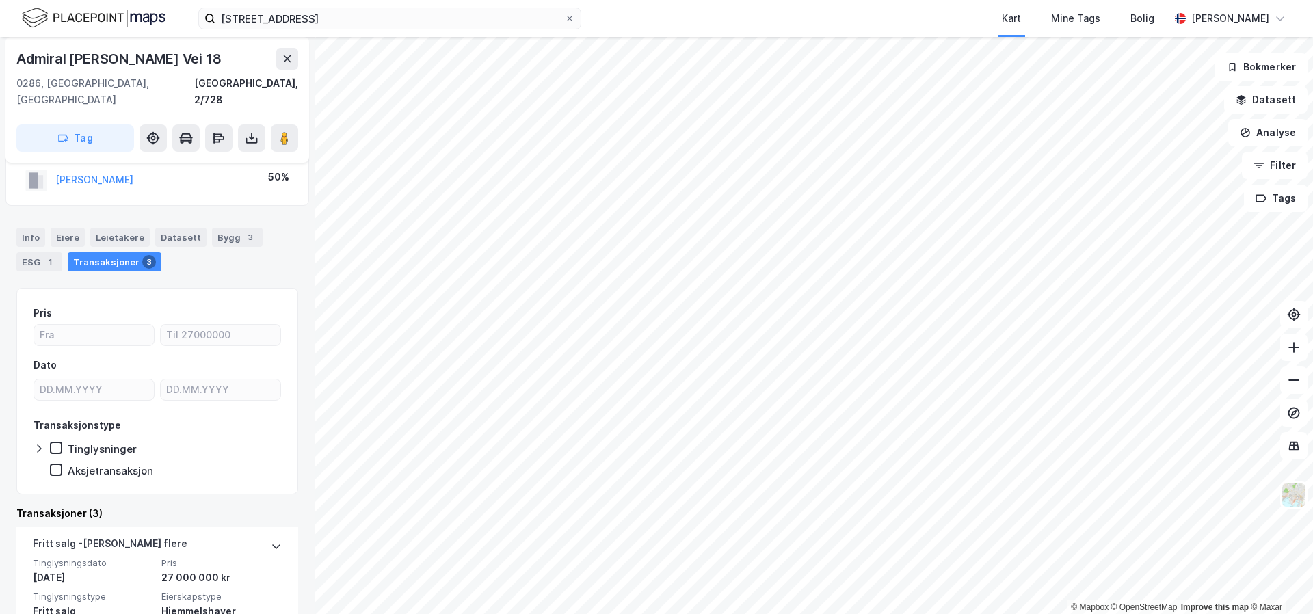
scroll to position [69, 0]
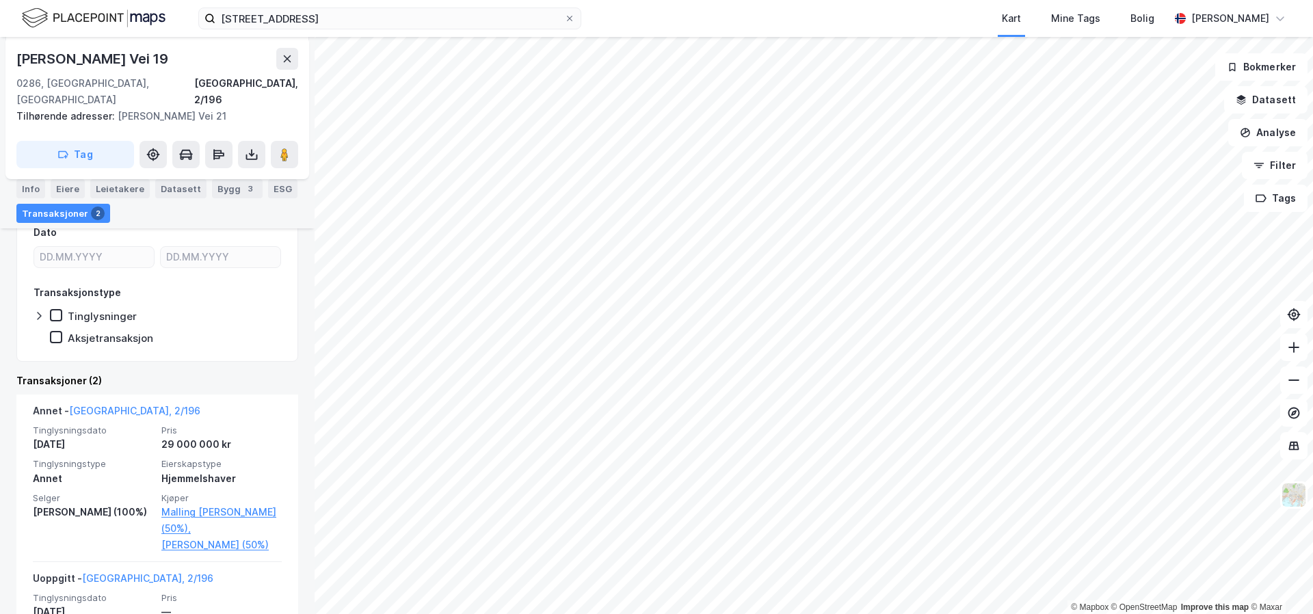
scroll to position [215, 0]
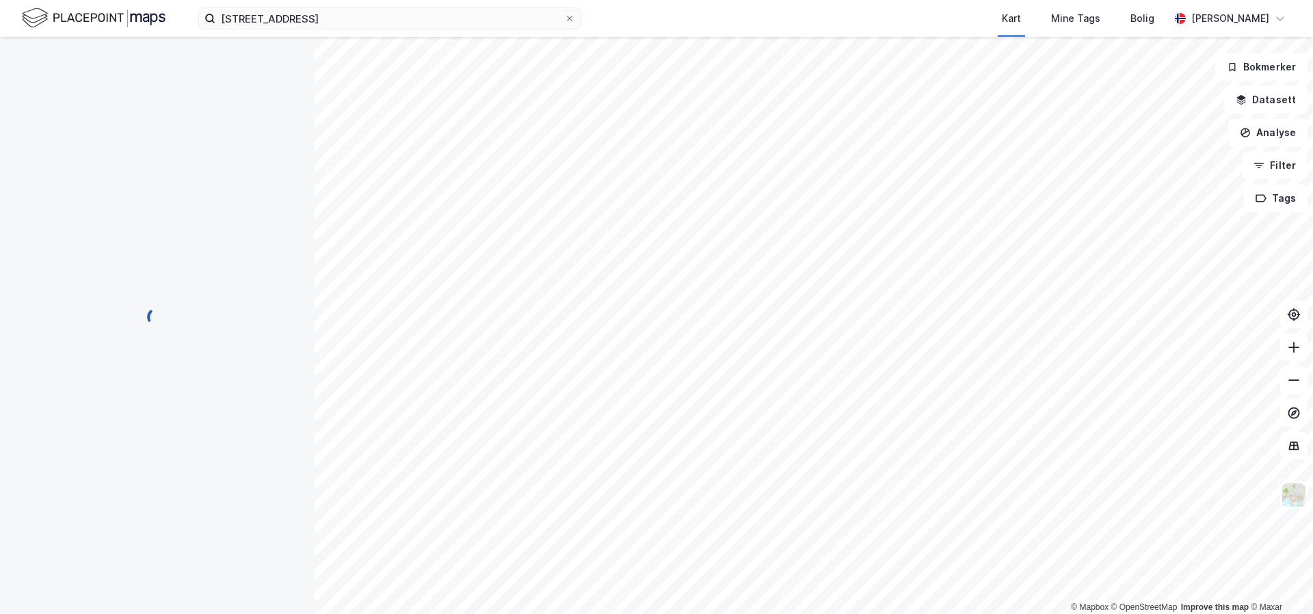
scroll to position [46, 0]
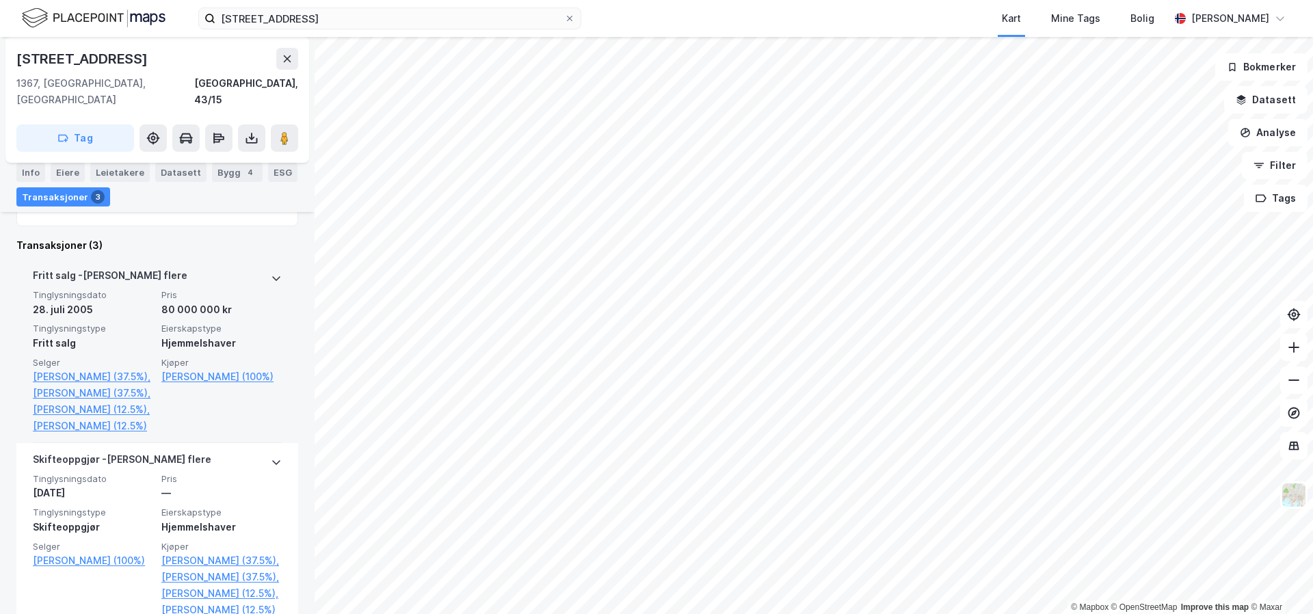
scroll to position [305, 0]
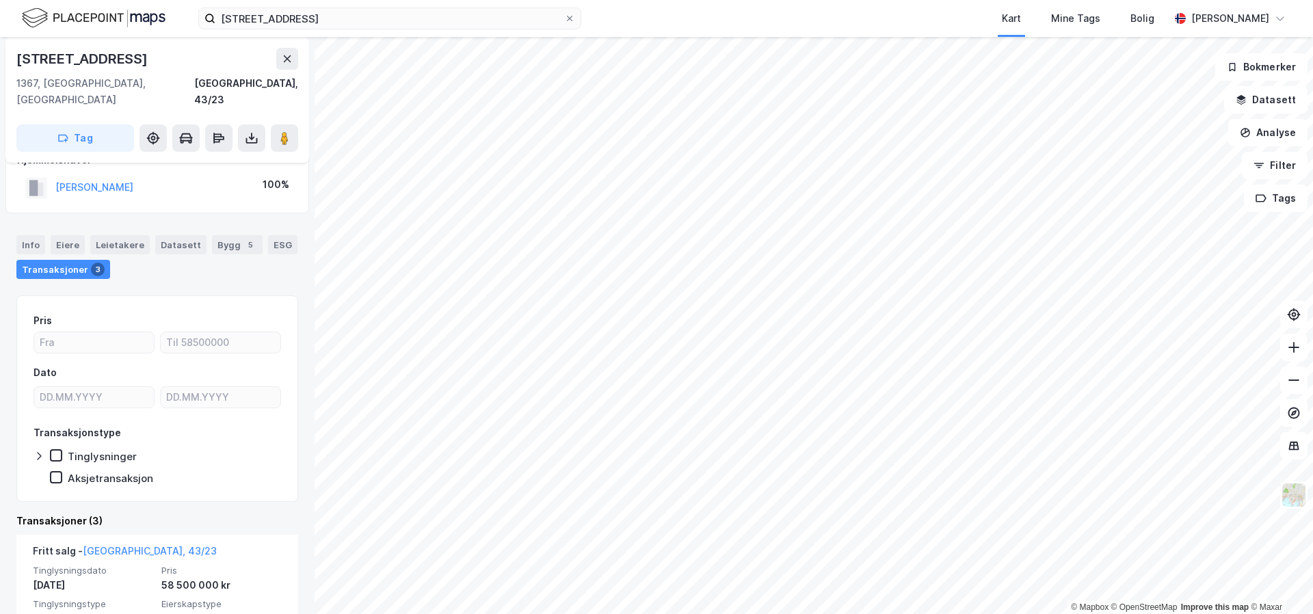
scroll to position [27, 0]
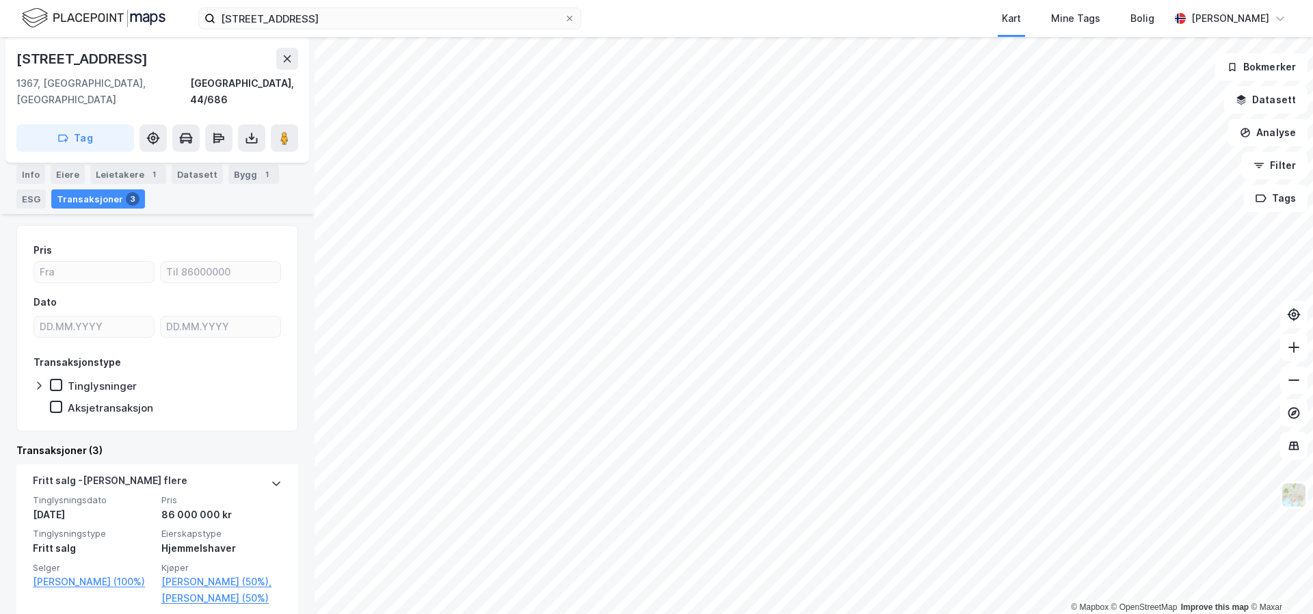
scroll to position [129, 0]
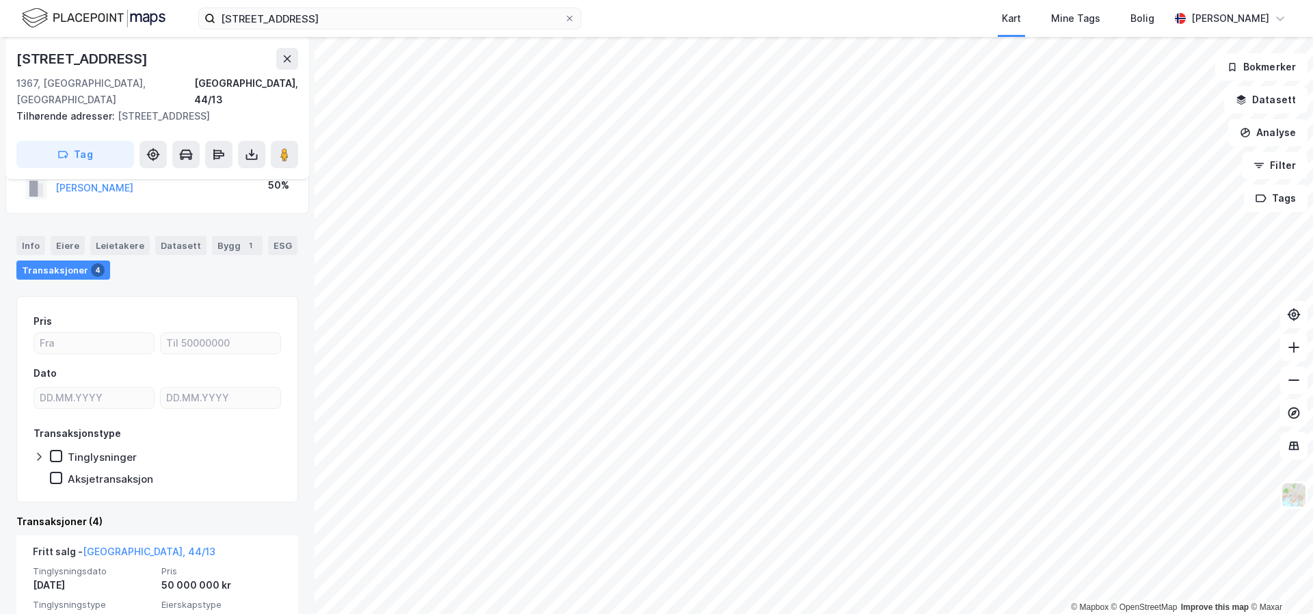
scroll to position [75, 0]
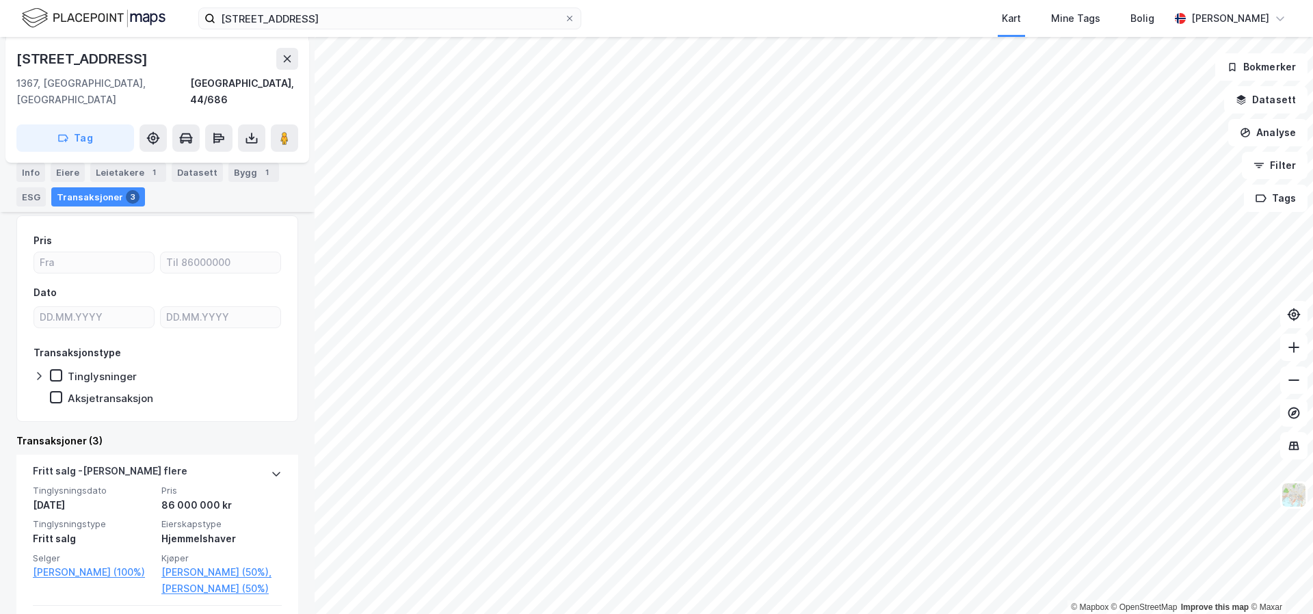
scroll to position [189, 0]
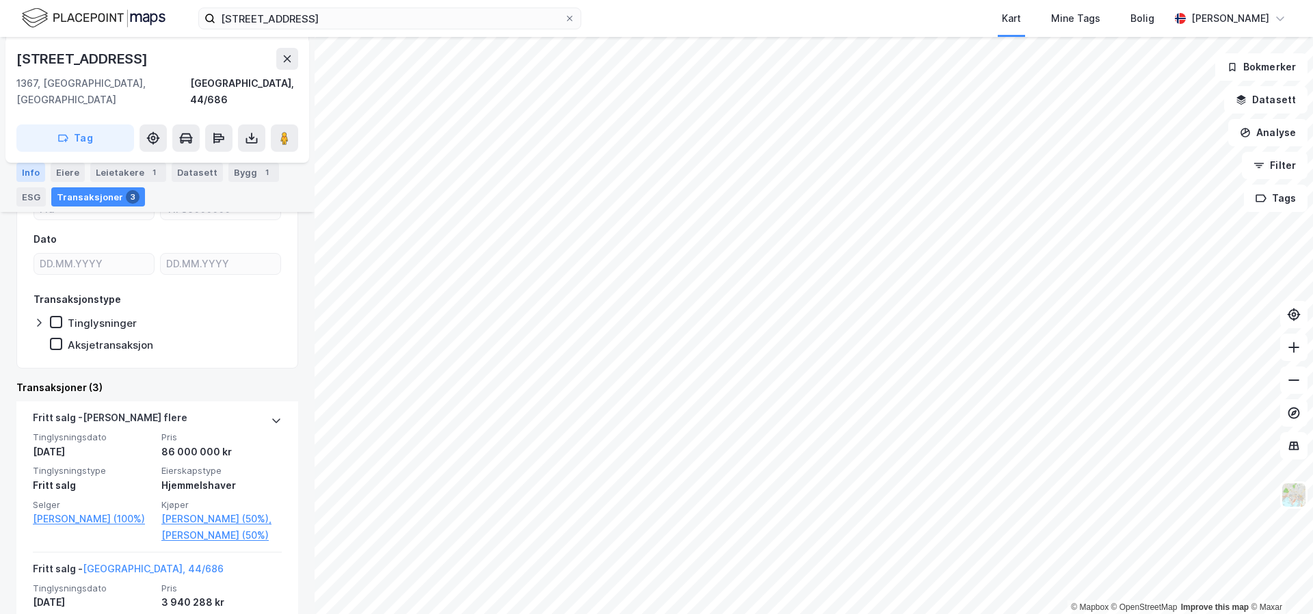
click at [27, 166] on div "Info" at bounding box center [30, 172] width 29 height 19
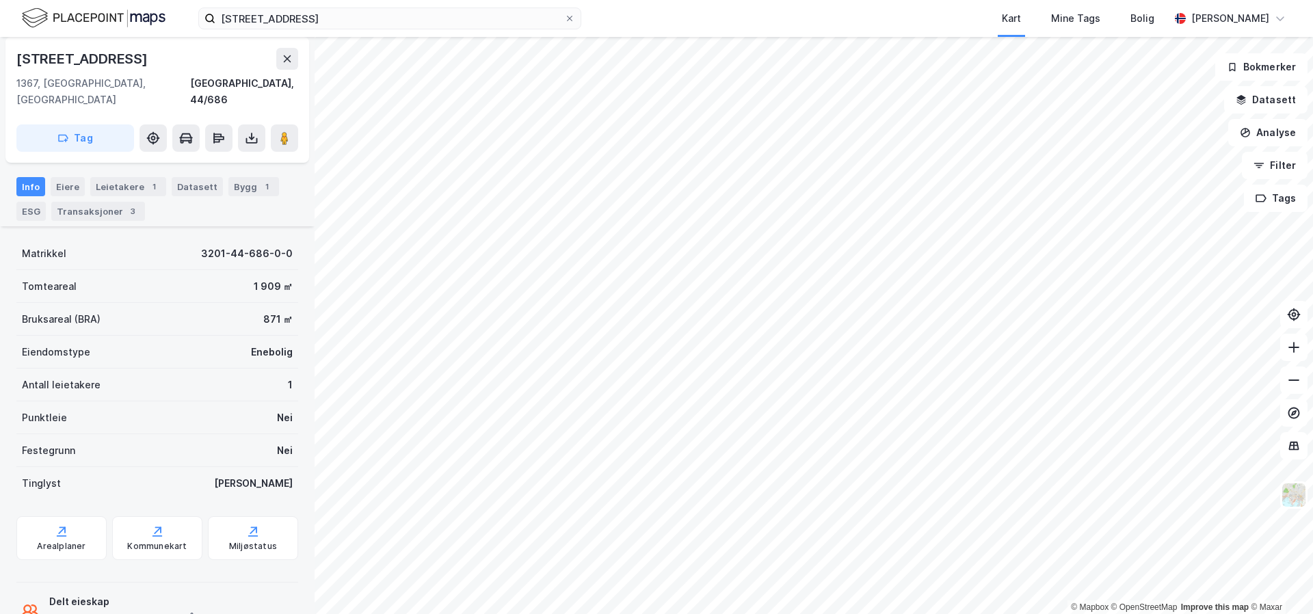
scroll to position [117, 0]
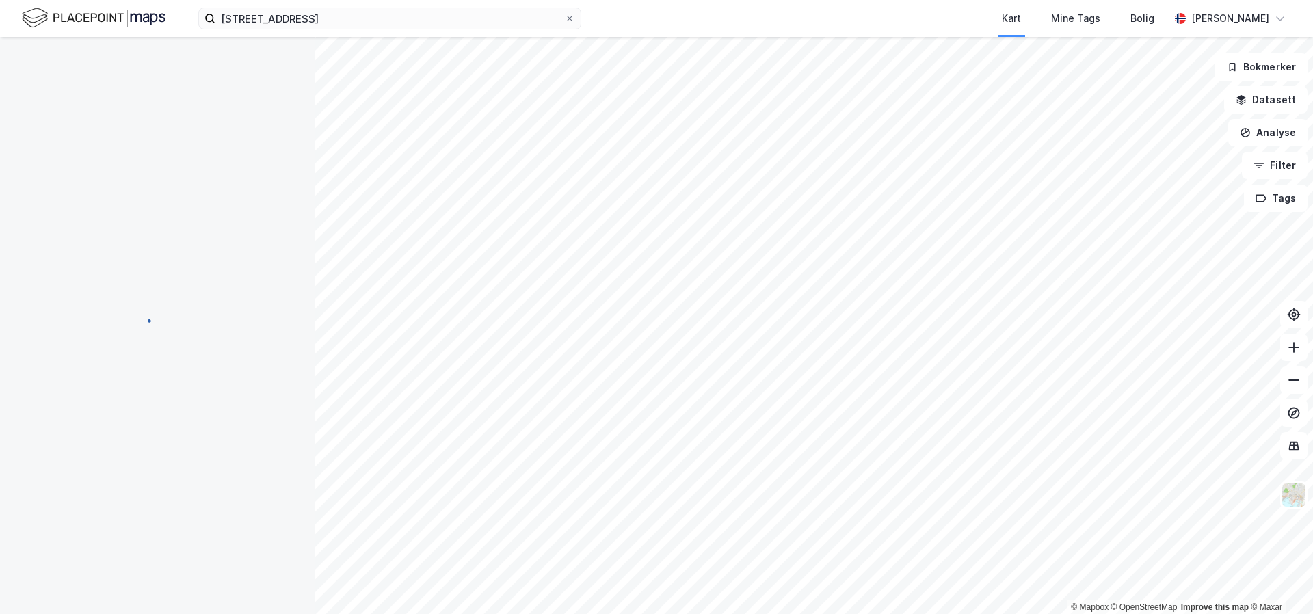
scroll to position [117, 0]
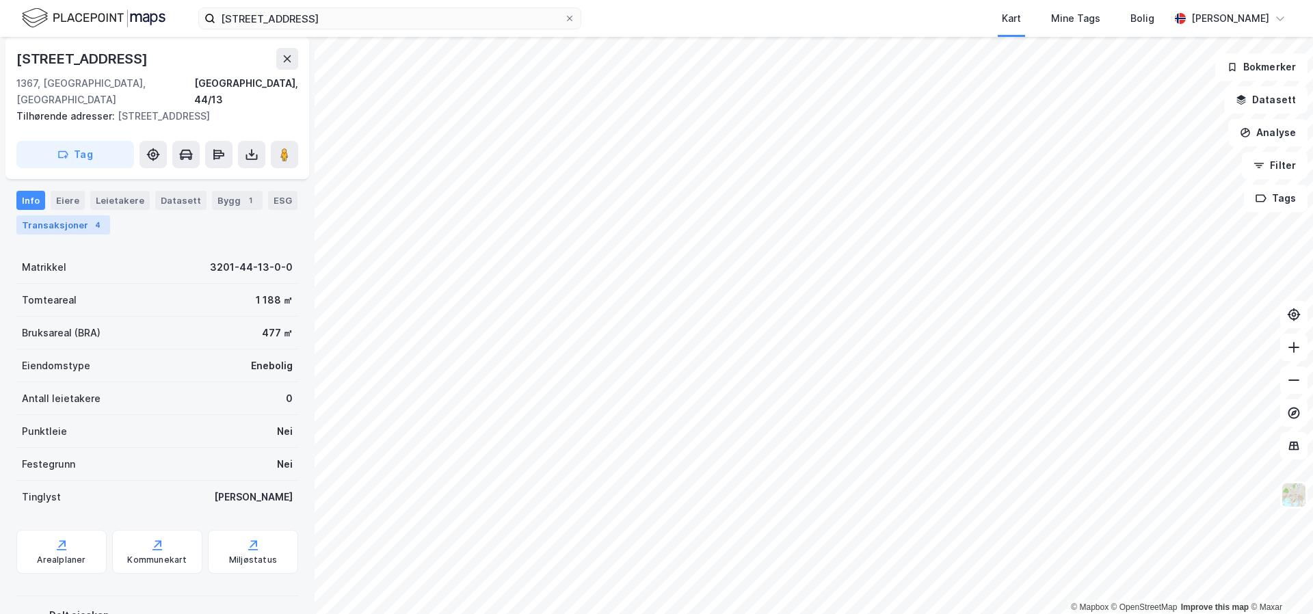
click at [69, 215] on div "Transaksjoner 4" at bounding box center [63, 224] width 94 height 19
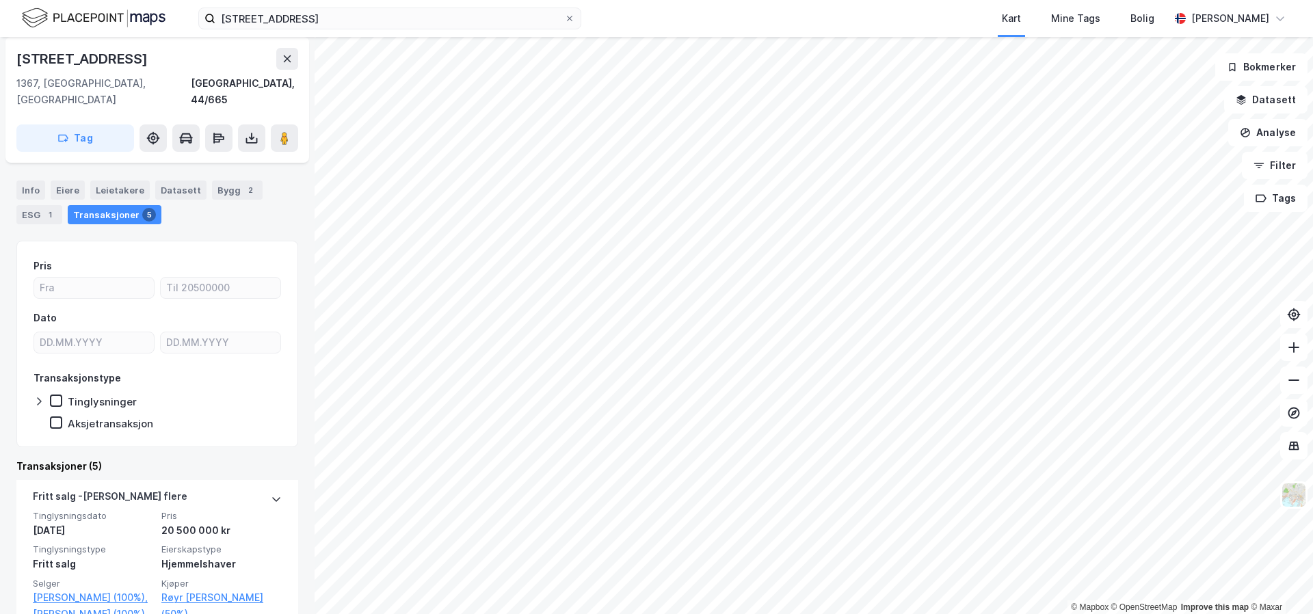
scroll to position [111, 0]
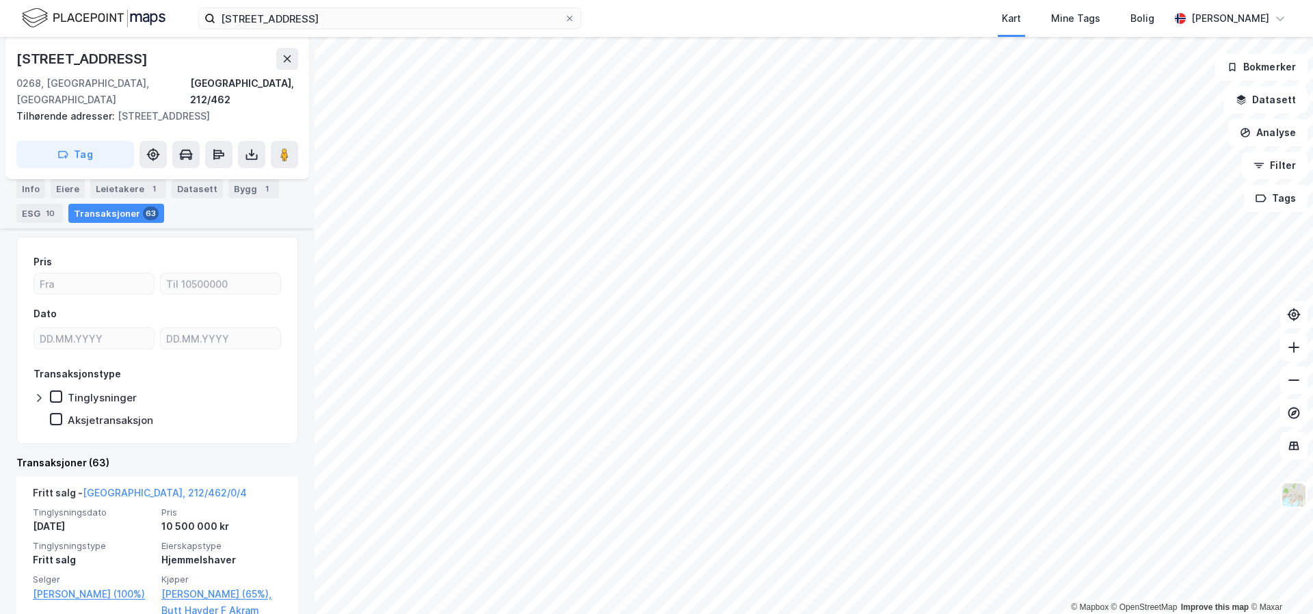
scroll to position [203, 0]
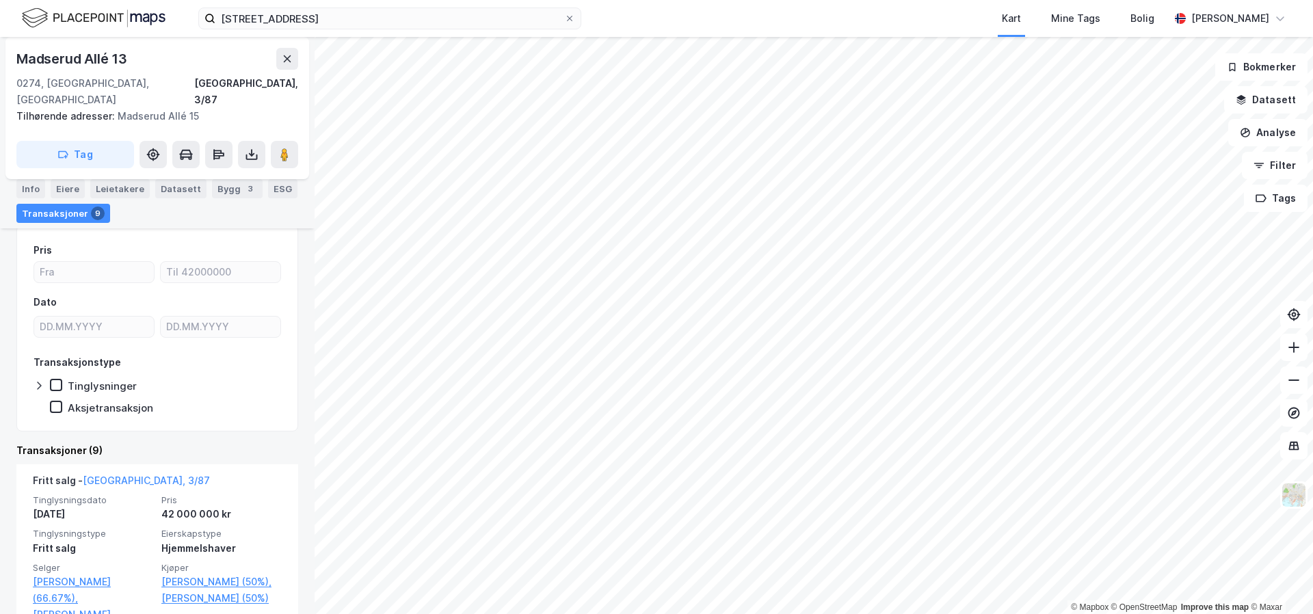
scroll to position [144, 0]
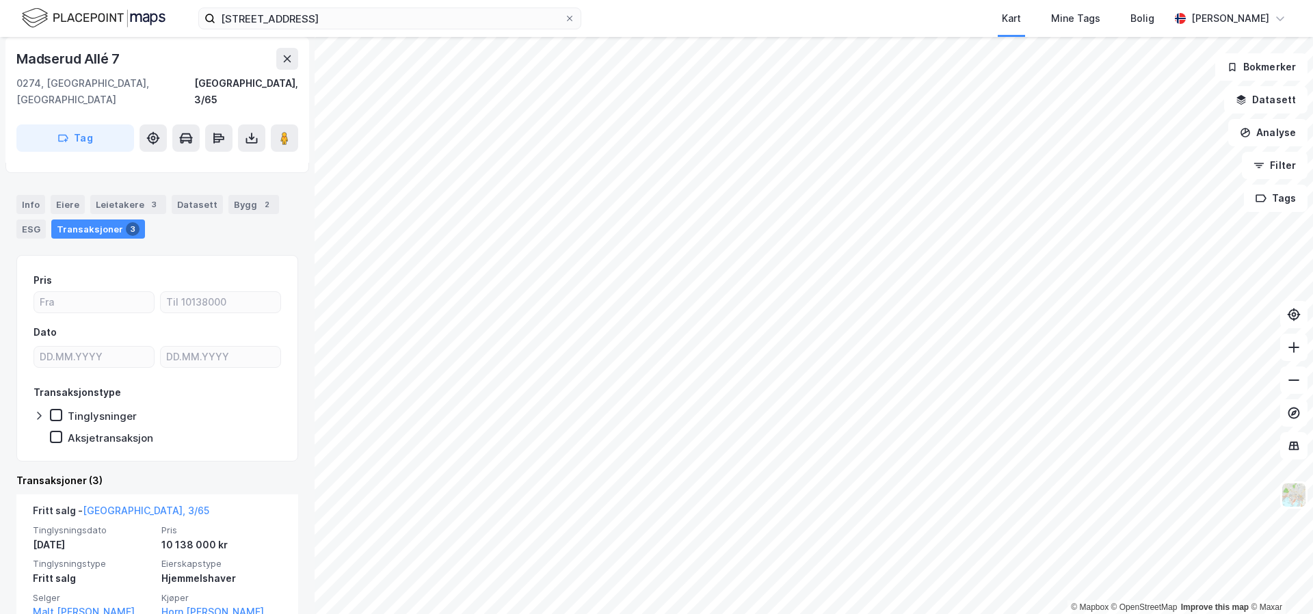
scroll to position [103, 0]
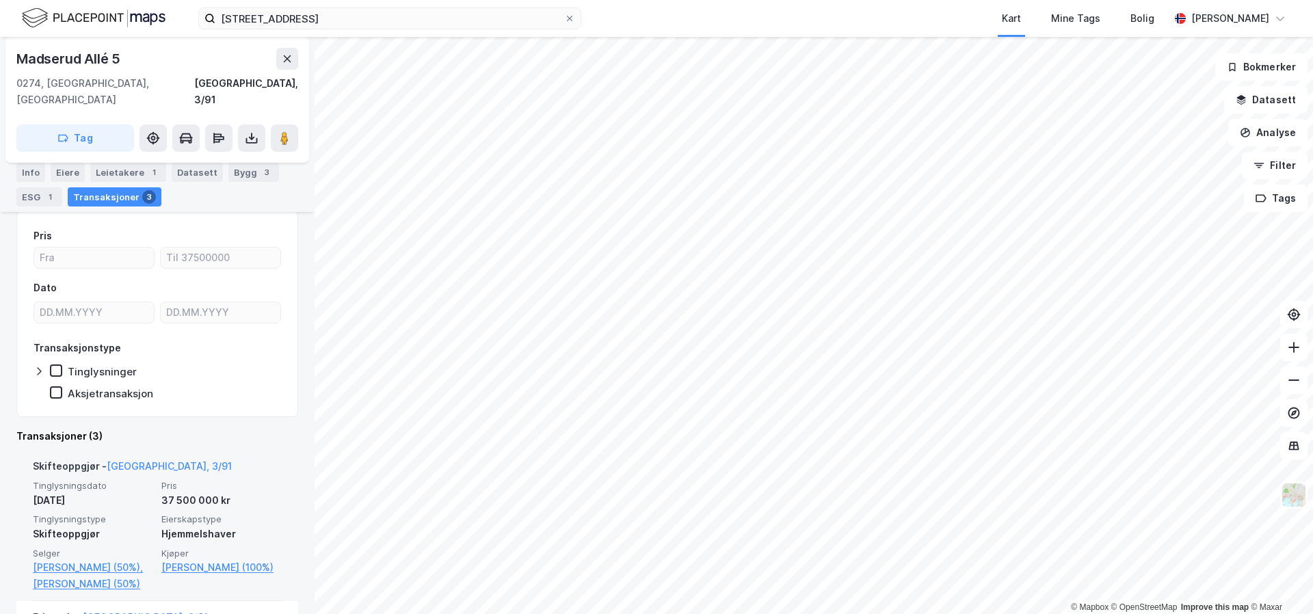
scroll to position [129, 0]
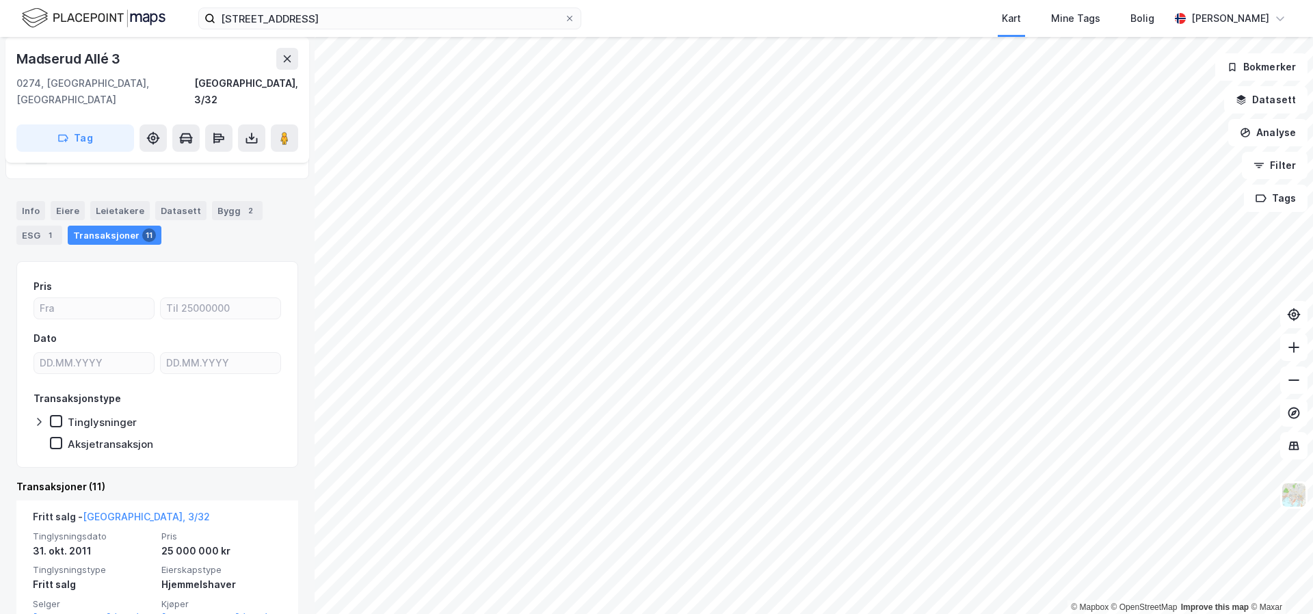
scroll to position [153, 0]
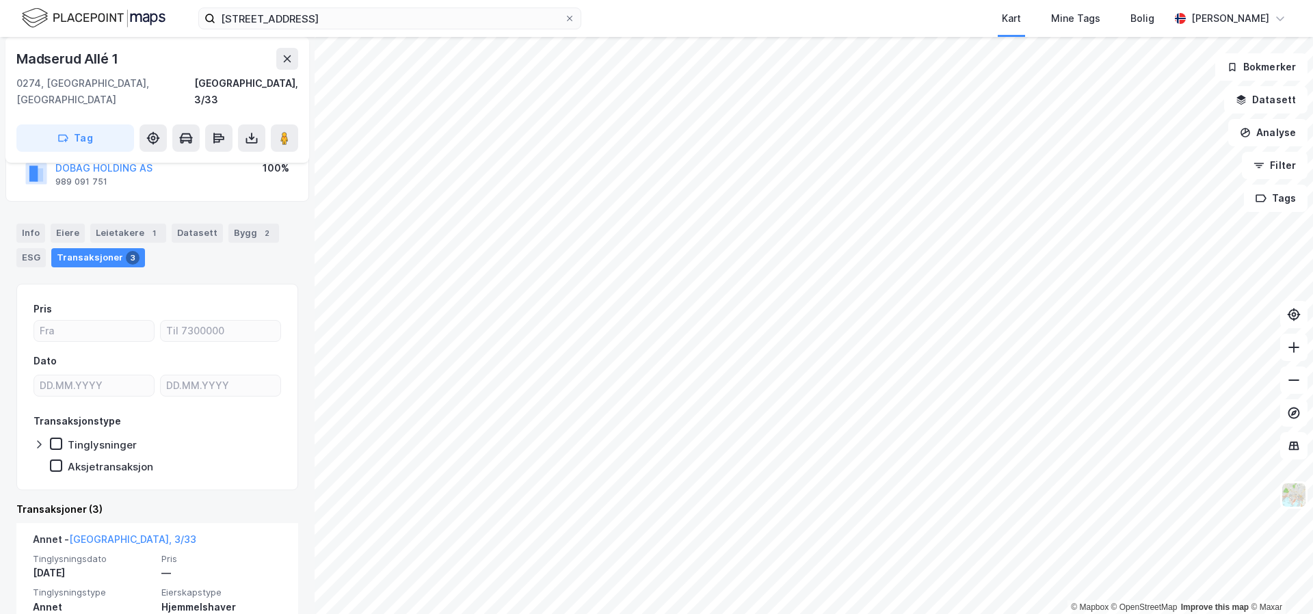
scroll to position [116, 0]
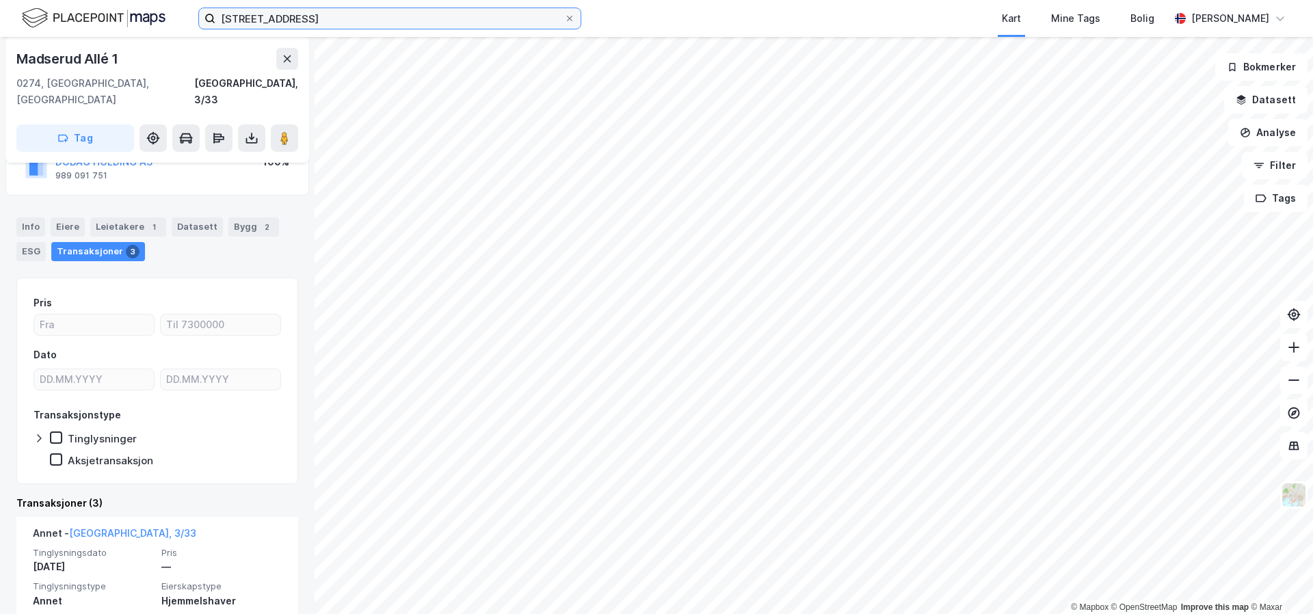
click at [440, 23] on input "[STREET_ADDRESS]" at bounding box center [389, 18] width 349 height 21
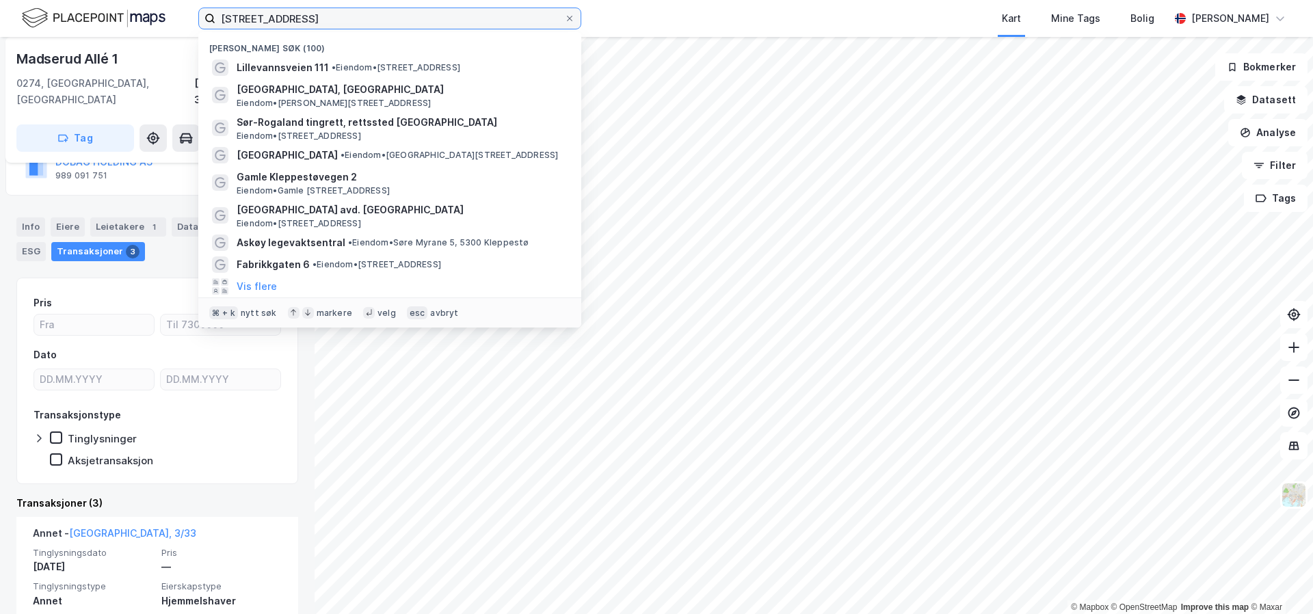
click at [440, 23] on input "[STREET_ADDRESS]" at bounding box center [389, 18] width 349 height 21
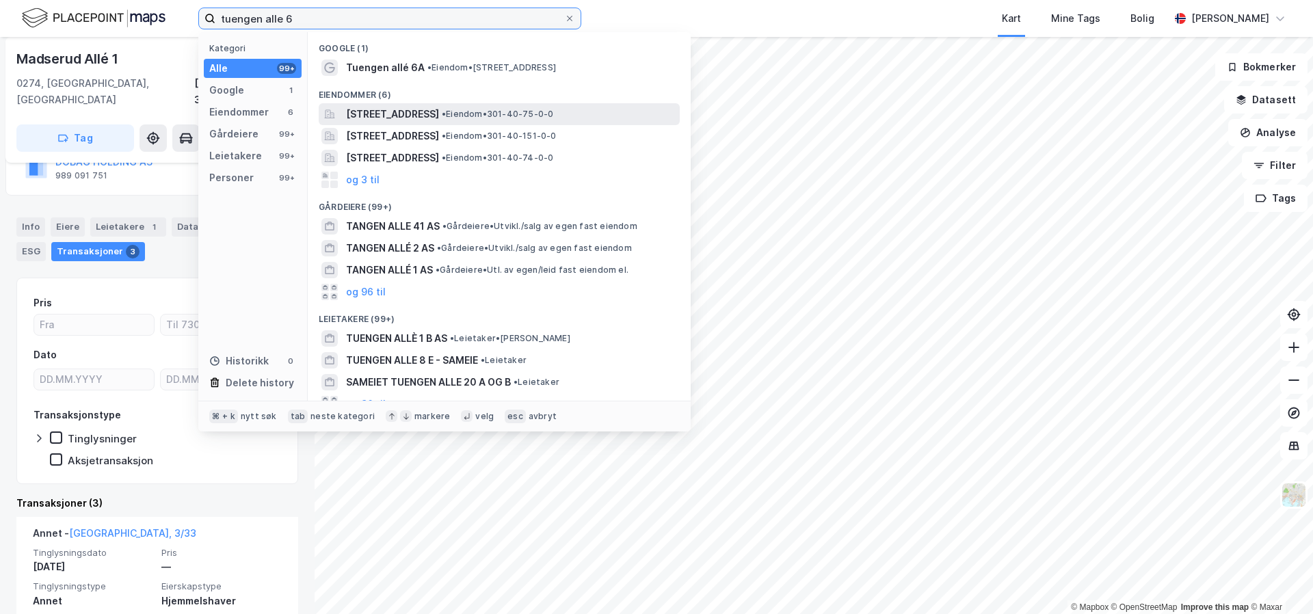
type input "tuengen alle 6"
click at [400, 120] on span "[STREET_ADDRESS]" at bounding box center [392, 114] width 93 height 16
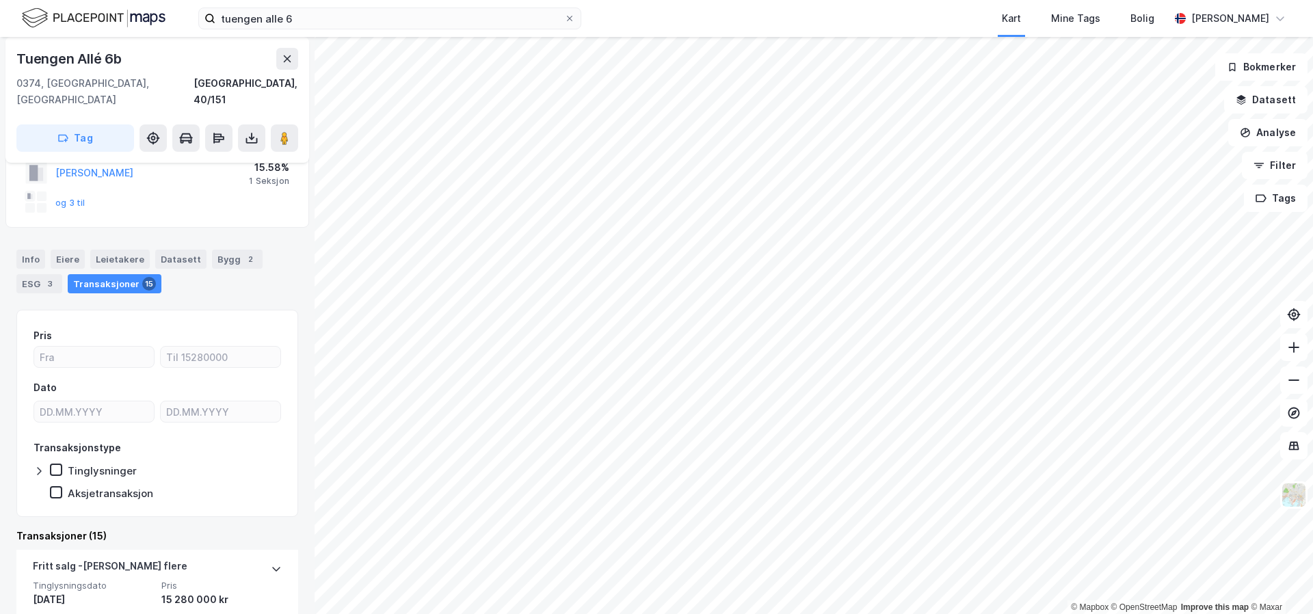
scroll to position [189, 0]
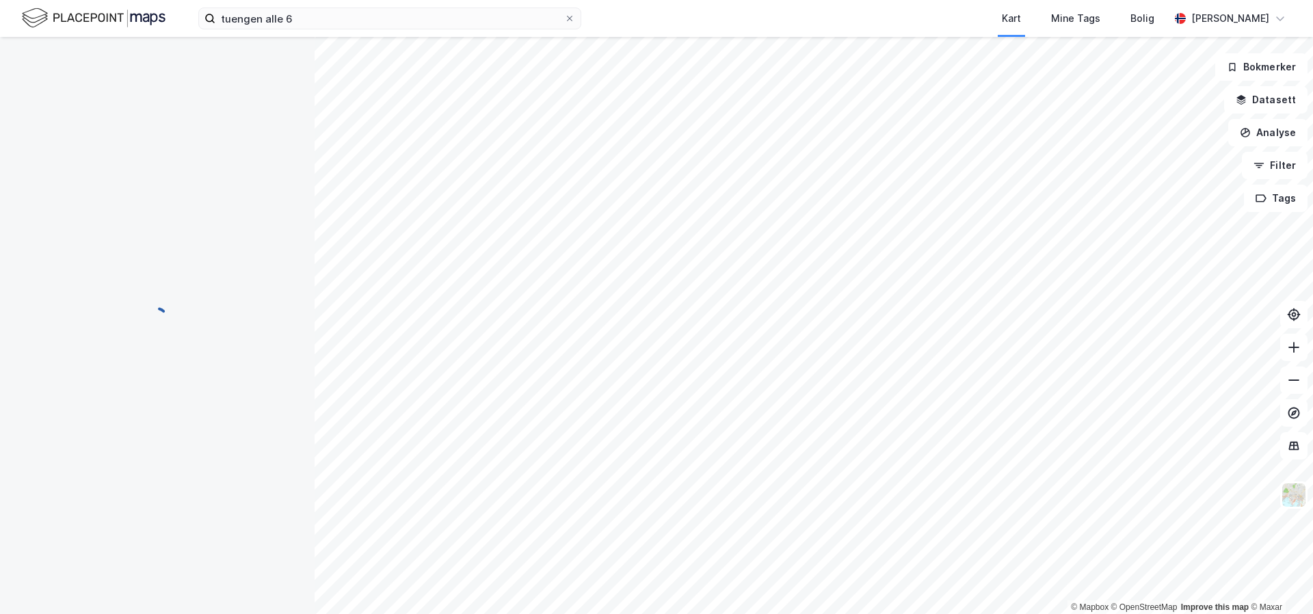
scroll to position [46, 0]
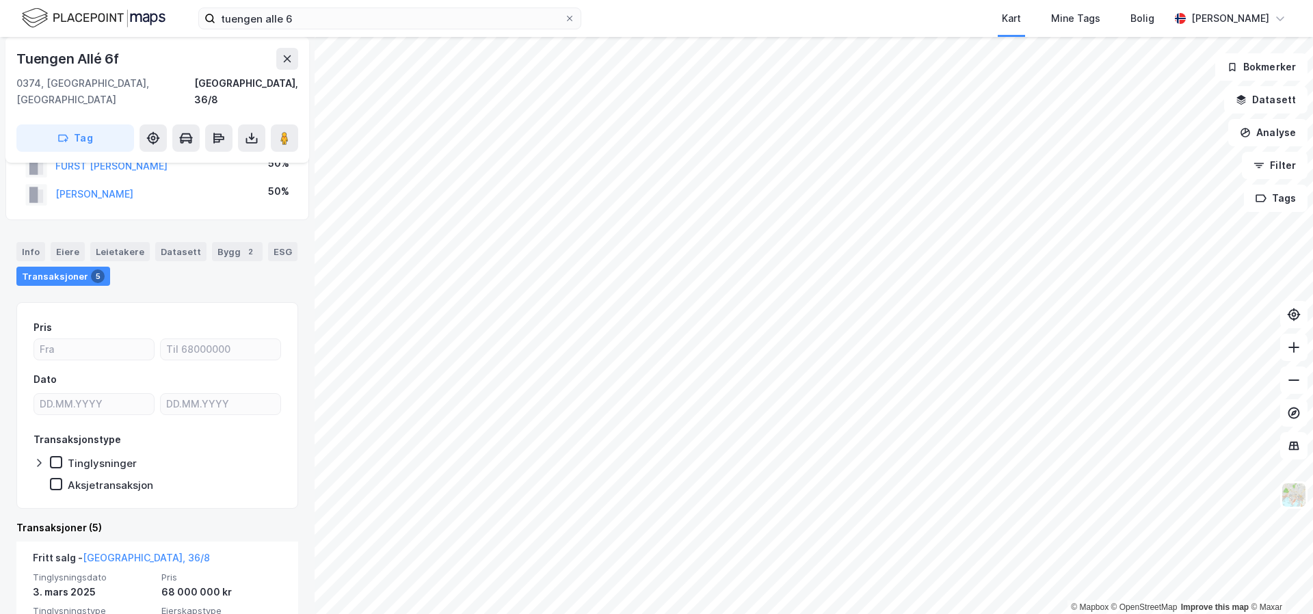
scroll to position [52, 0]
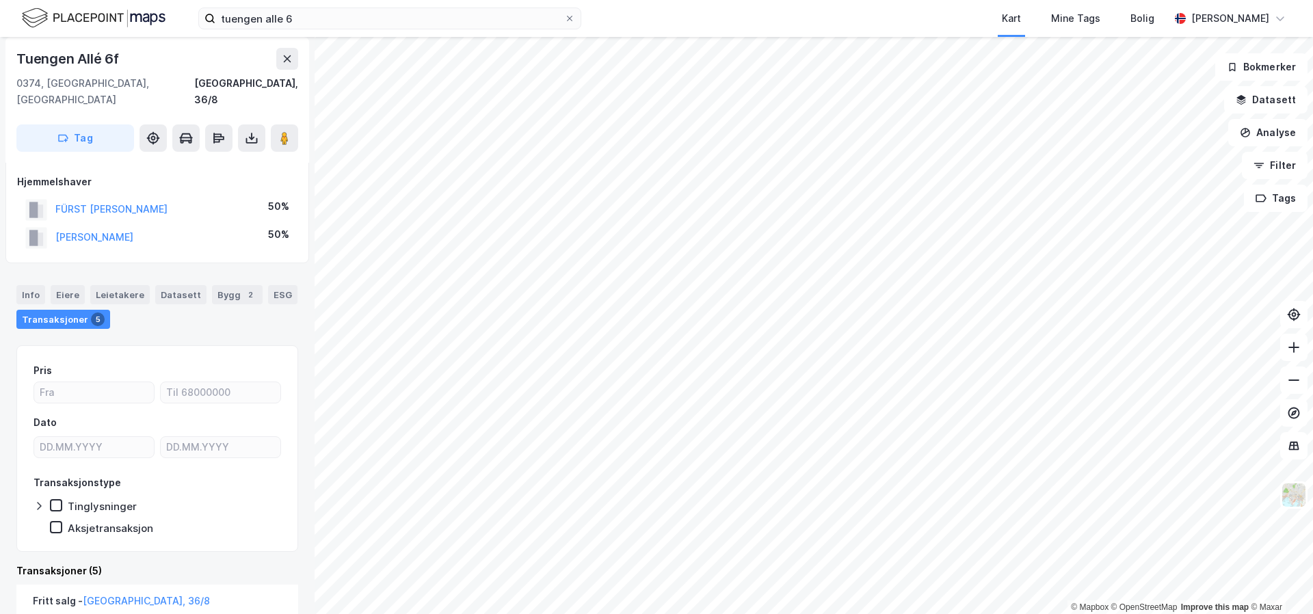
scroll to position [5, 0]
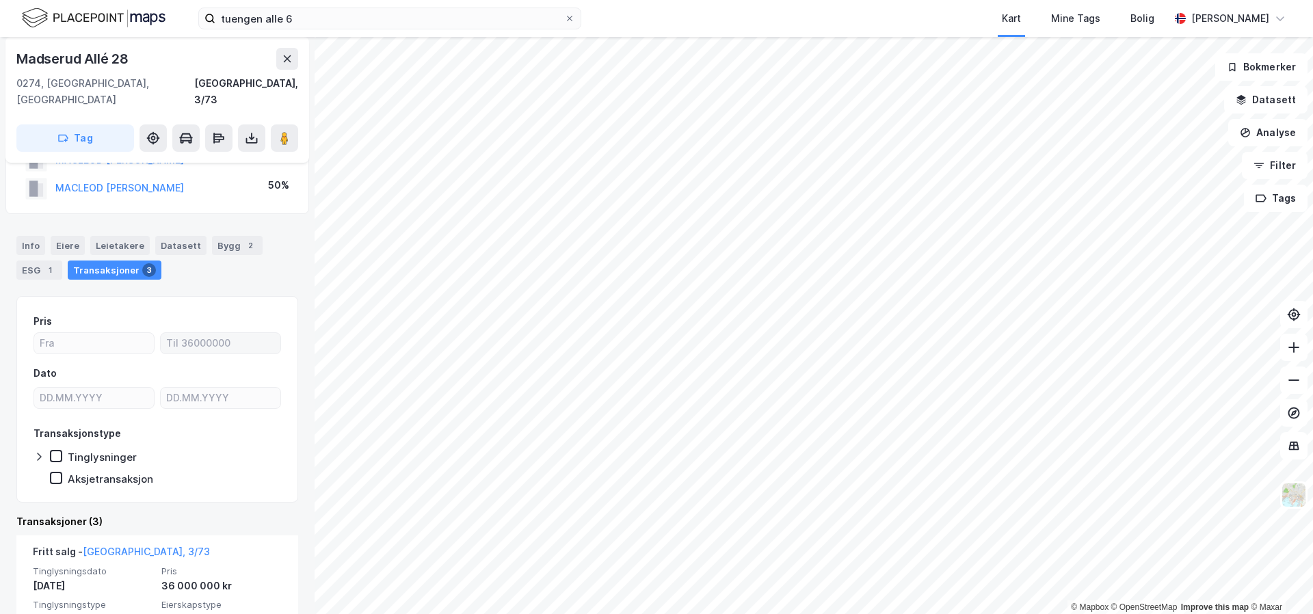
scroll to position [70, 0]
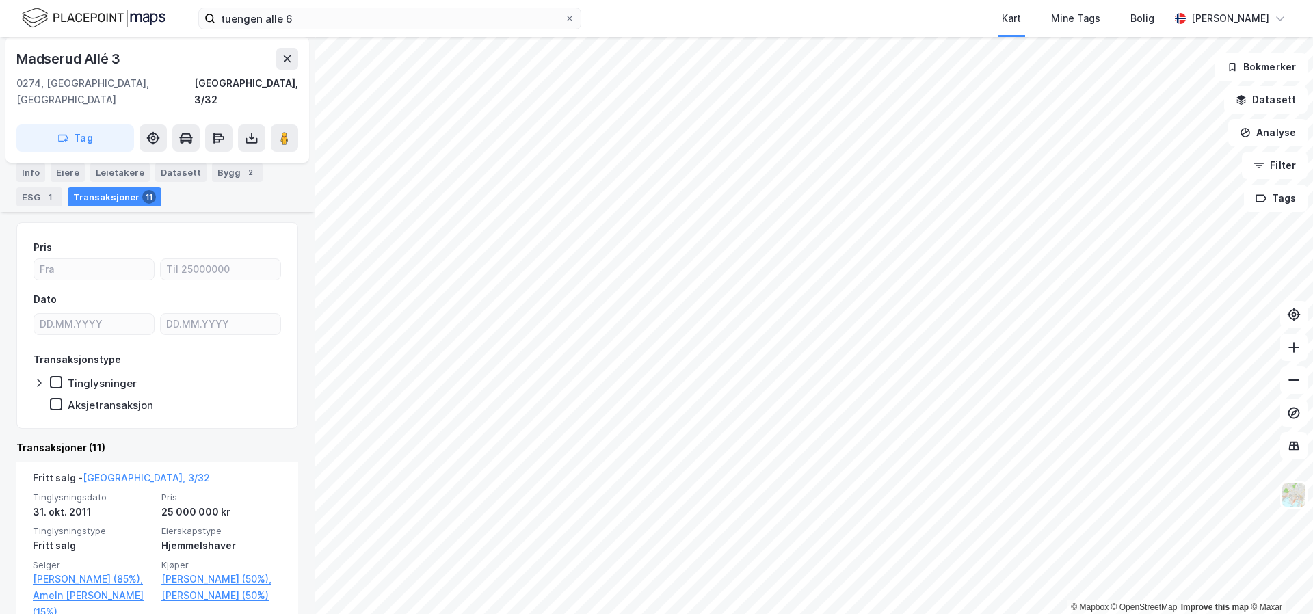
scroll to position [174, 0]
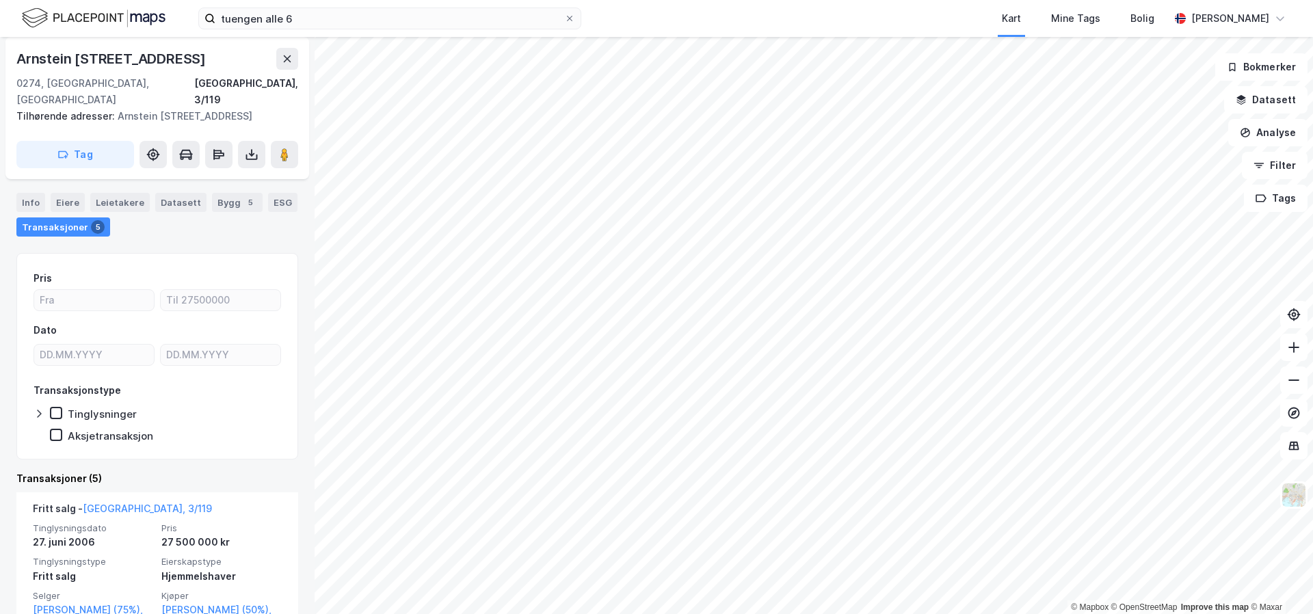
scroll to position [116, 0]
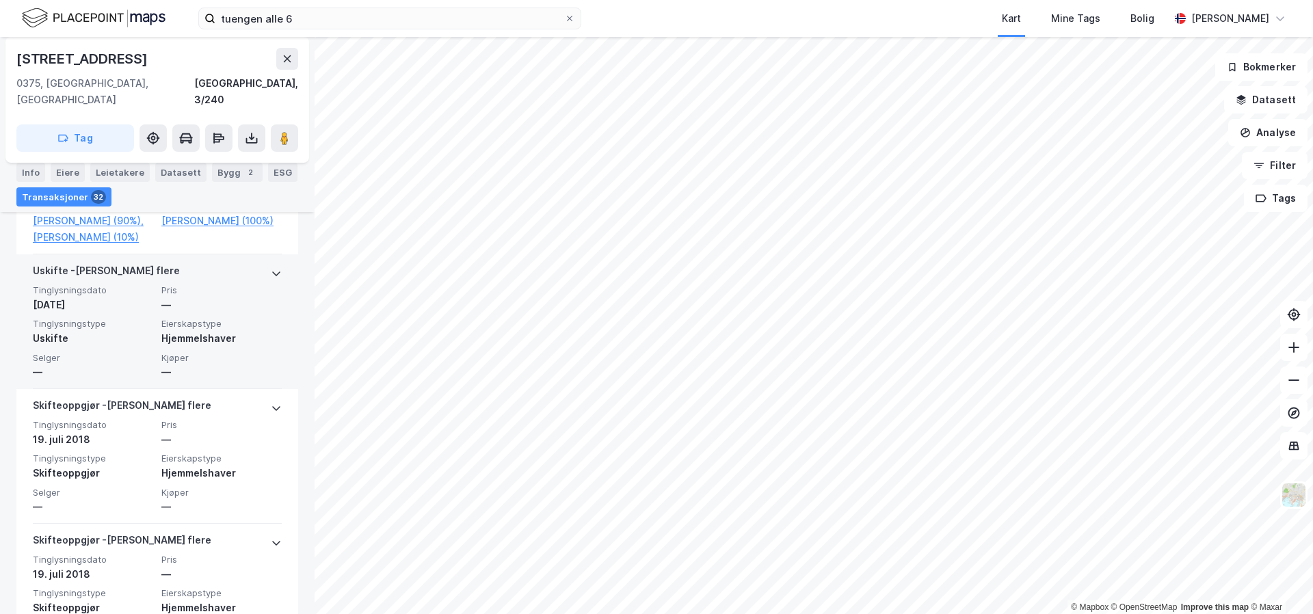
scroll to position [734, 0]
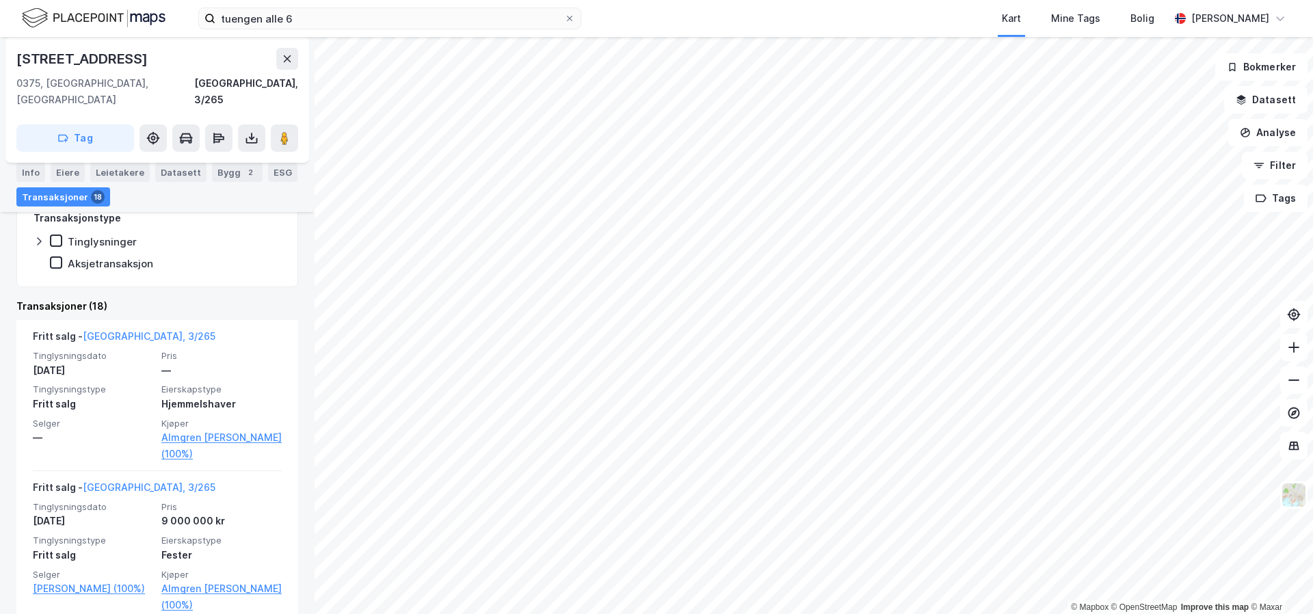
scroll to position [252, 0]
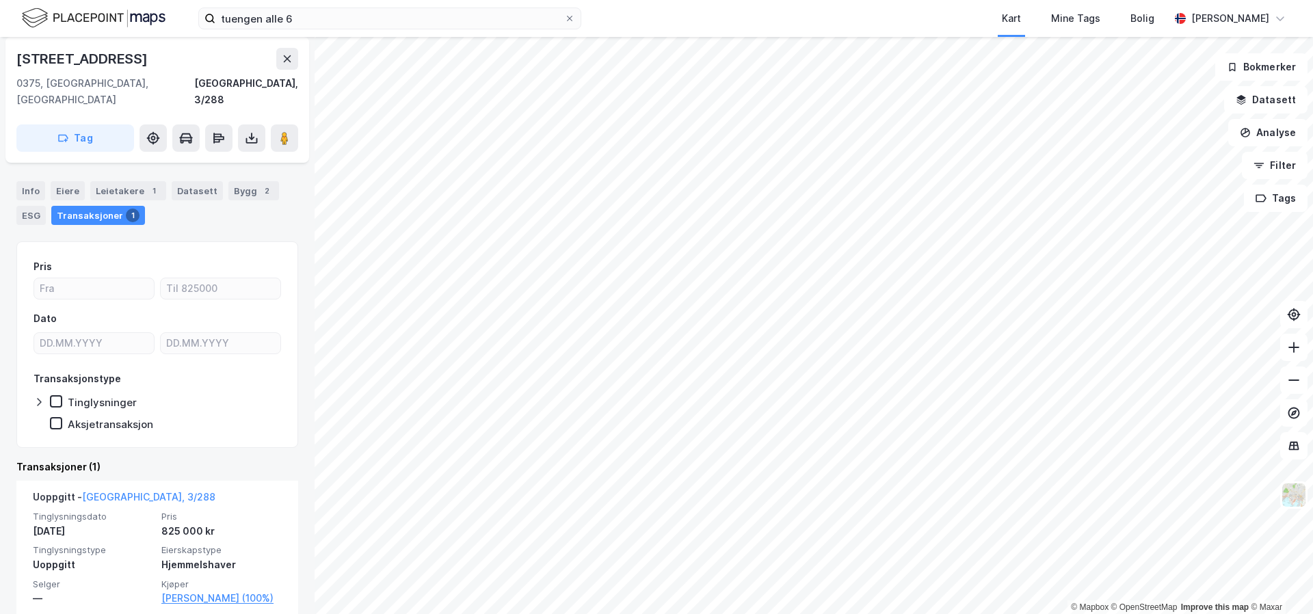
scroll to position [83, 0]
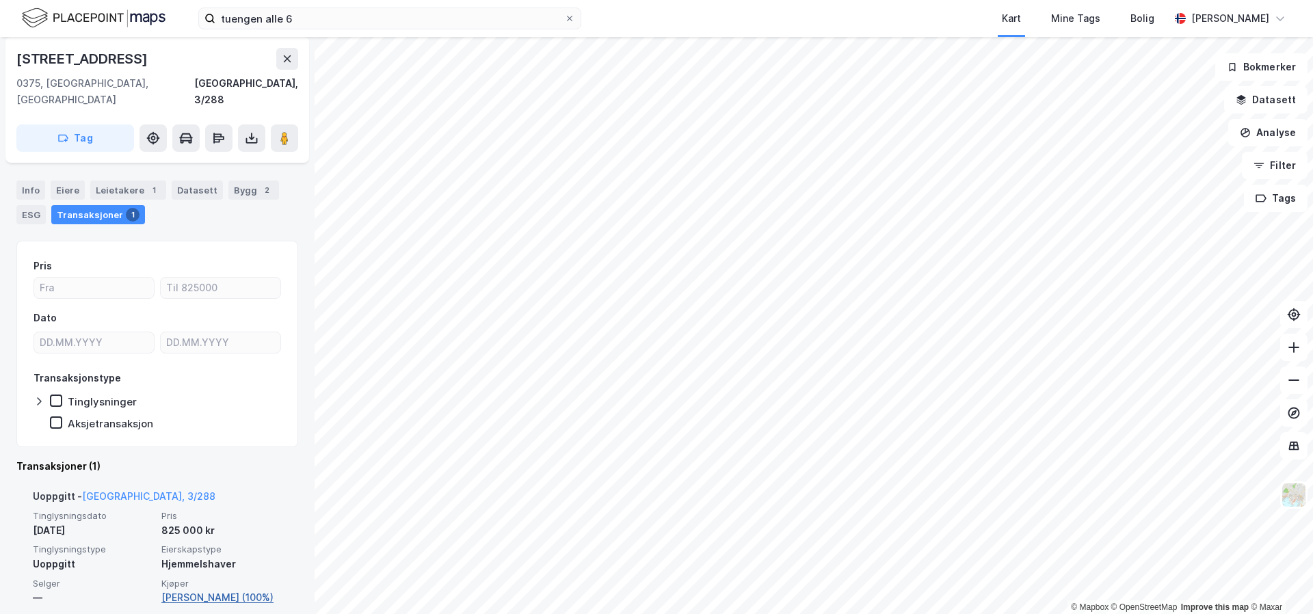
click at [206, 589] on link "Harlem Erik (100%)" at bounding box center [221, 597] width 120 height 16
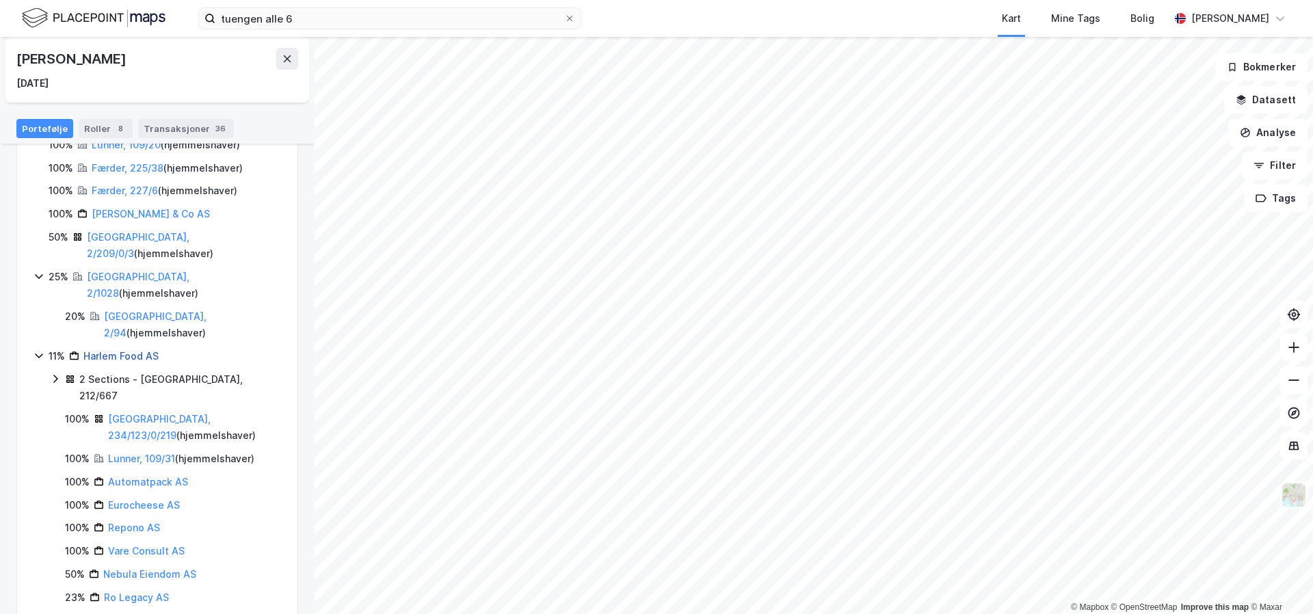
scroll to position [271, 0]
click at [147, 351] on link "Harlem Food AS" at bounding box center [120, 357] width 75 height 12
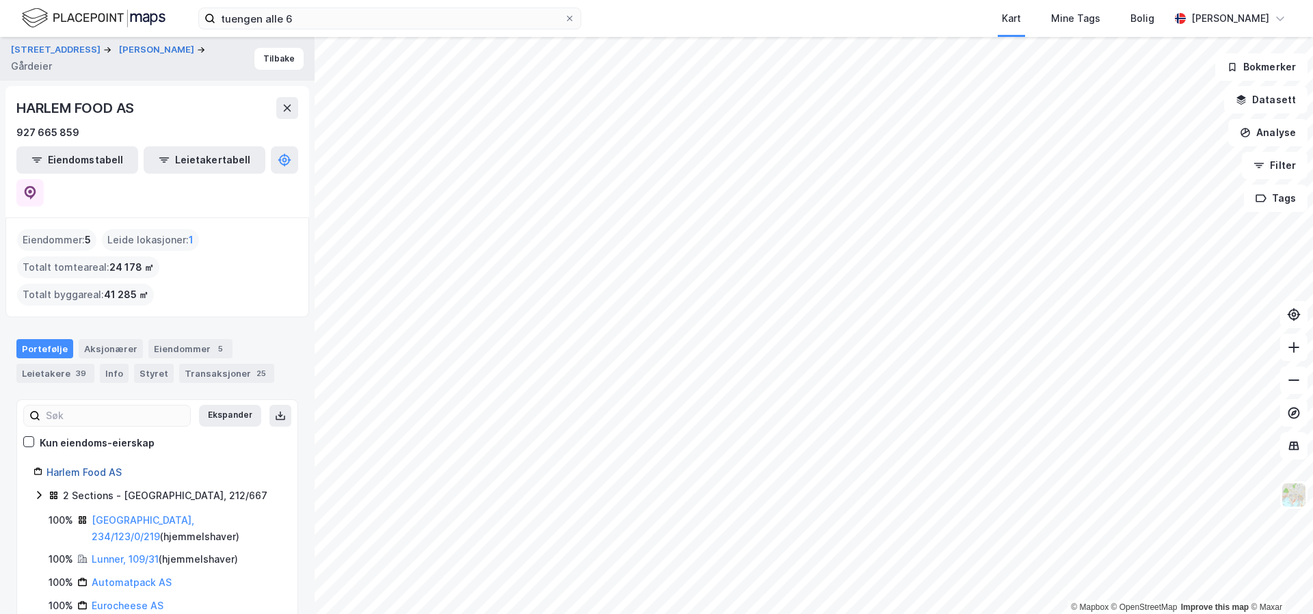
click at [96, 466] on link "Harlem Food AS" at bounding box center [83, 472] width 75 height 12
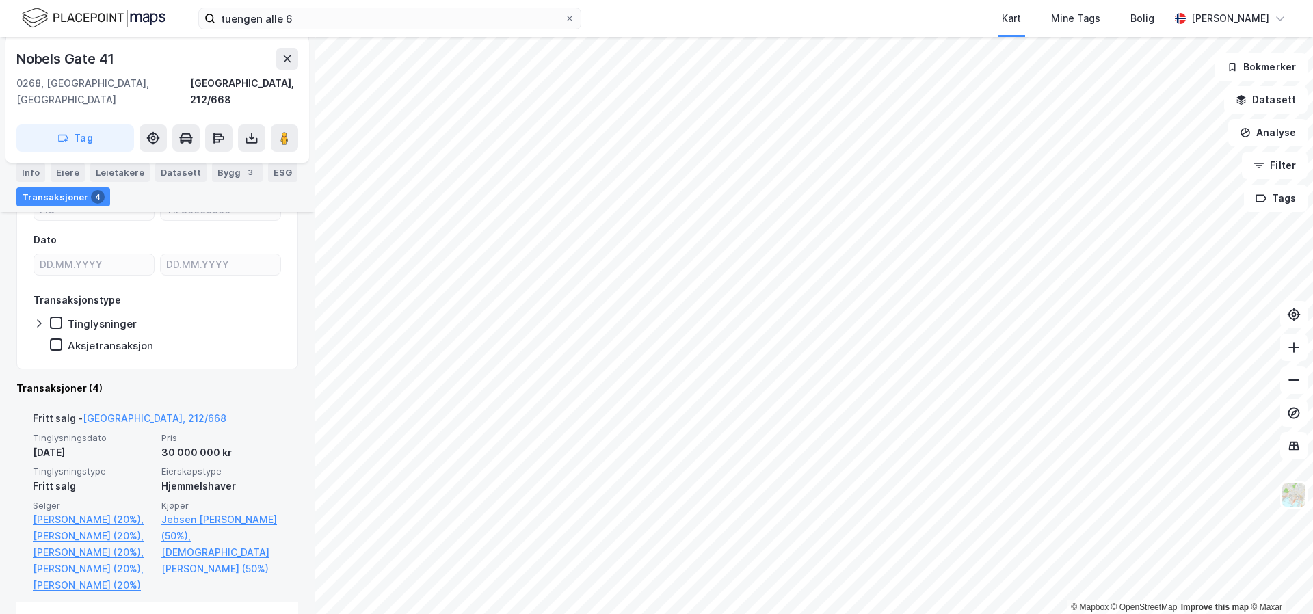
scroll to position [191, 0]
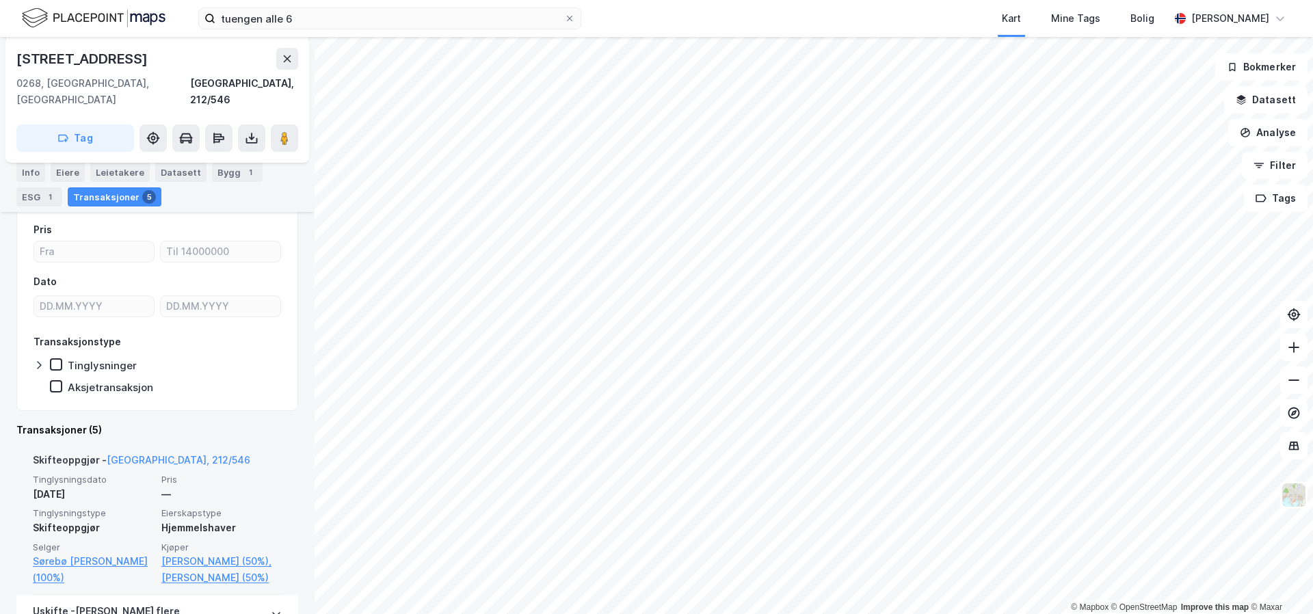
scroll to position [159, 0]
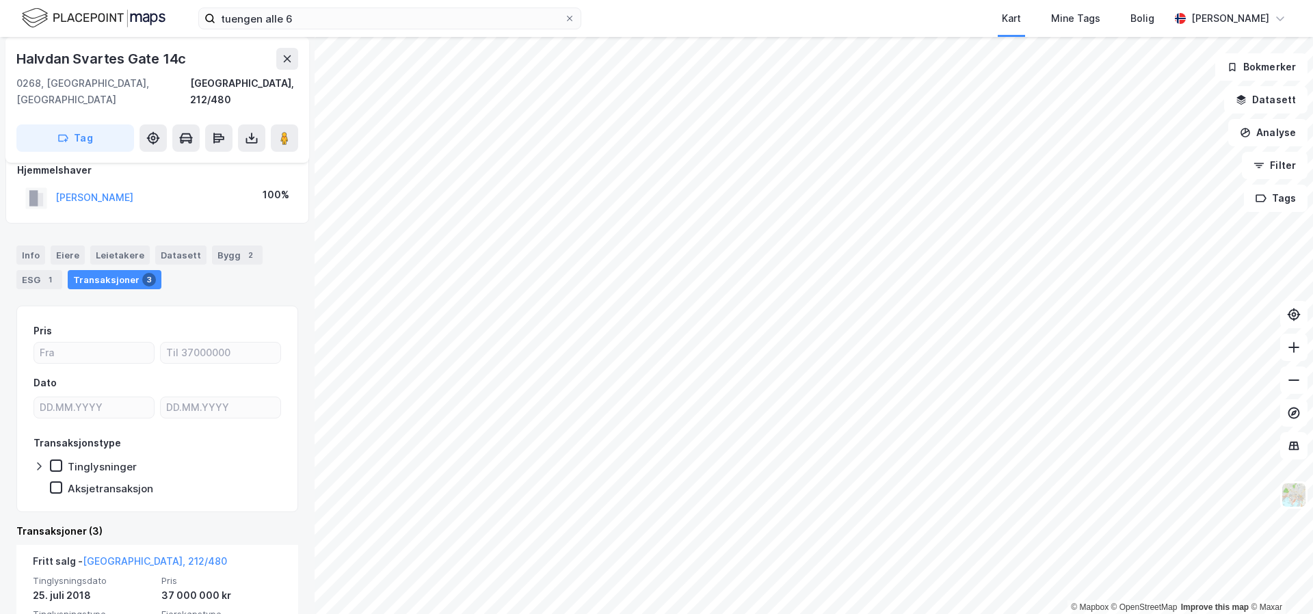
scroll to position [23, 0]
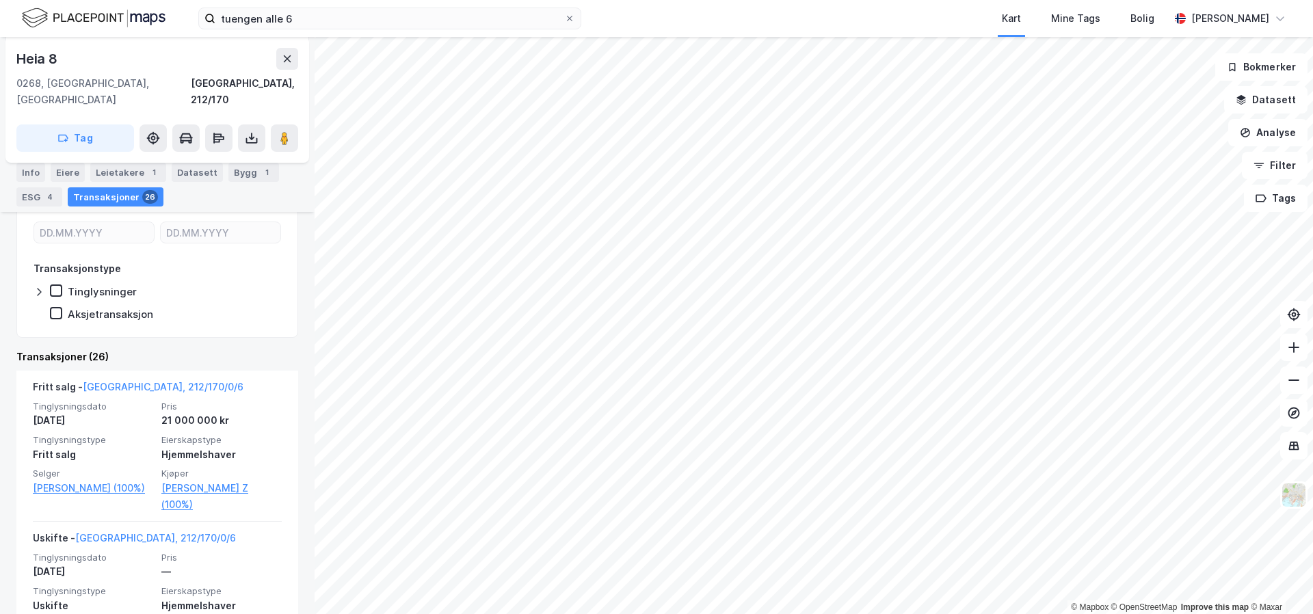
scroll to position [291, 0]
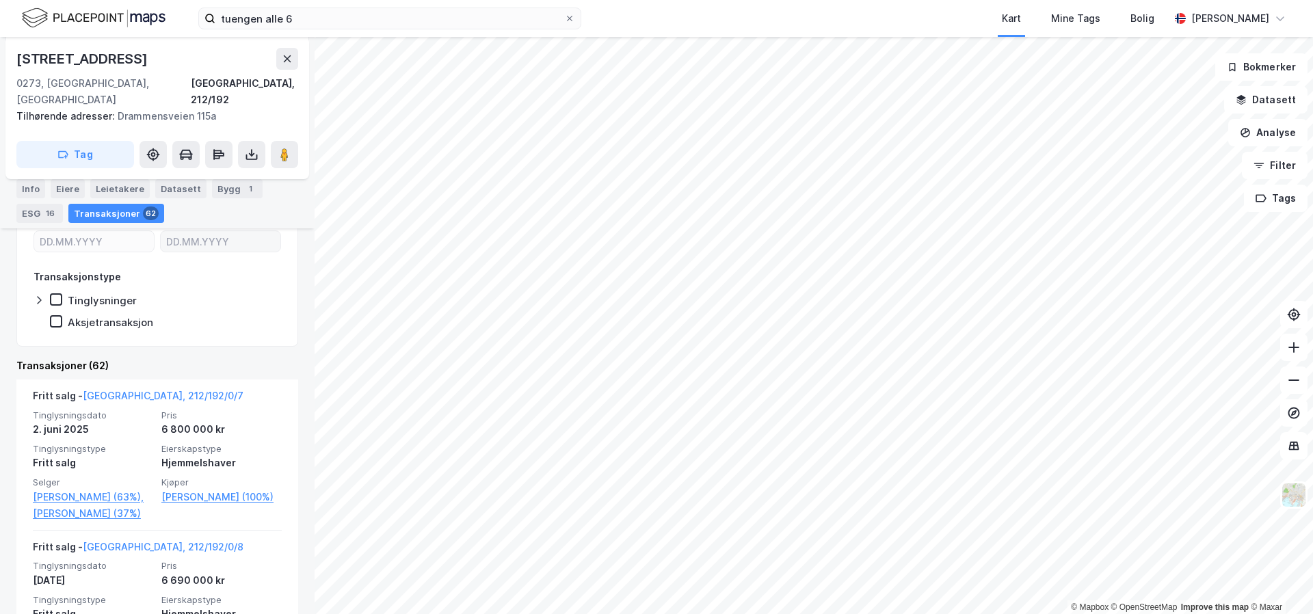
scroll to position [411, 0]
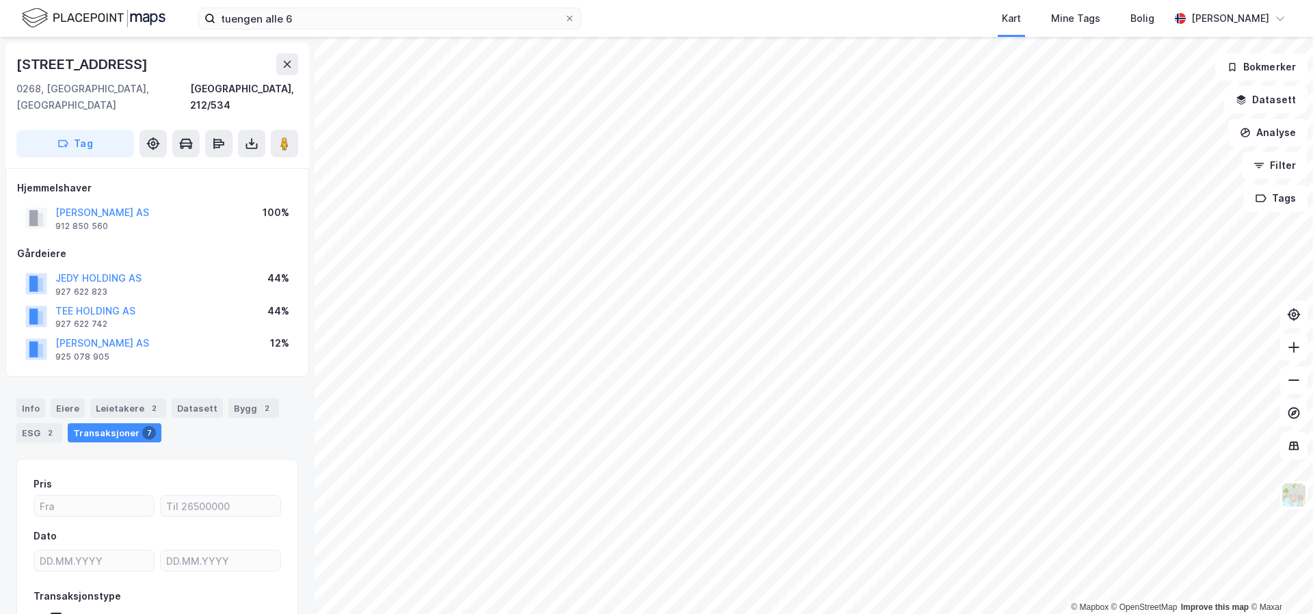
scroll to position [85, 0]
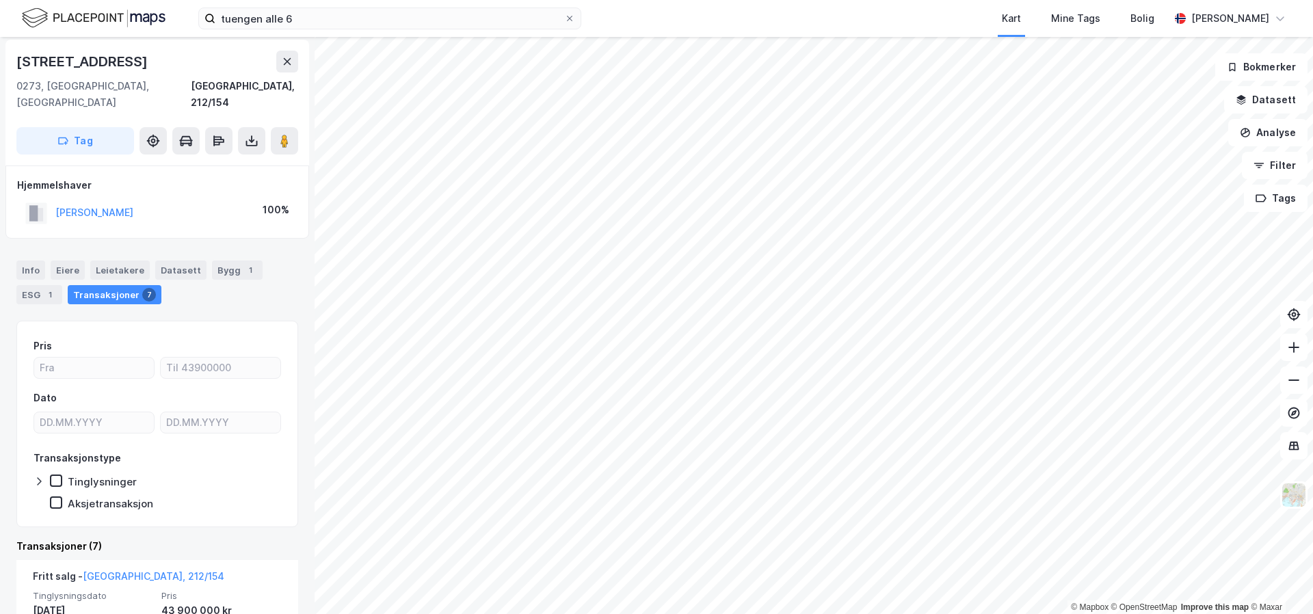
scroll to position [5, 0]
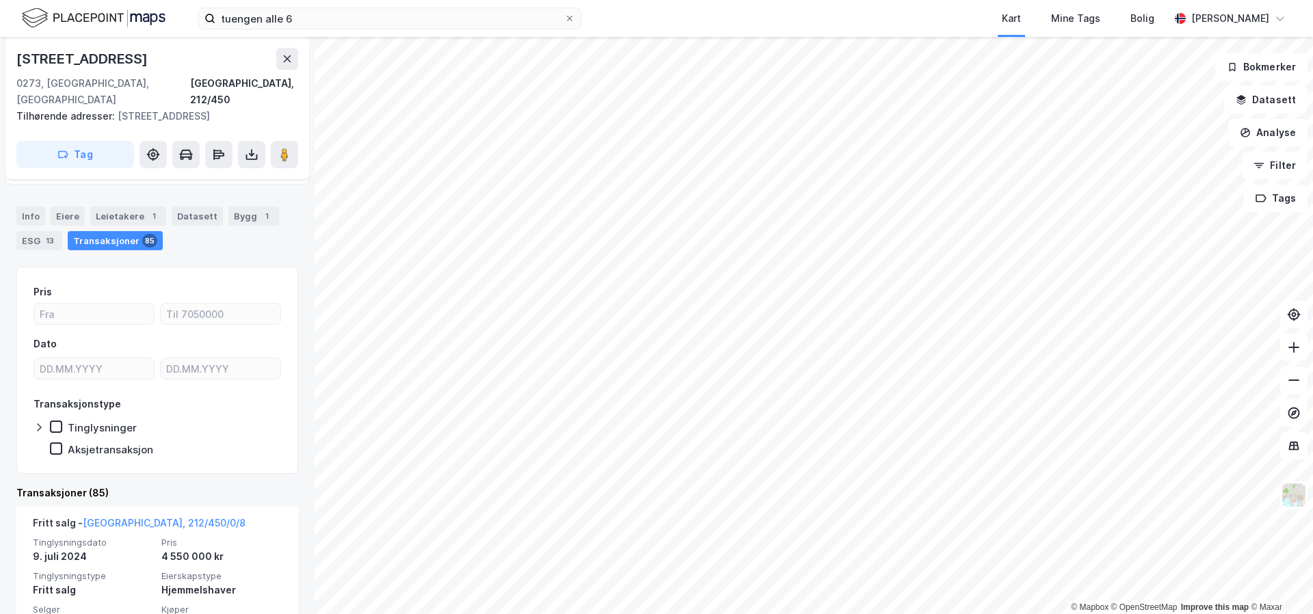
scroll to position [293, 0]
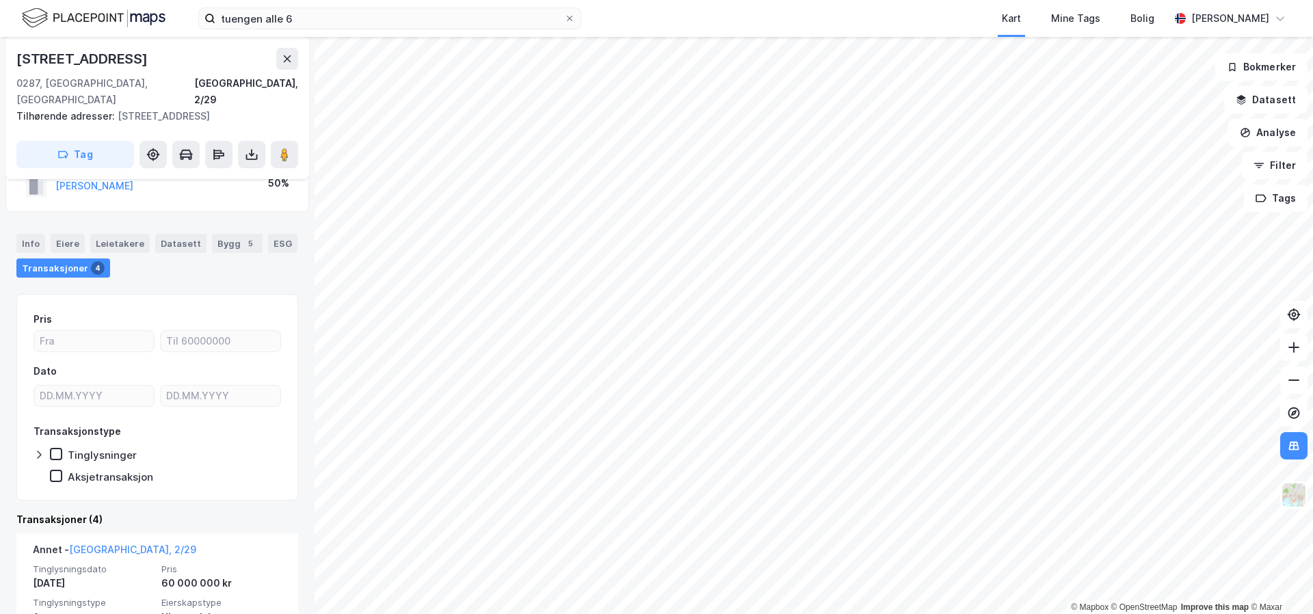
scroll to position [53, 0]
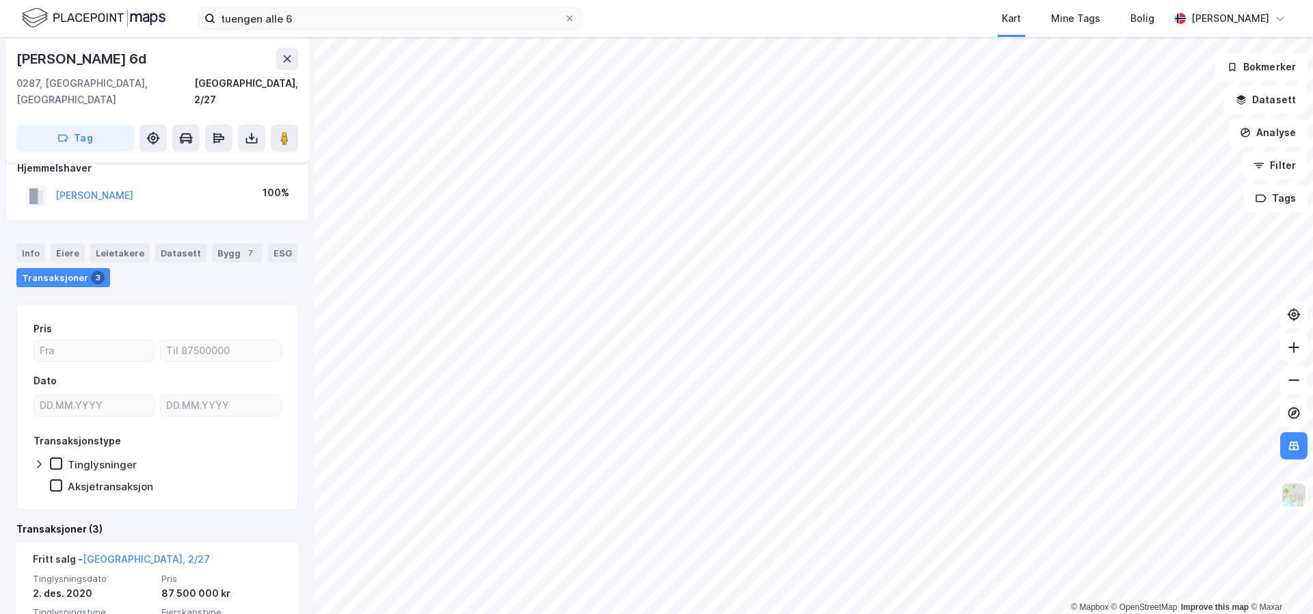
scroll to position [21, 0]
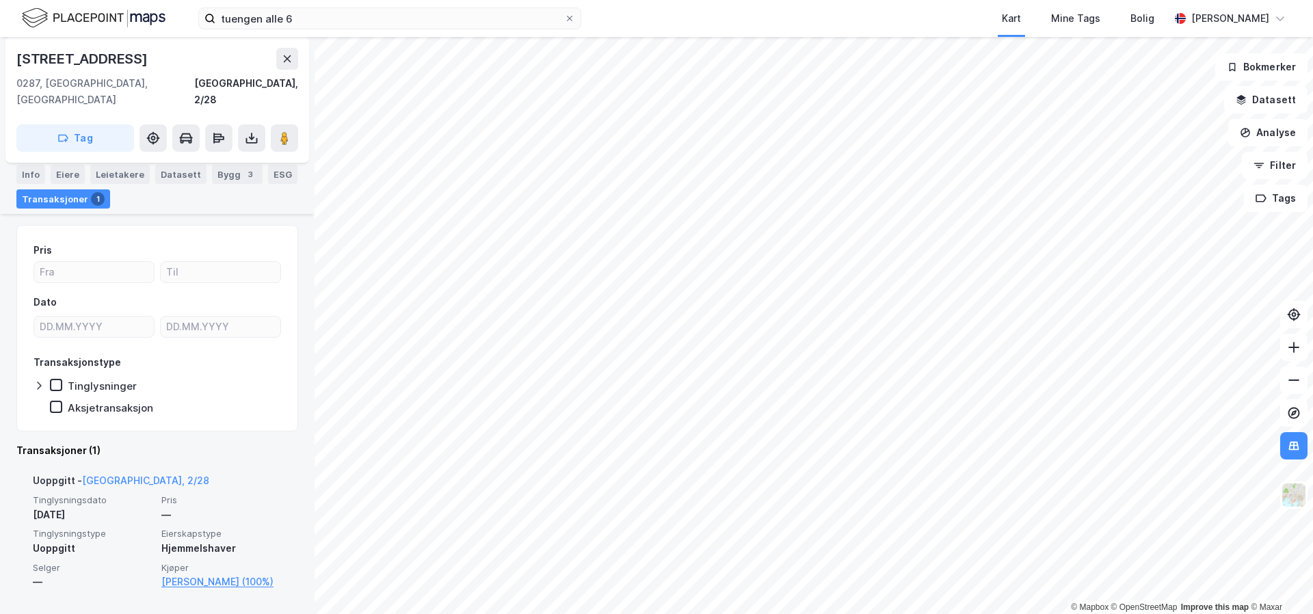
scroll to position [99, 0]
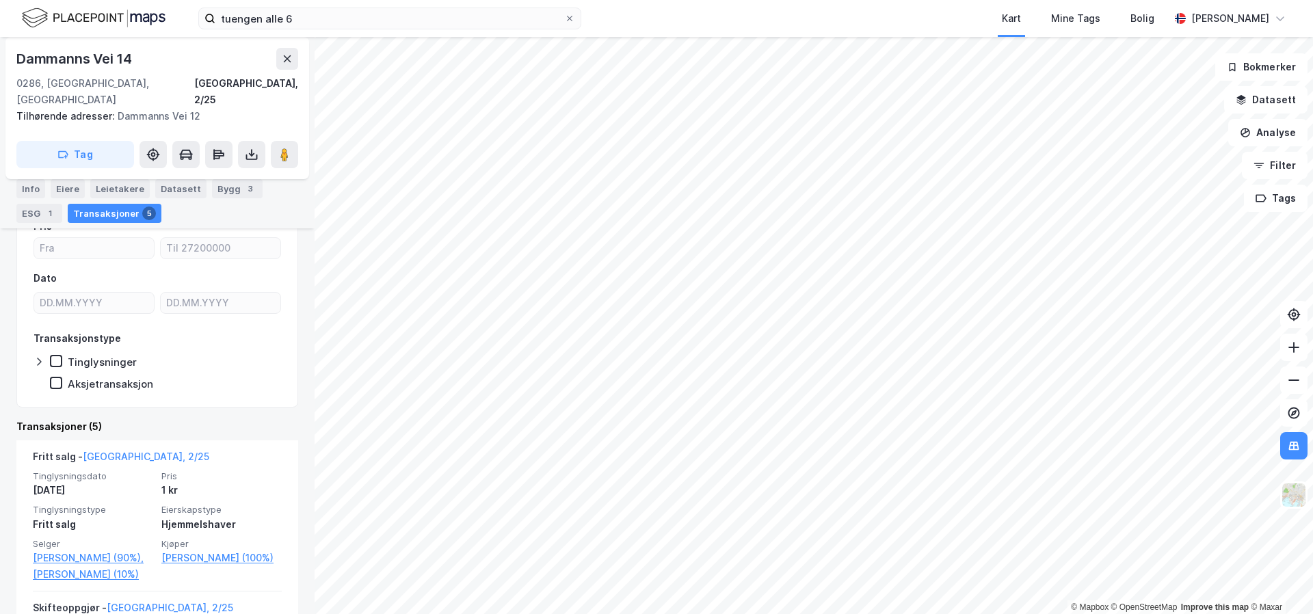
scroll to position [165, 0]
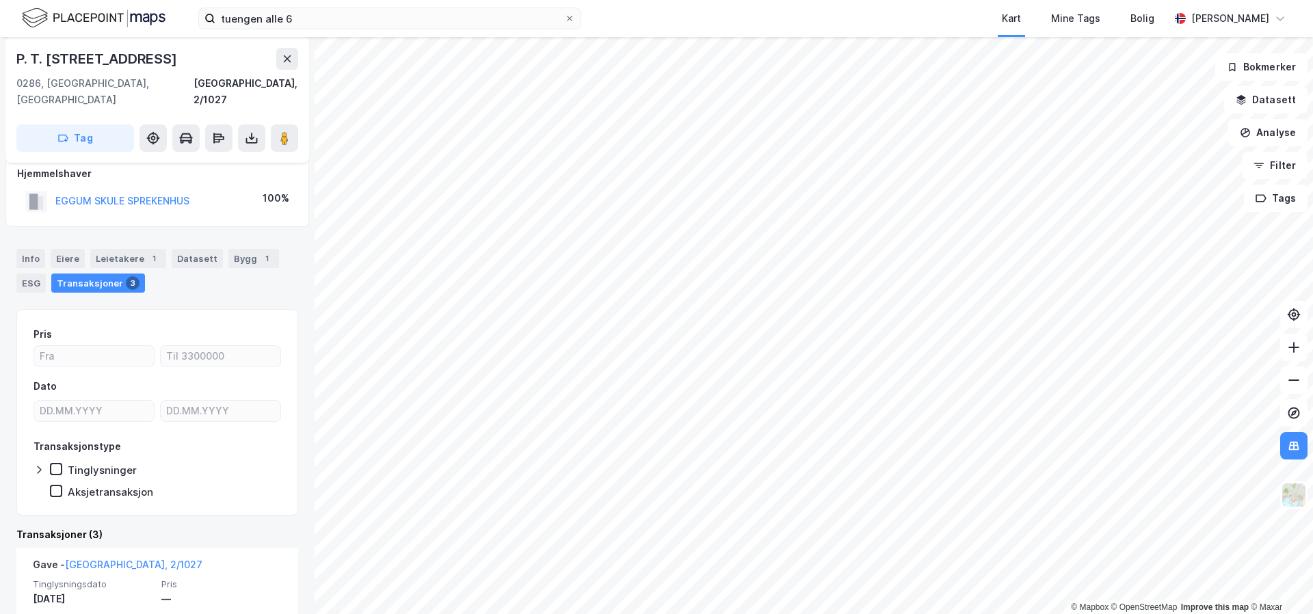
scroll to position [17, 0]
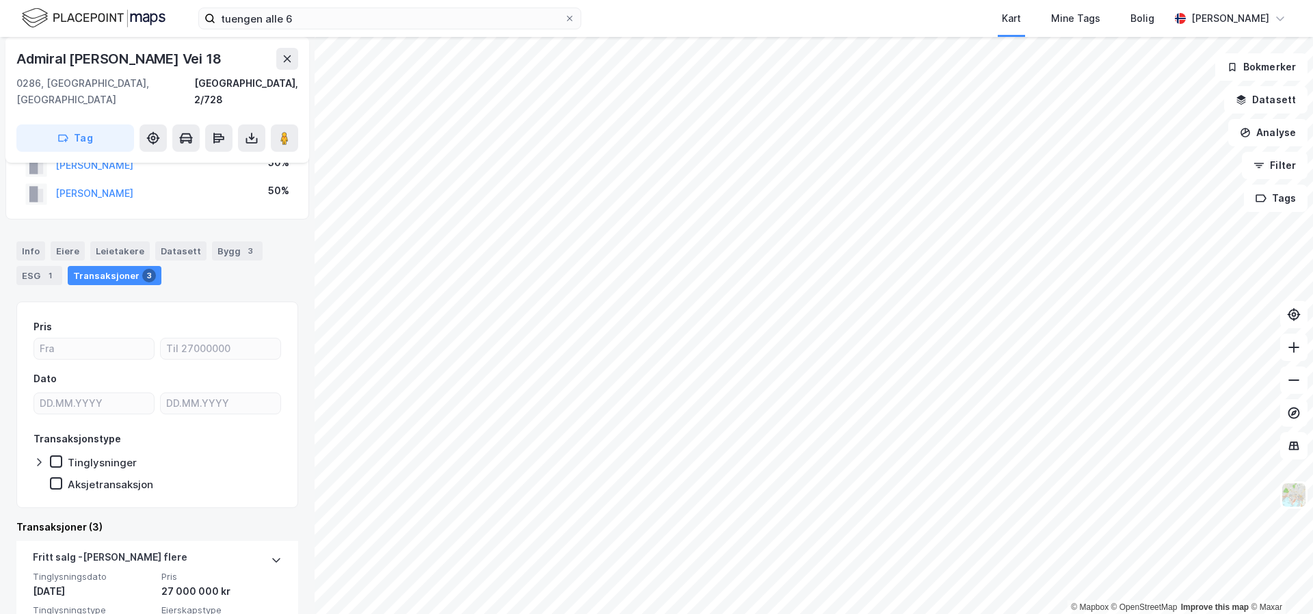
scroll to position [51, 0]
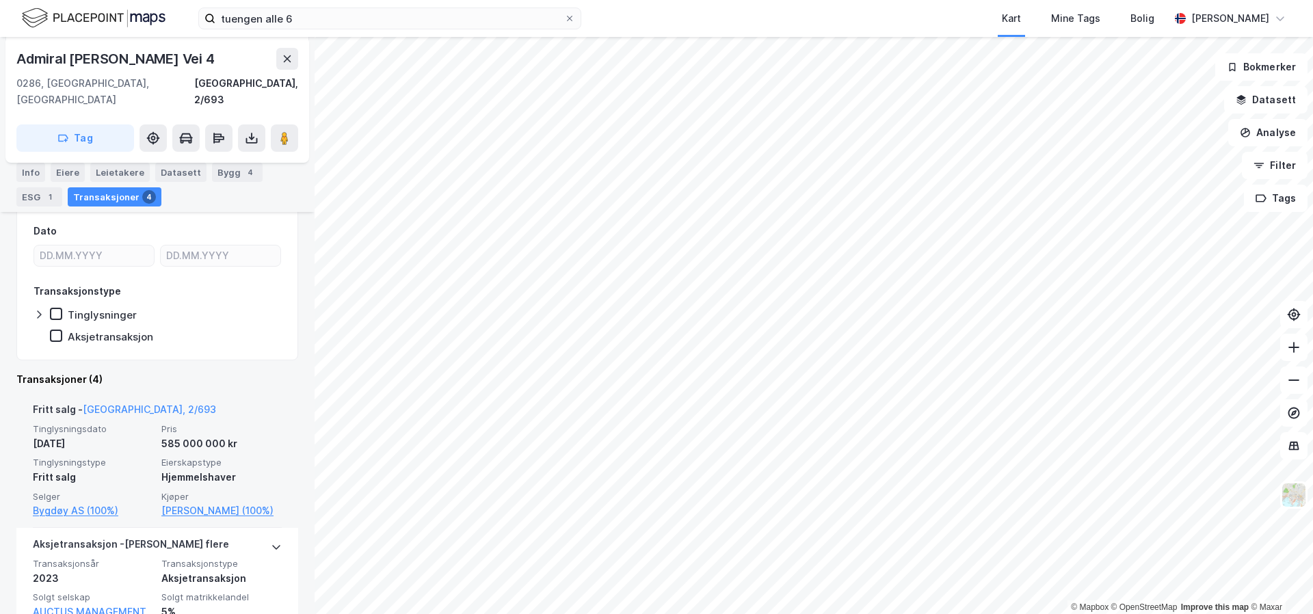
scroll to position [182, 0]
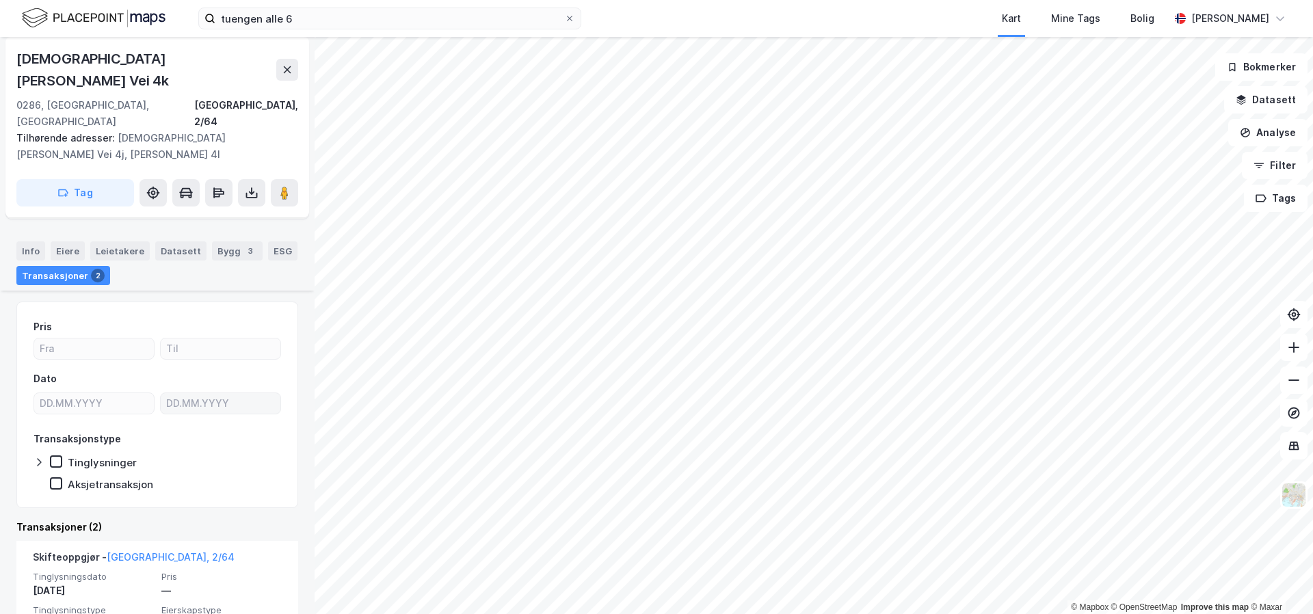
scroll to position [149, 0]
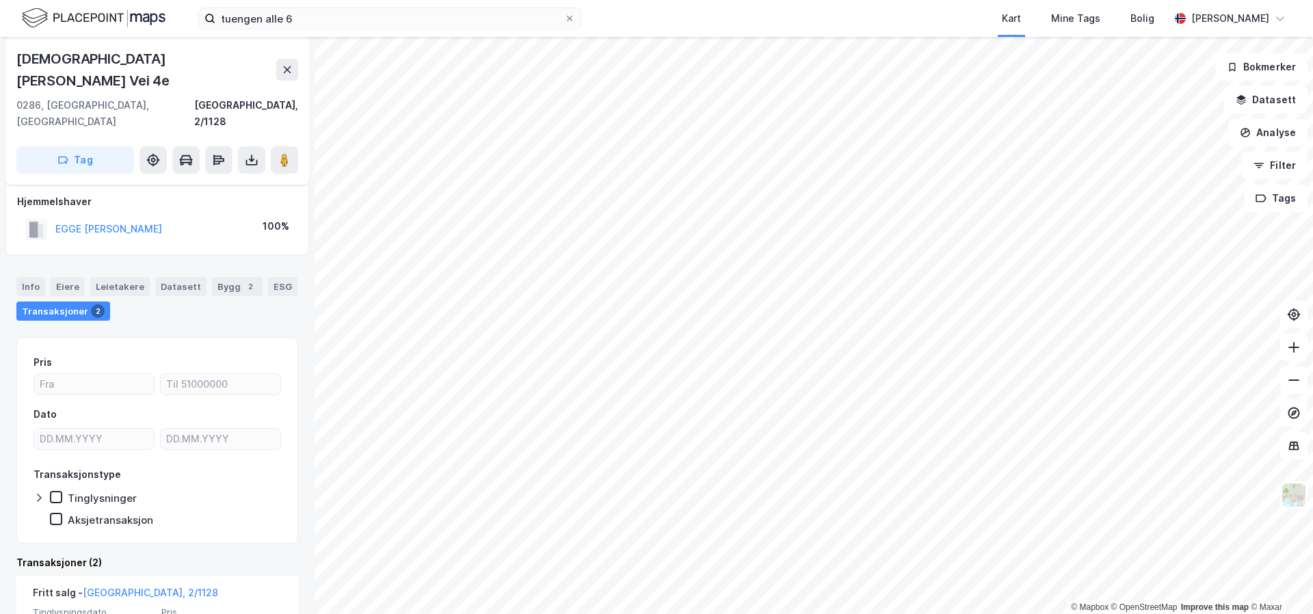
scroll to position [9, 0]
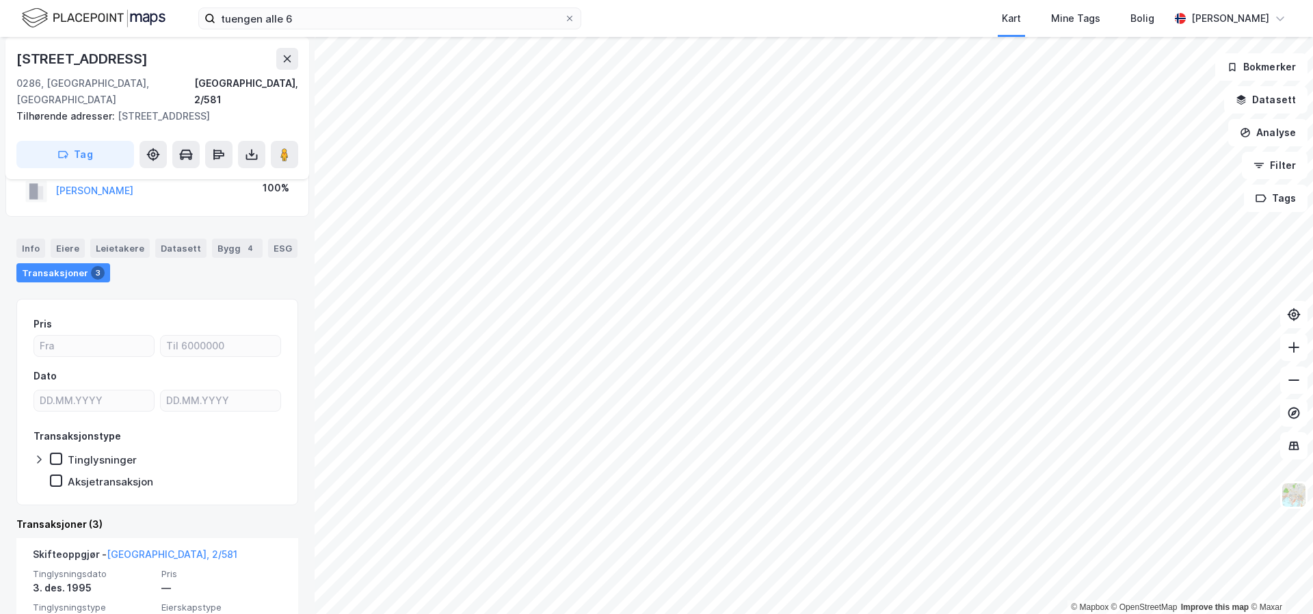
scroll to position [44, 0]
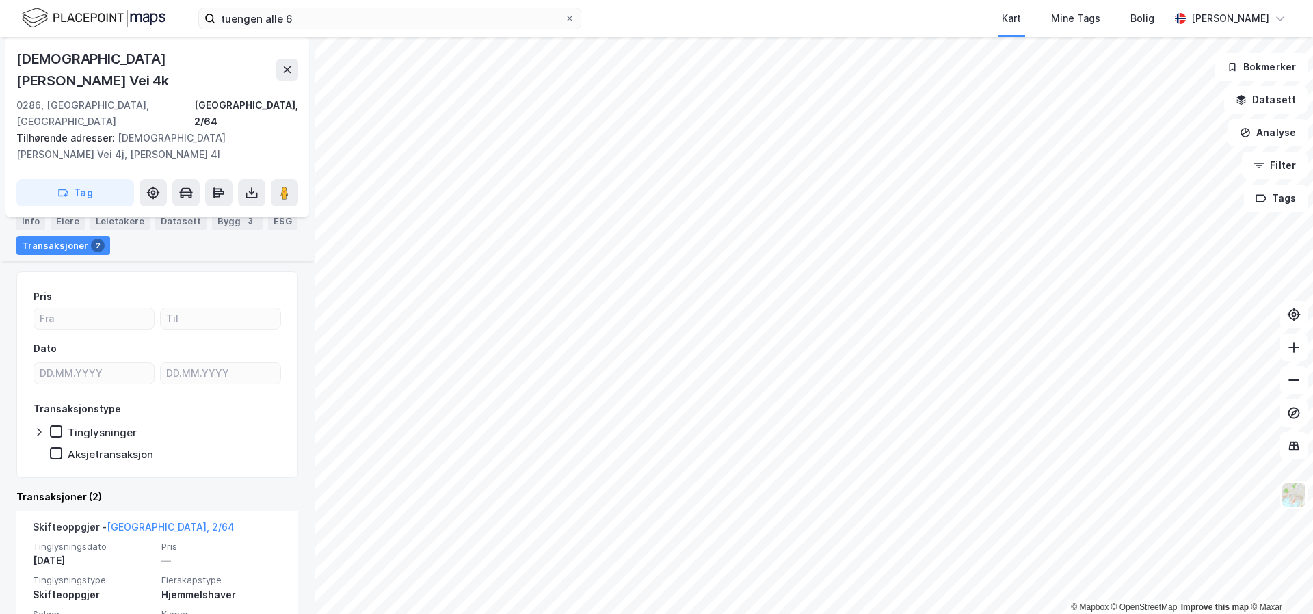
scroll to position [109, 0]
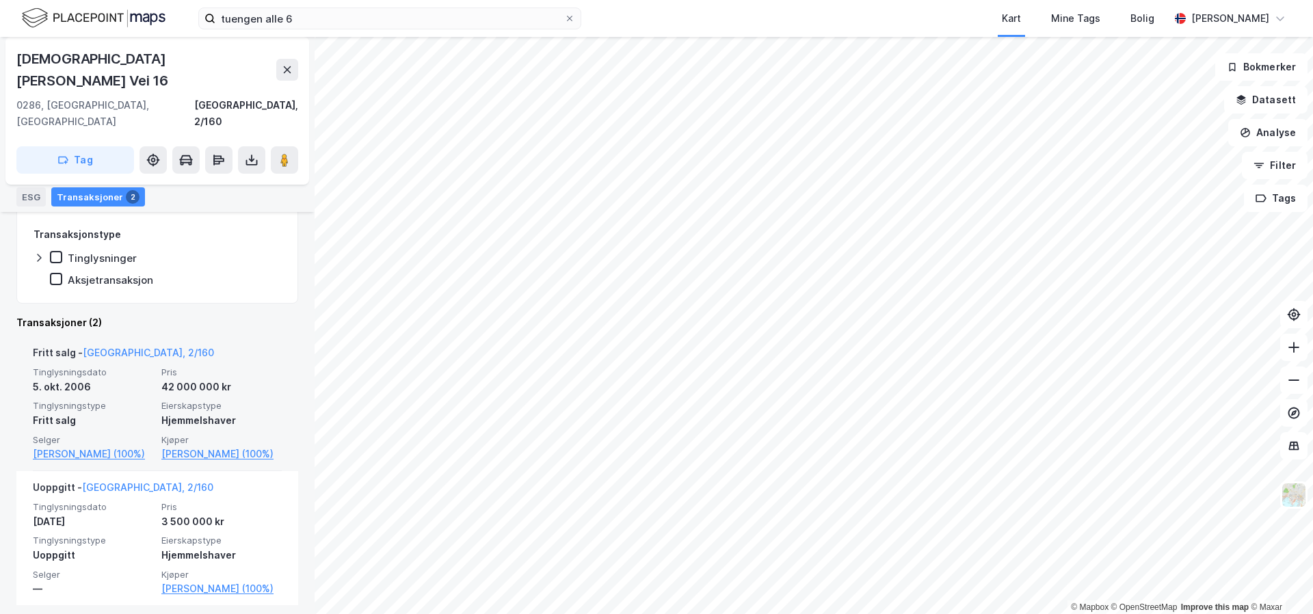
scroll to position [250, 0]
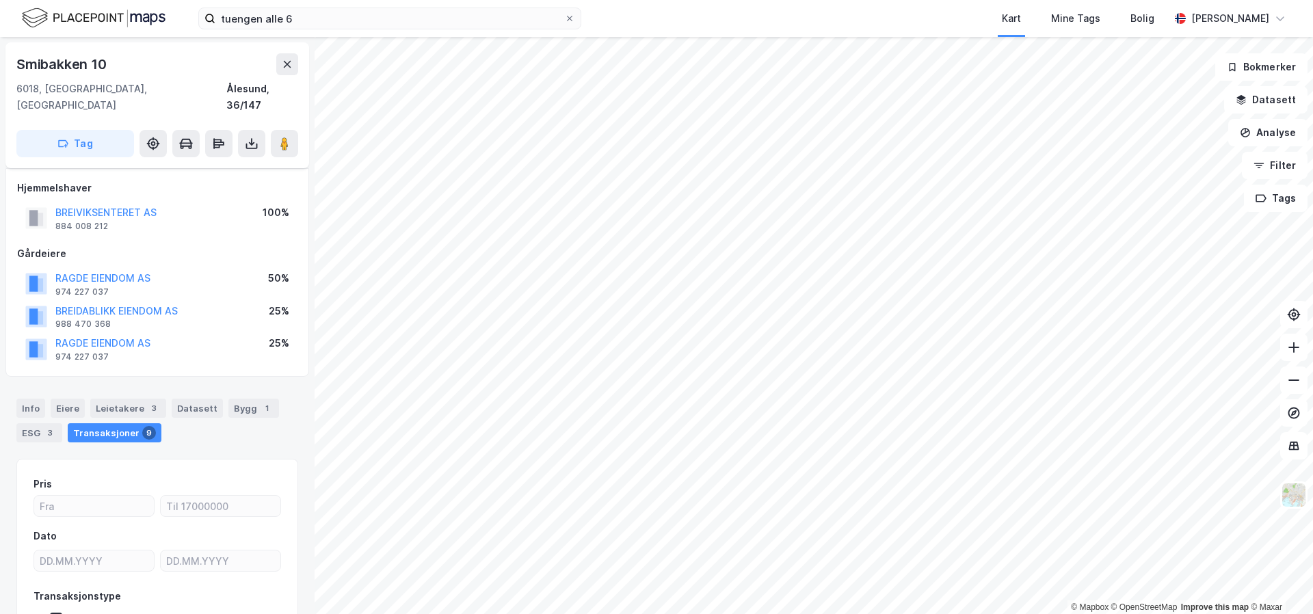
scroll to position [85, 0]
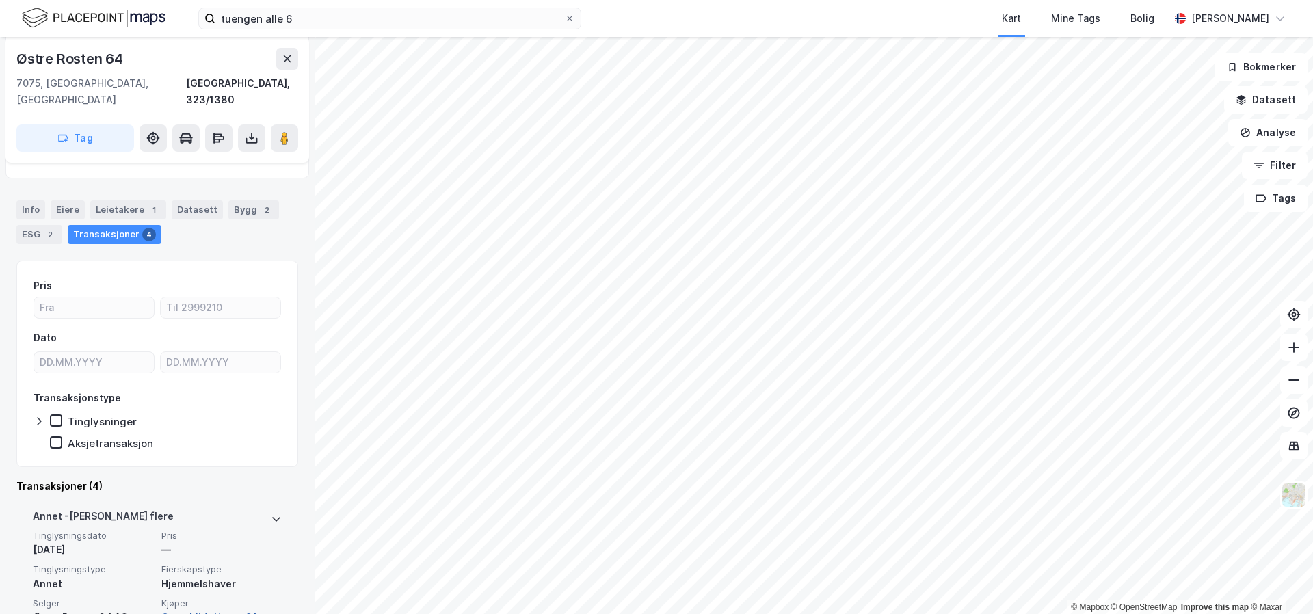
scroll to position [64, 0]
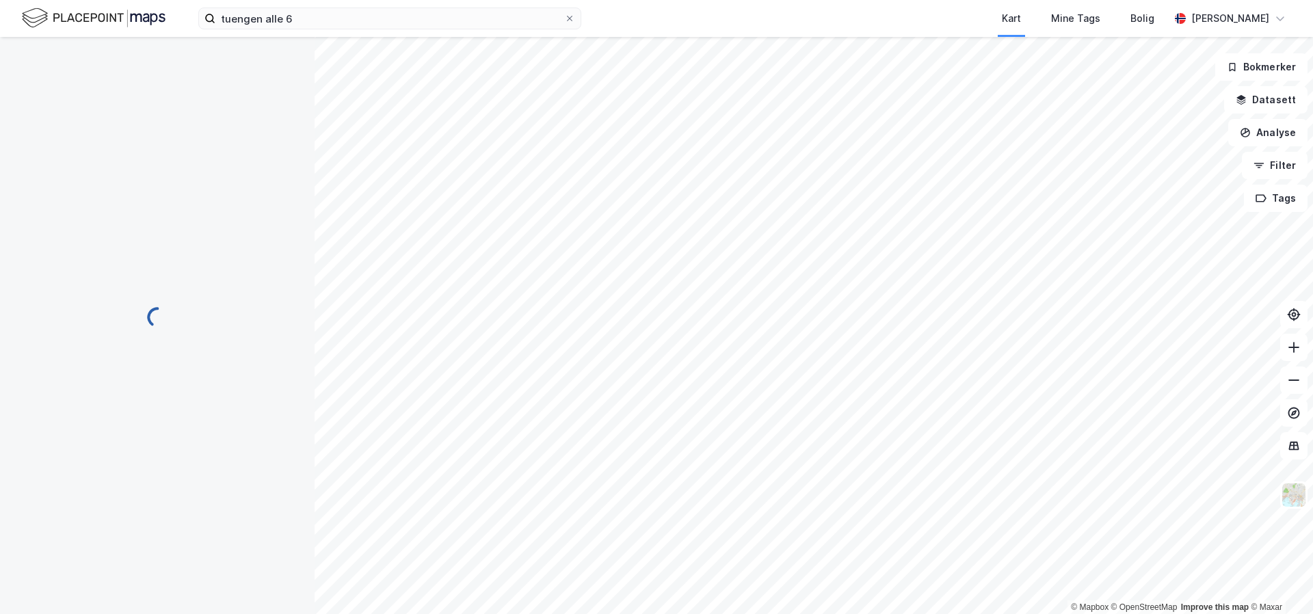
scroll to position [1, 0]
